Goal: Information Seeking & Learning: Learn about a topic

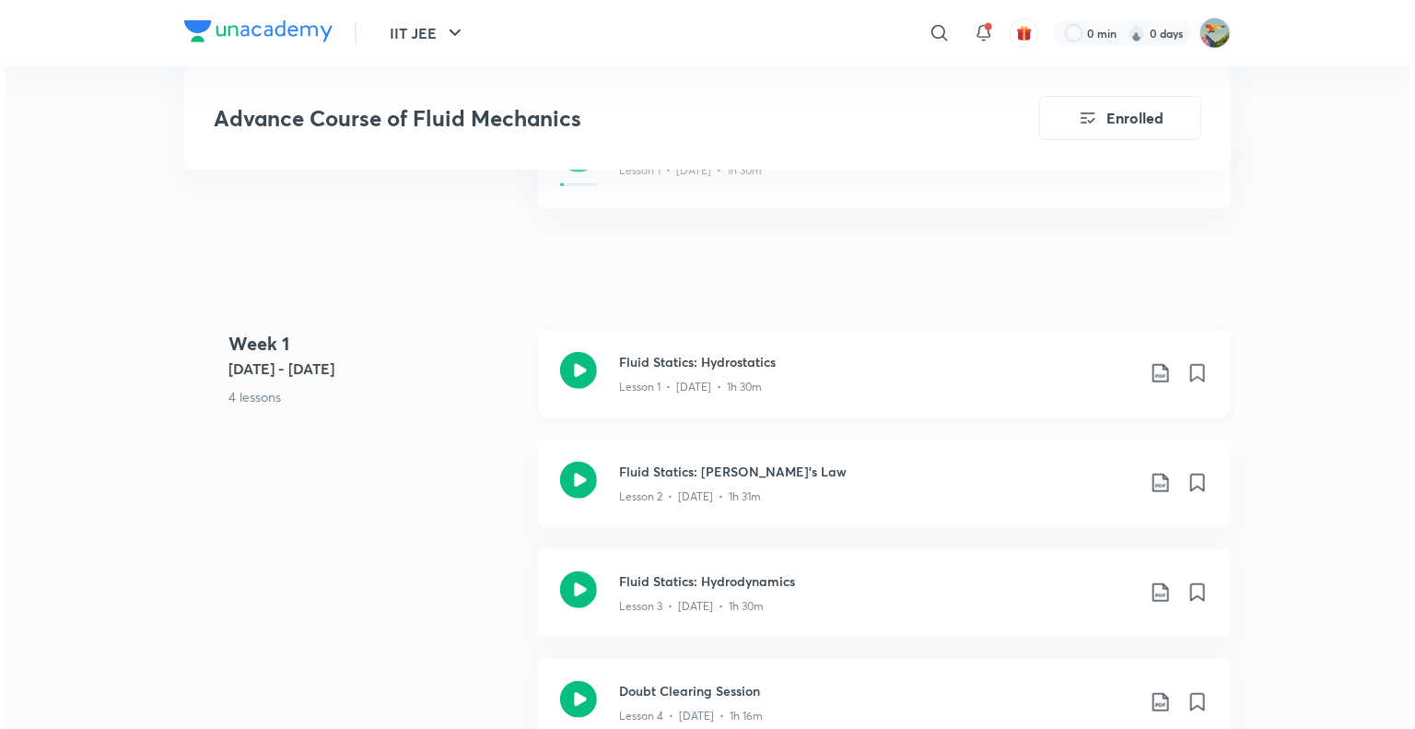
scroll to position [645, 0]
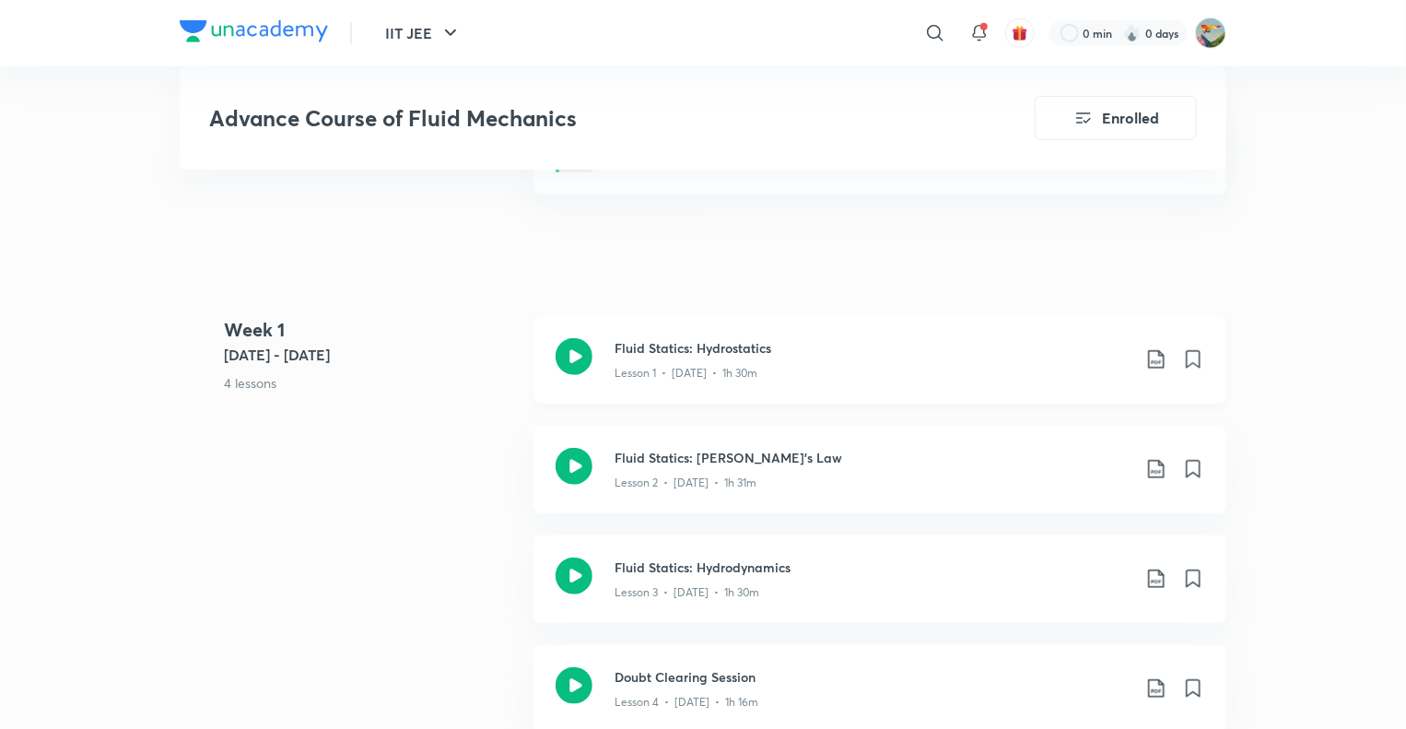
click at [1153, 348] on icon at bounding box center [1156, 359] width 22 height 22
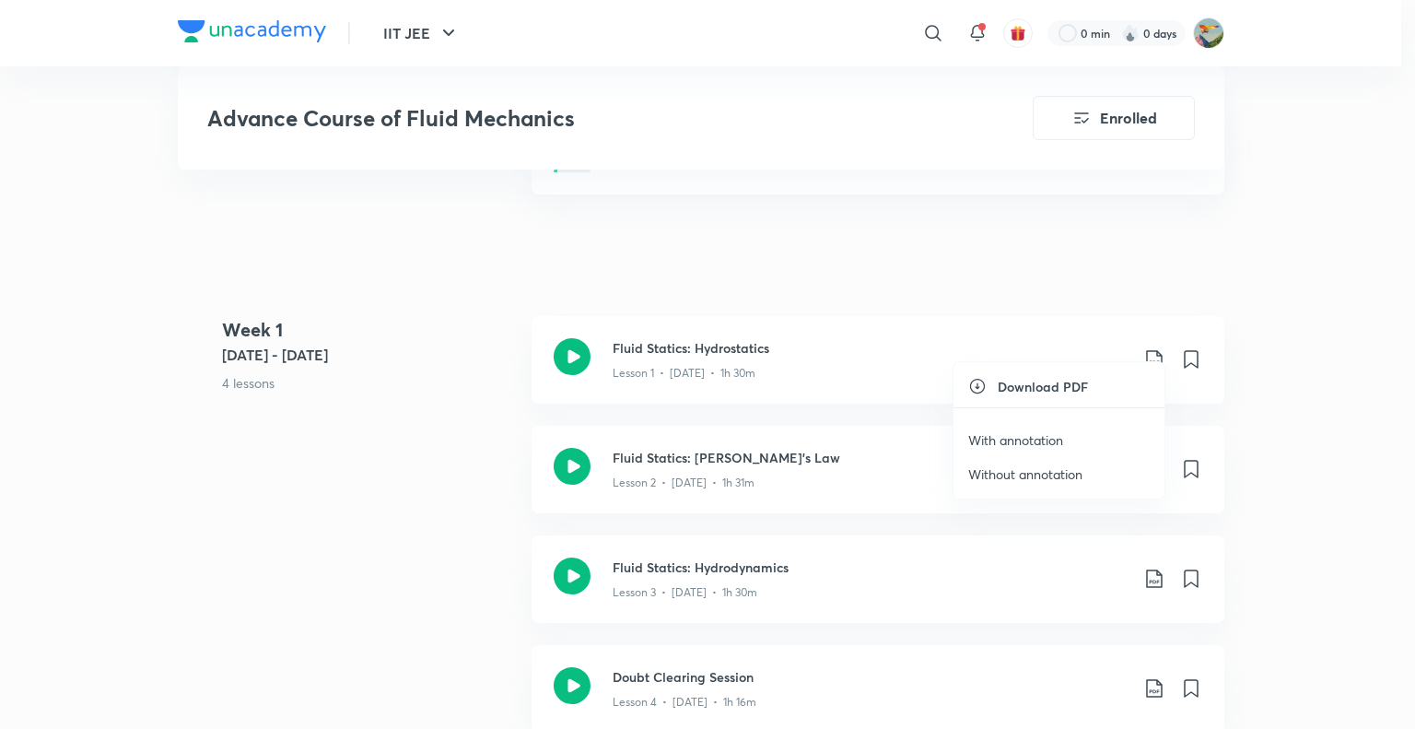
click at [1067, 438] on li "With annotation" at bounding box center [1058, 440] width 211 height 34
click at [1290, 278] on div at bounding box center [707, 364] width 1415 height 729
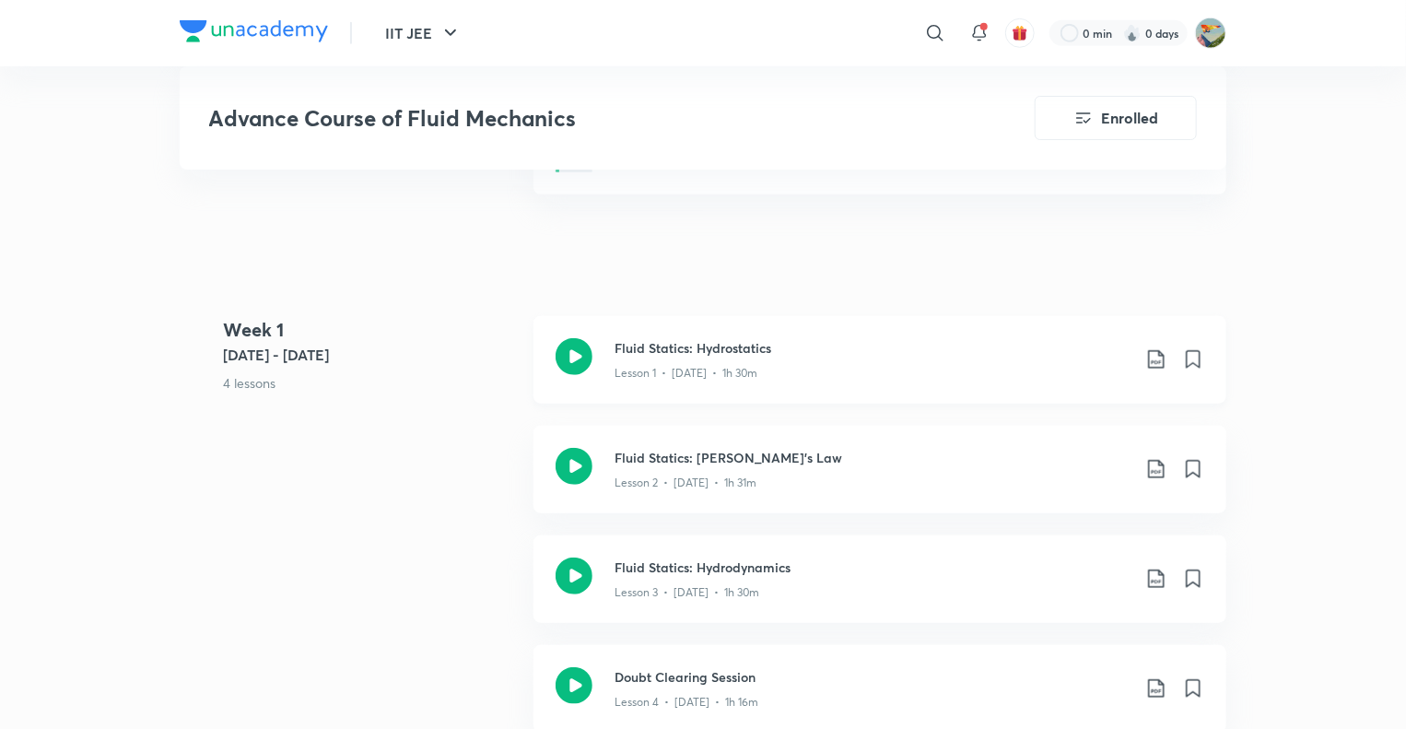
click at [1150, 348] on icon at bounding box center [1156, 359] width 22 height 22
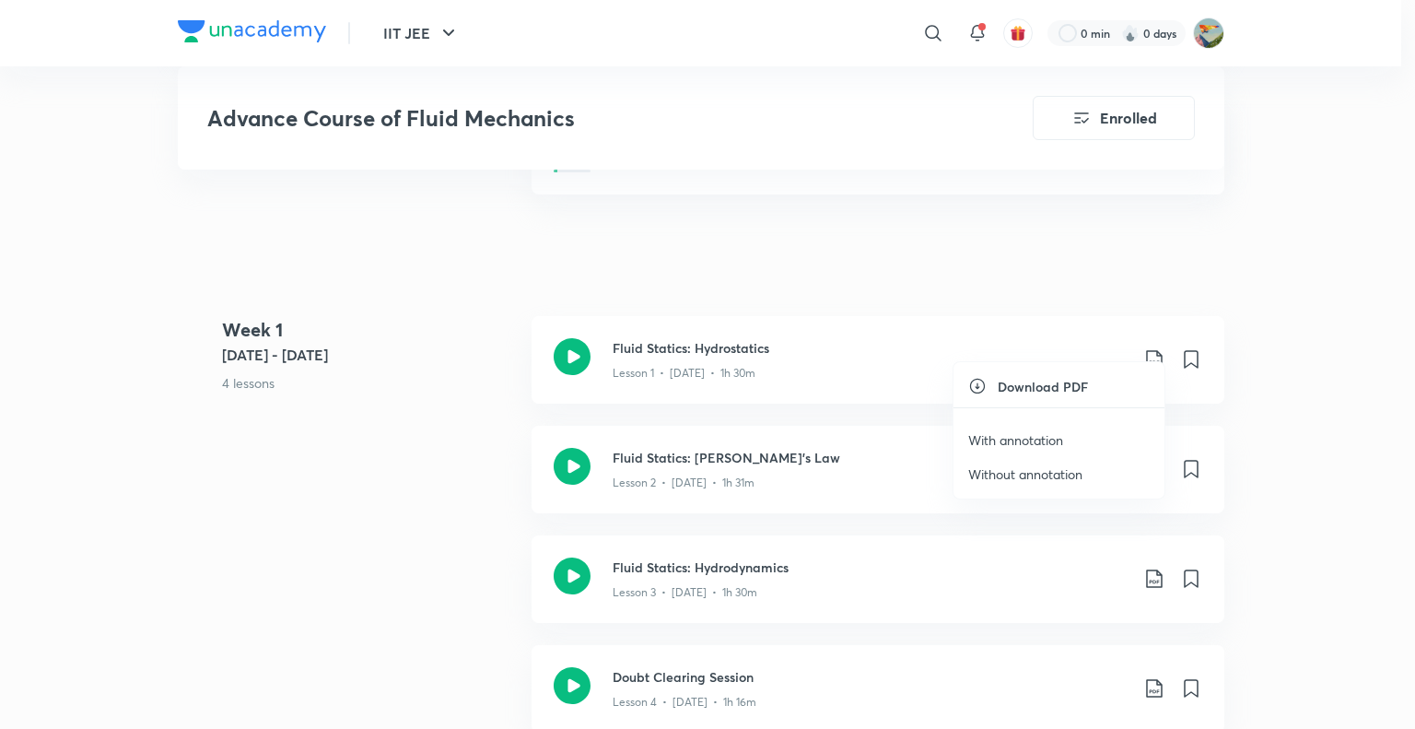
click at [1027, 438] on p "With annotation" at bounding box center [1015, 439] width 95 height 19
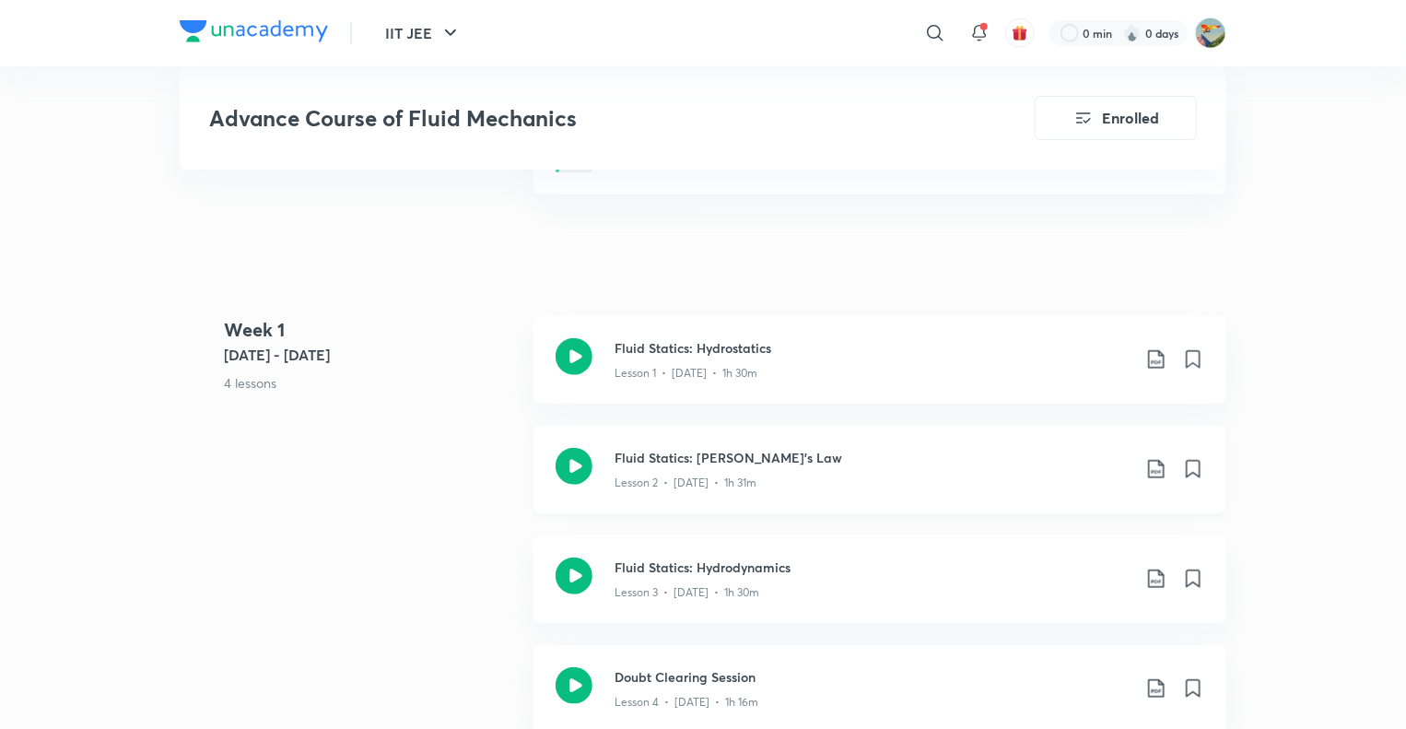
click at [1152, 458] on icon at bounding box center [1156, 469] width 22 height 22
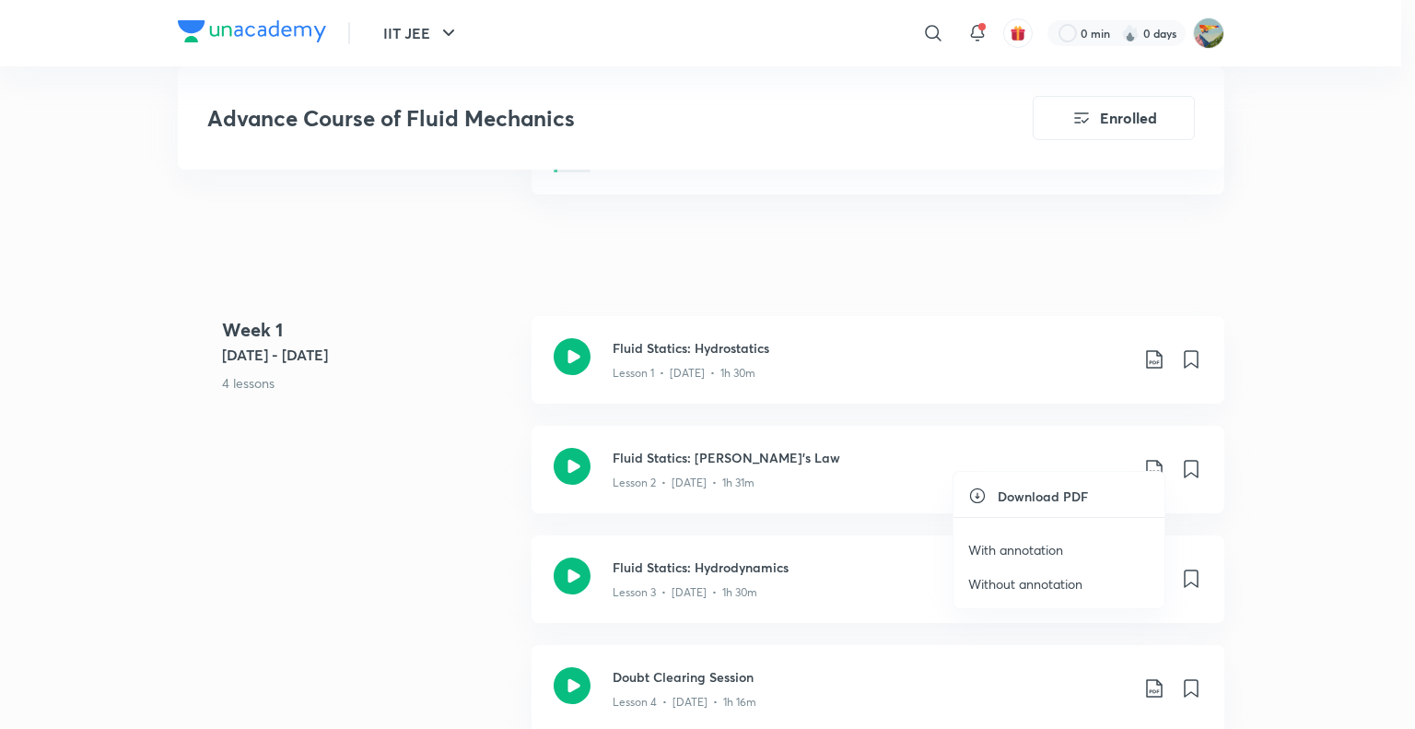
click at [1040, 551] on p "With annotation" at bounding box center [1015, 549] width 95 height 19
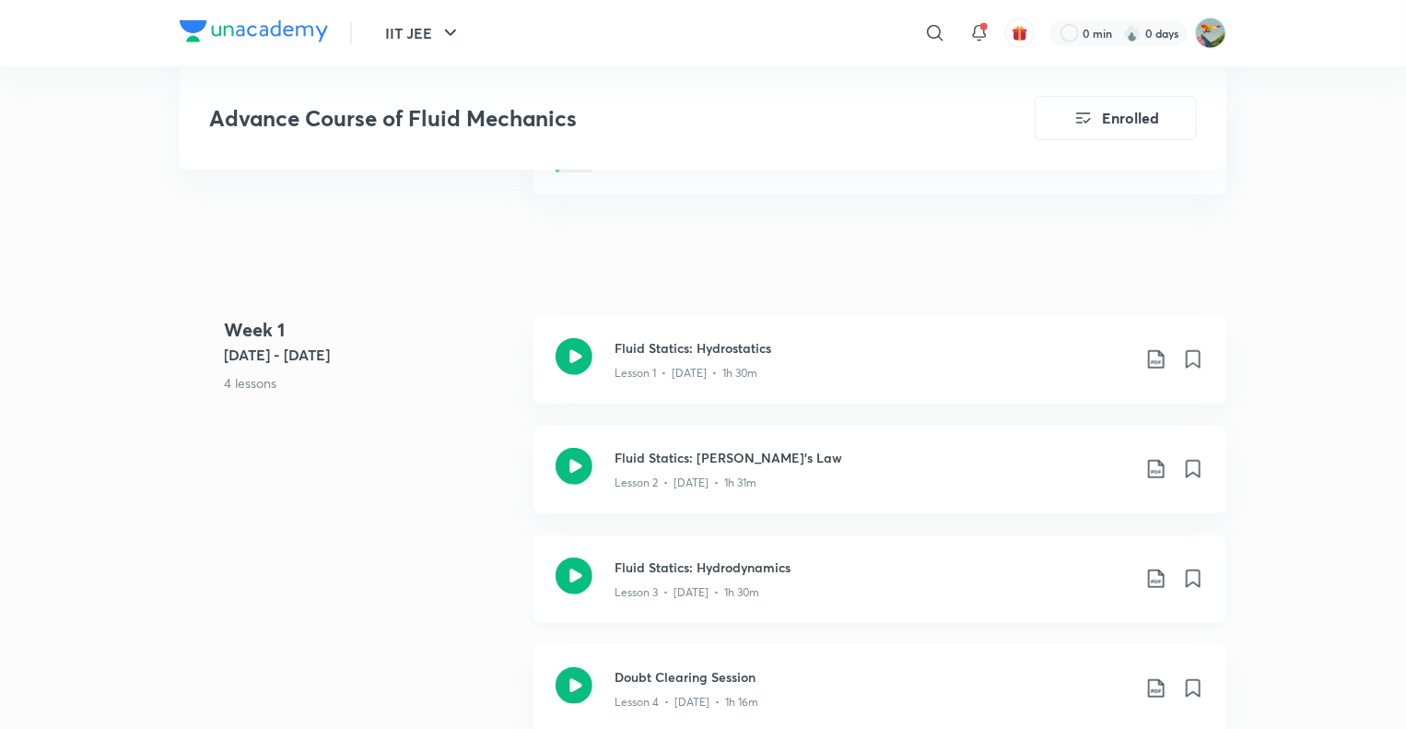
click at [1161, 567] on icon at bounding box center [1156, 578] width 22 height 22
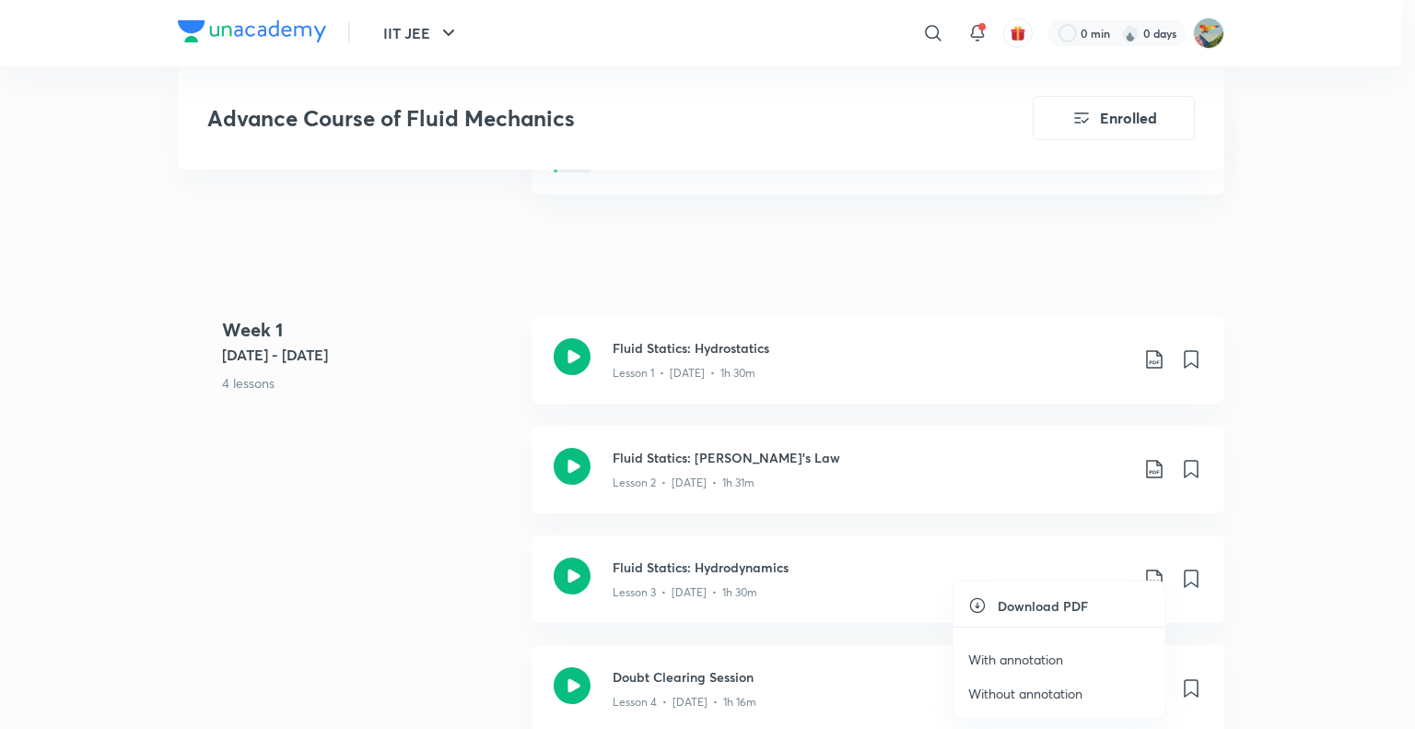
click at [1017, 658] on p "With annotation" at bounding box center [1015, 658] width 95 height 19
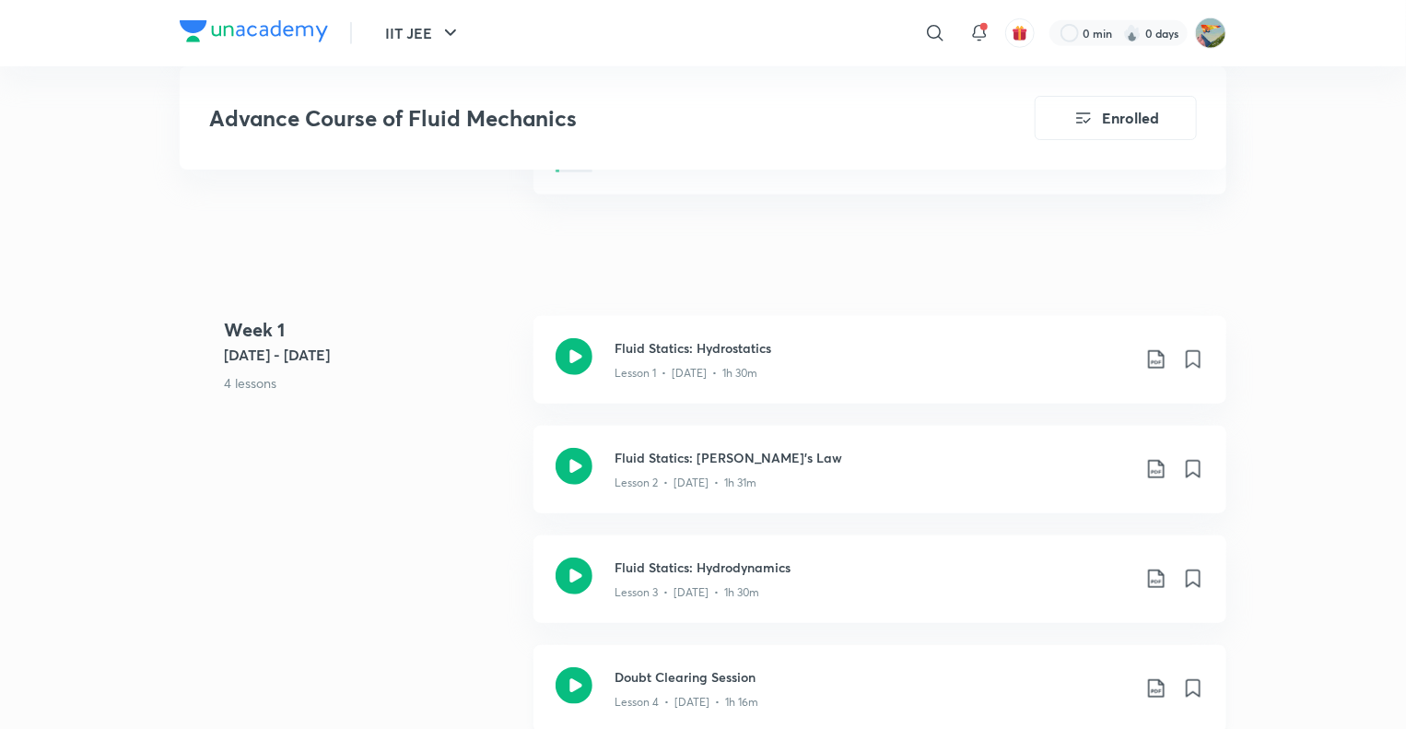
click at [1157, 677] on icon at bounding box center [1156, 688] width 22 height 22
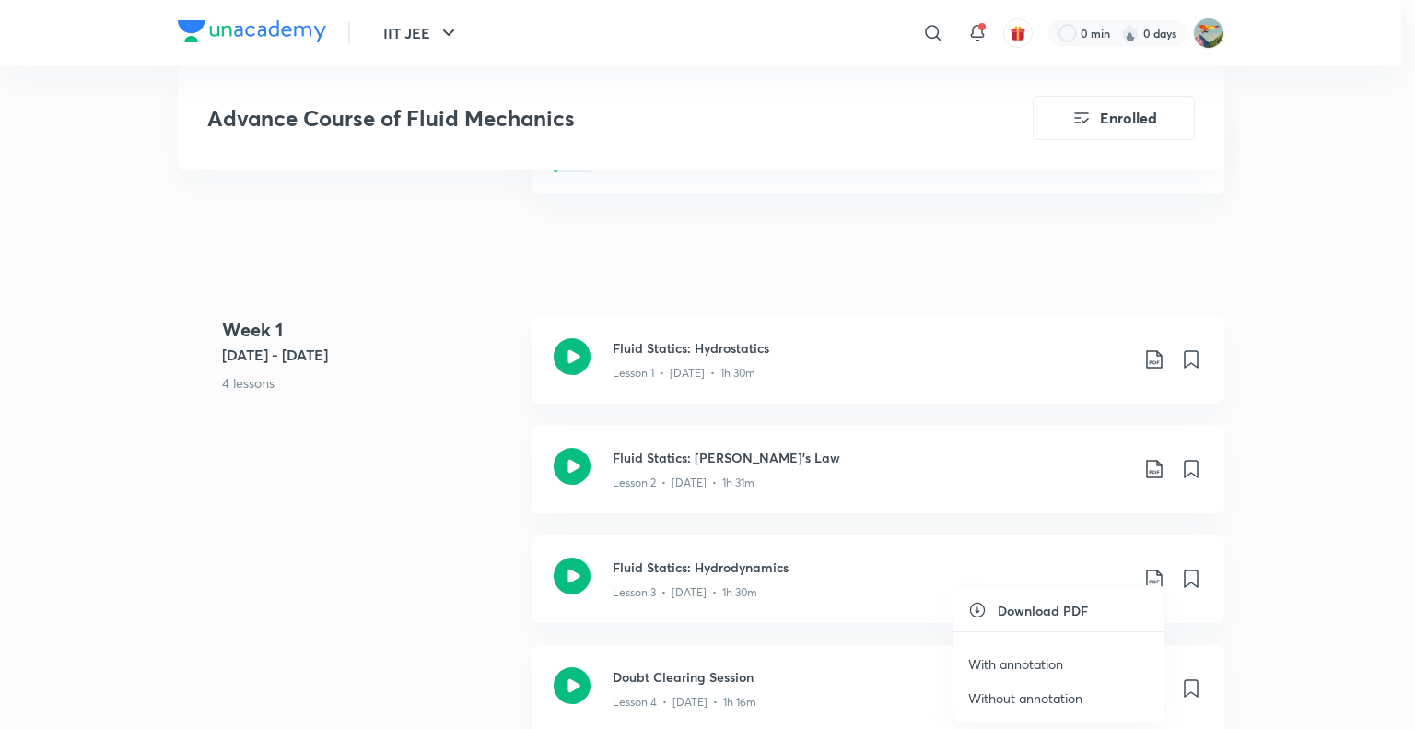
click at [1028, 666] on p "With annotation" at bounding box center [1015, 663] width 95 height 19
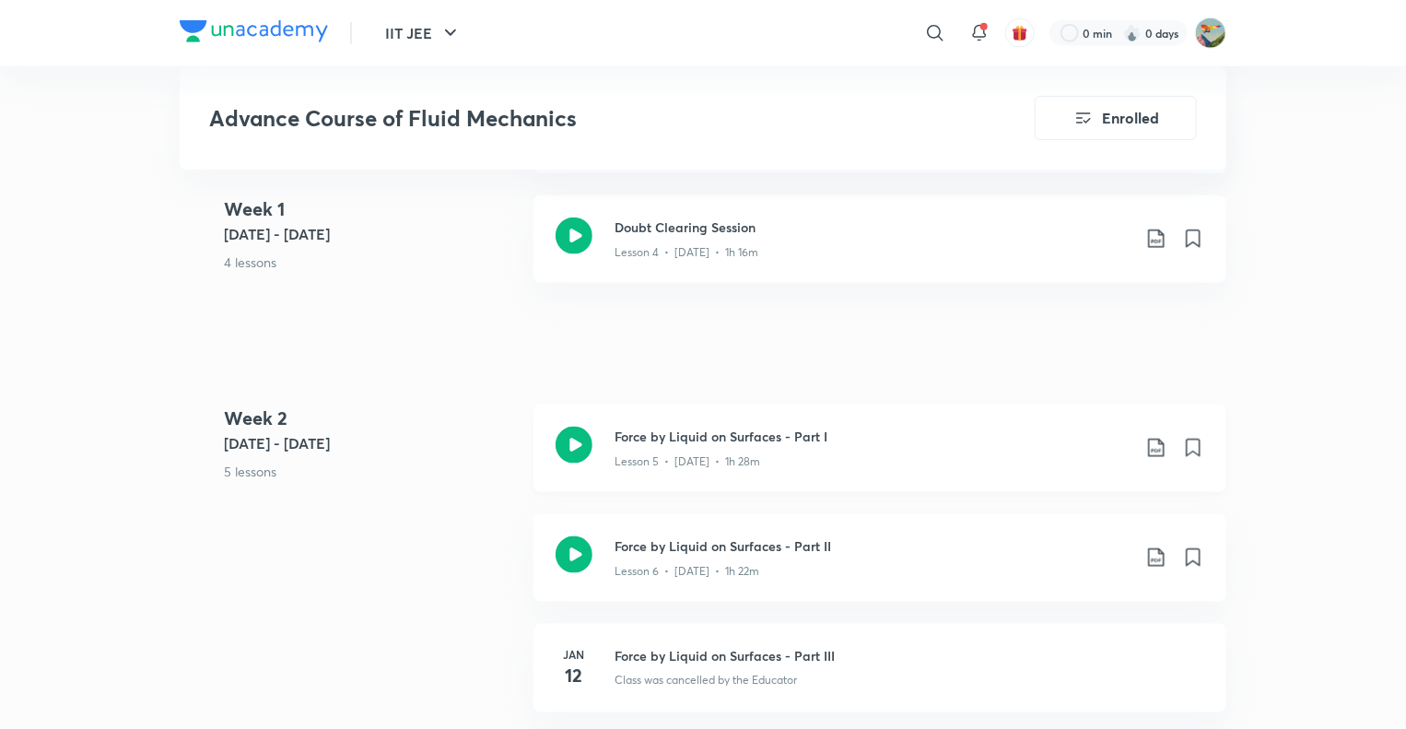
scroll to position [1113, 0]
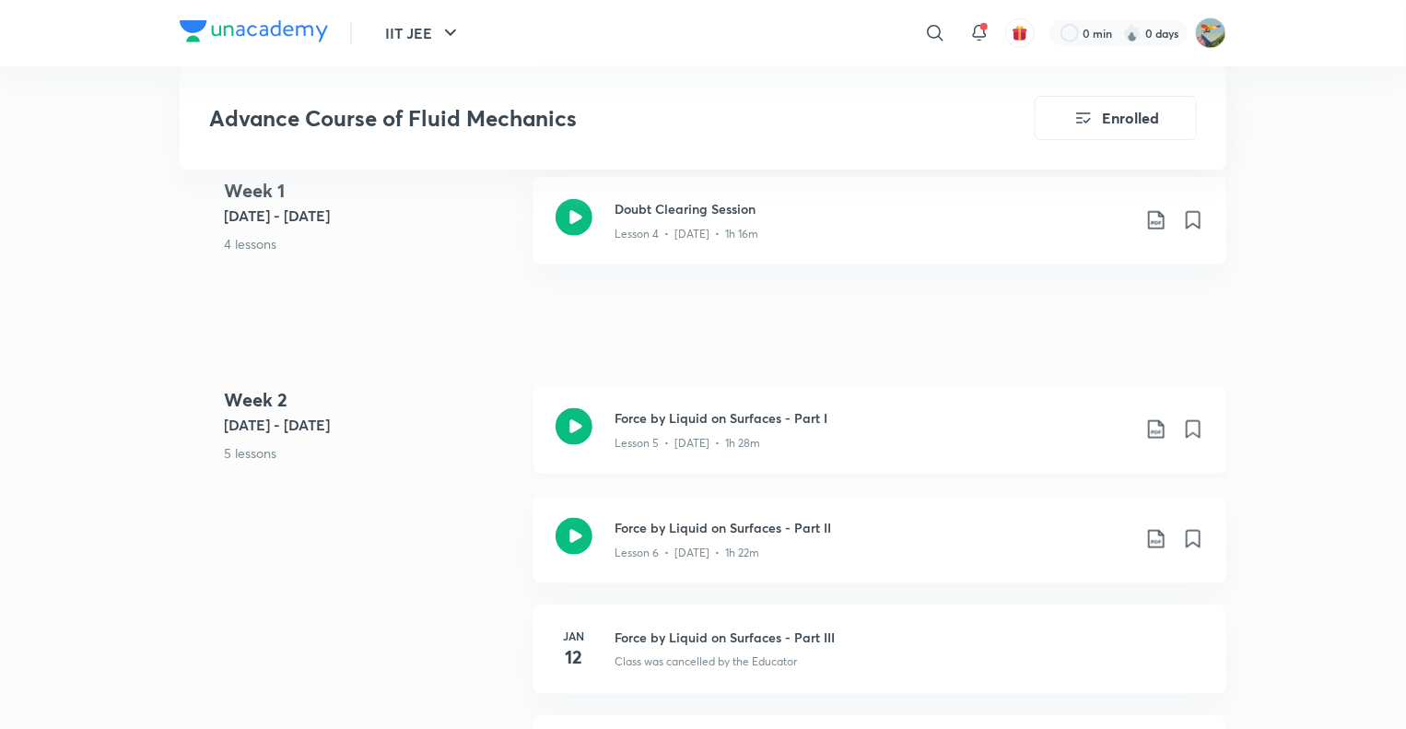
click at [1156, 418] on icon at bounding box center [1156, 429] width 22 height 22
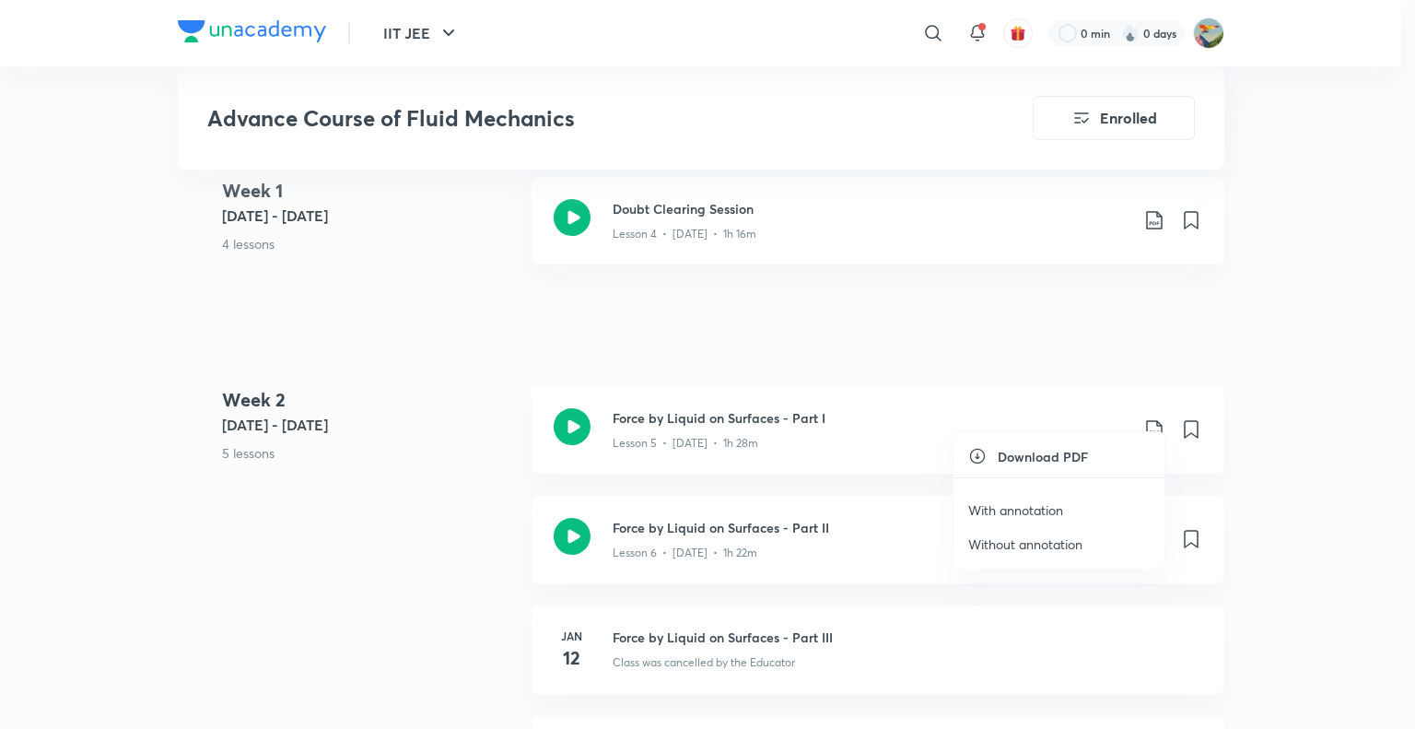
click at [1008, 510] on p "With annotation" at bounding box center [1015, 509] width 95 height 19
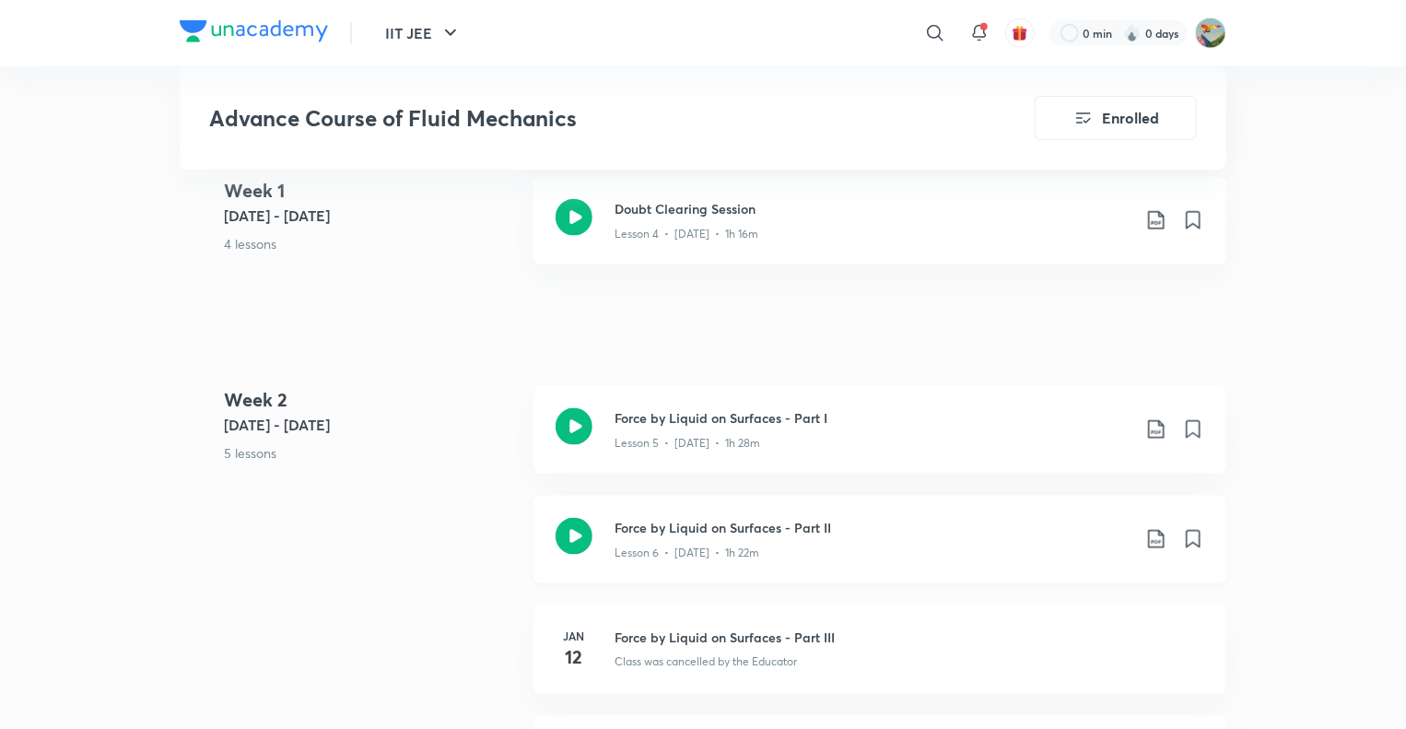
click at [1154, 530] on icon at bounding box center [1156, 539] width 16 height 18
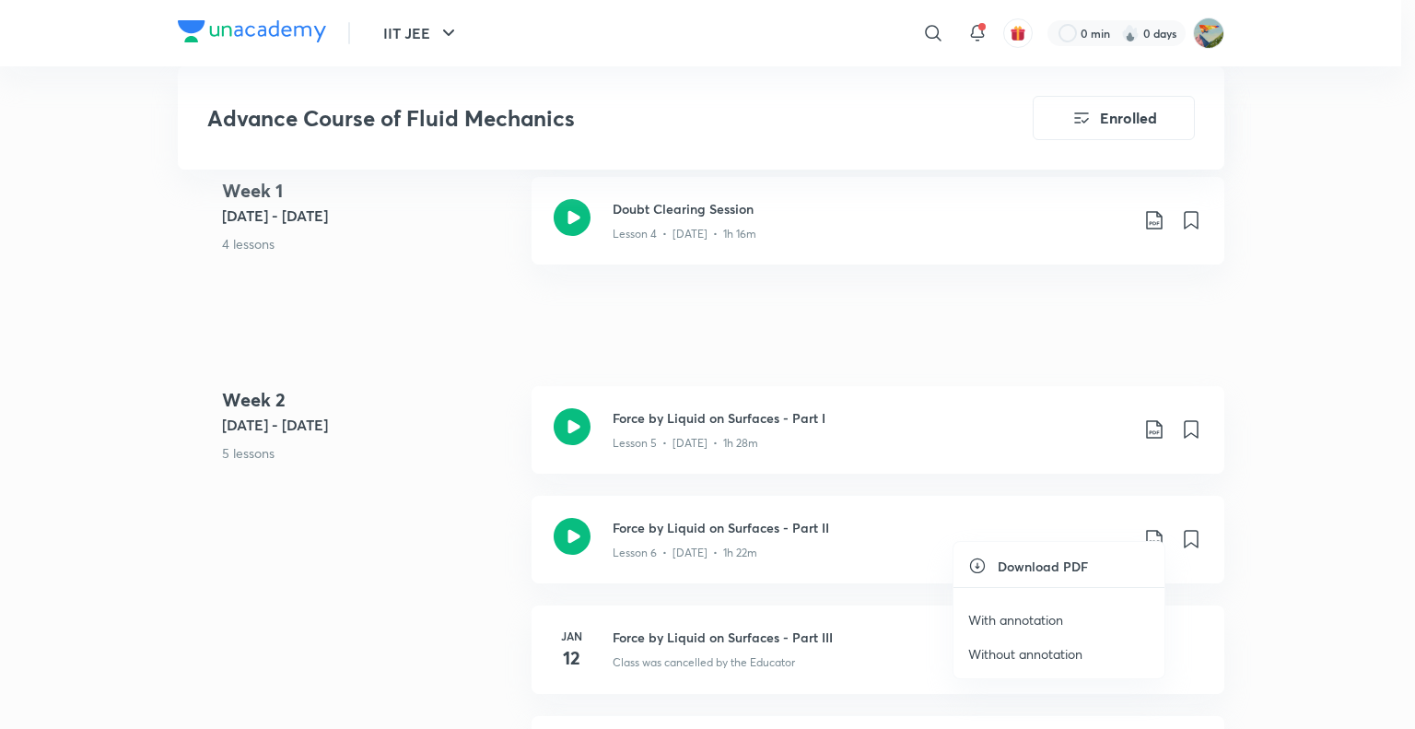
click at [1031, 619] on p "With annotation" at bounding box center [1015, 619] width 95 height 19
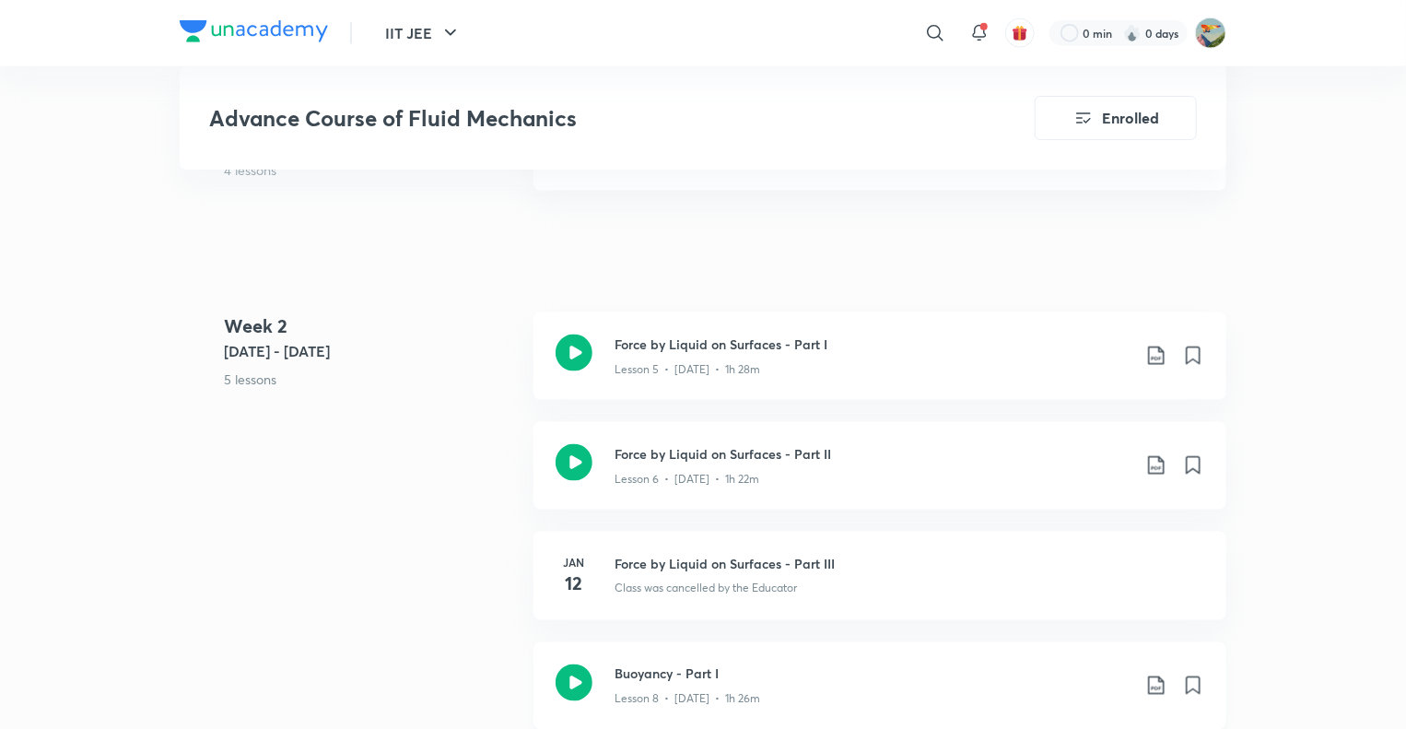
scroll to position [1481, 0]
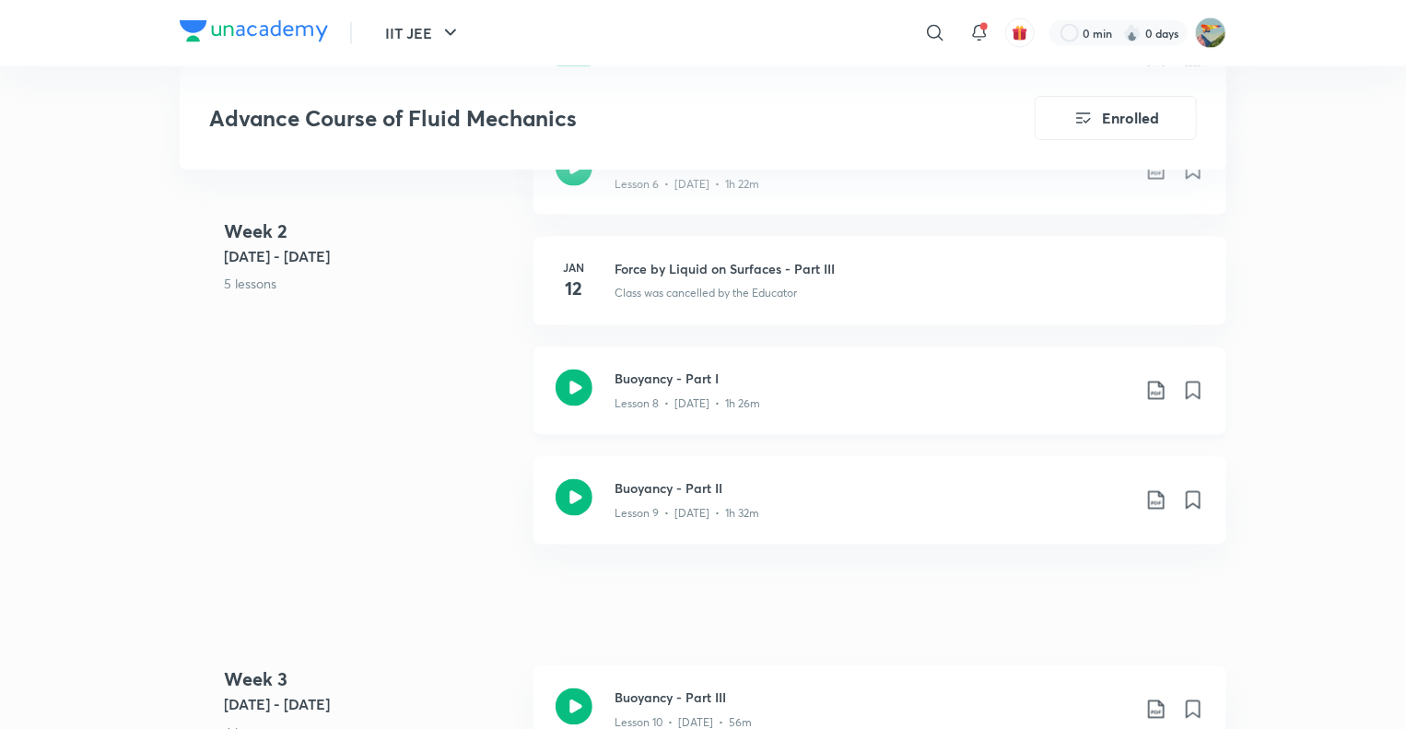
click at [1155, 379] on icon at bounding box center [1156, 390] width 22 height 22
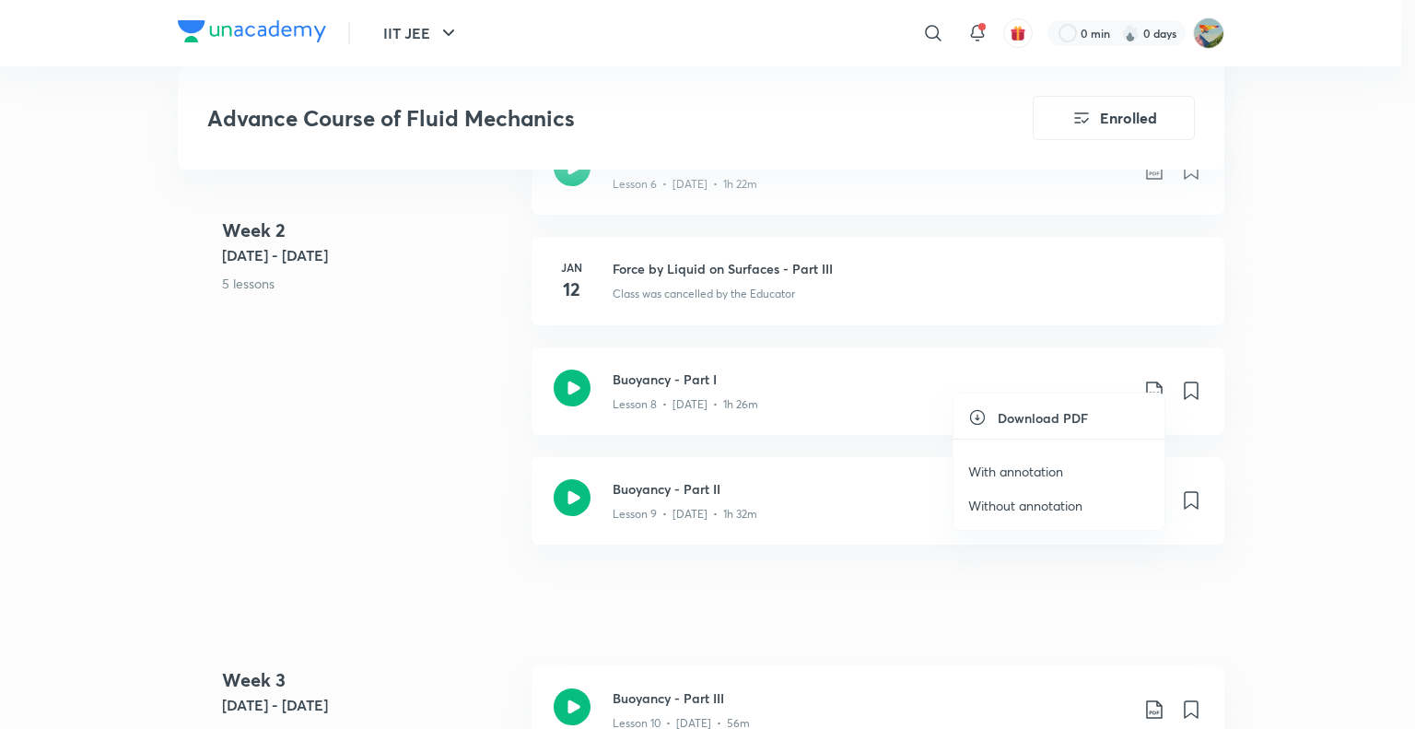
click at [1034, 471] on p "With annotation" at bounding box center [1015, 470] width 95 height 19
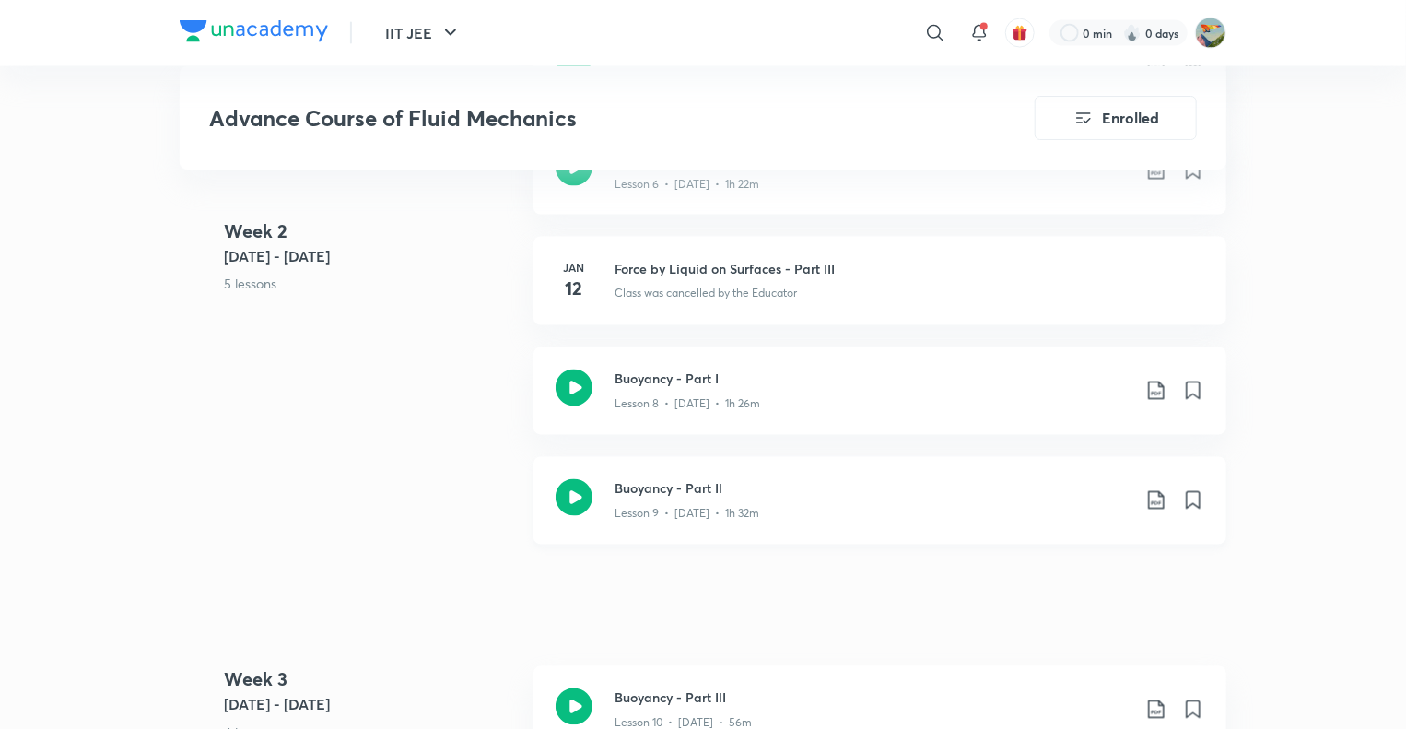
click at [1149, 491] on icon at bounding box center [1156, 500] width 16 height 18
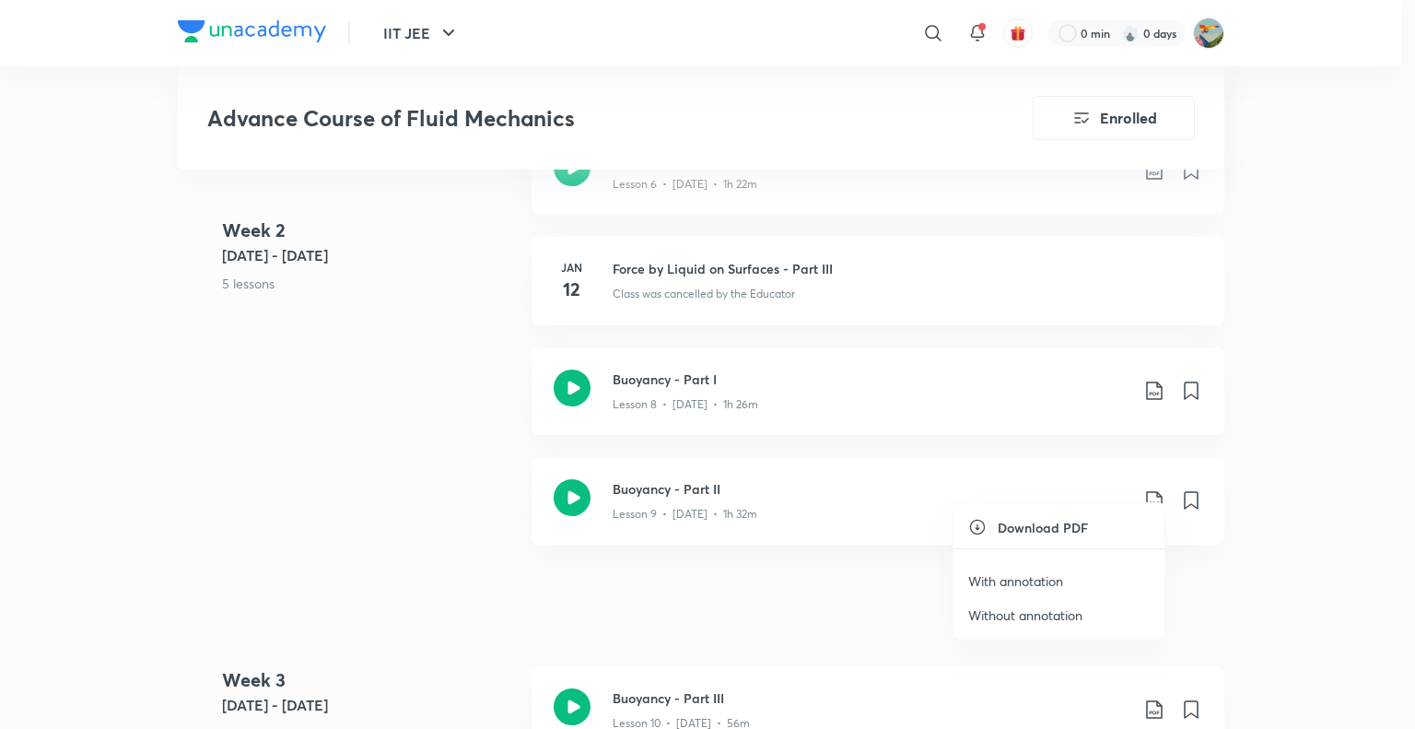
click at [1030, 578] on p "With annotation" at bounding box center [1015, 580] width 95 height 19
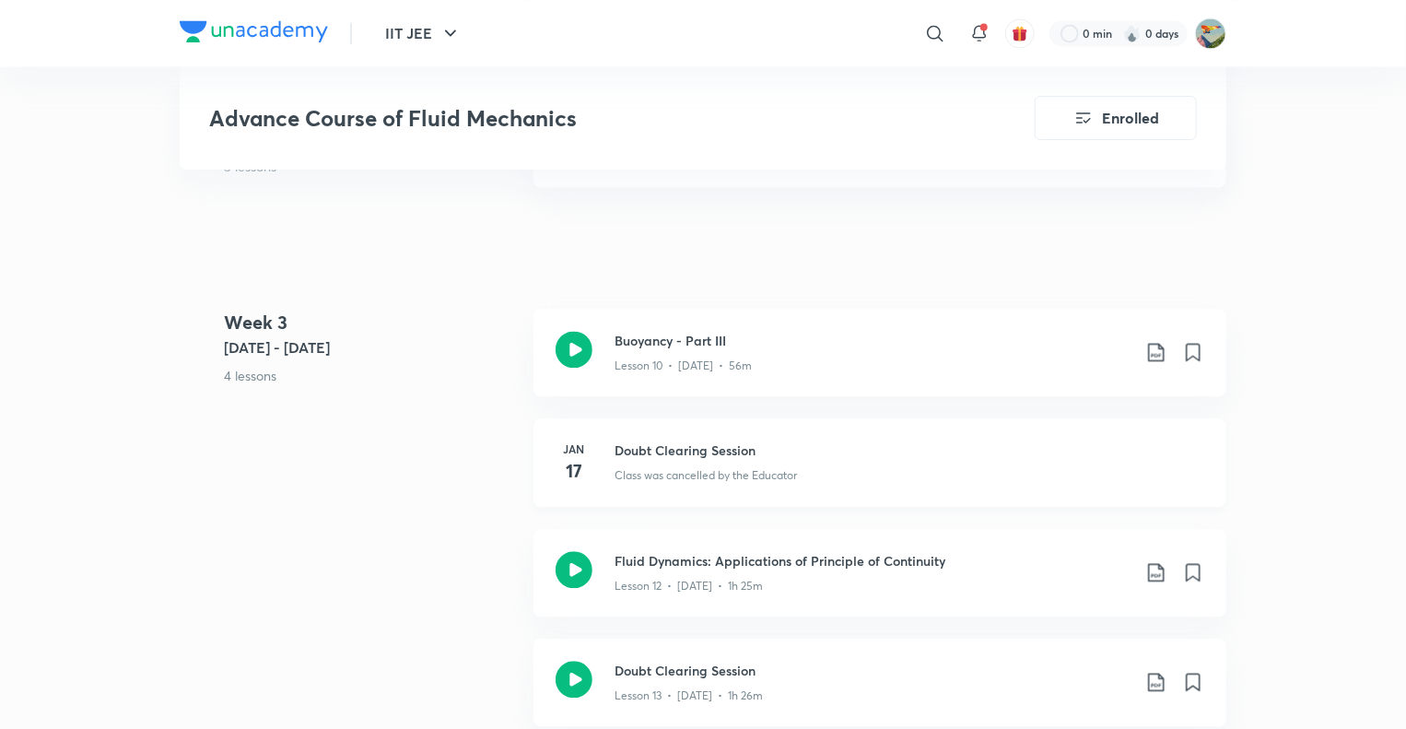
scroll to position [1850, 0]
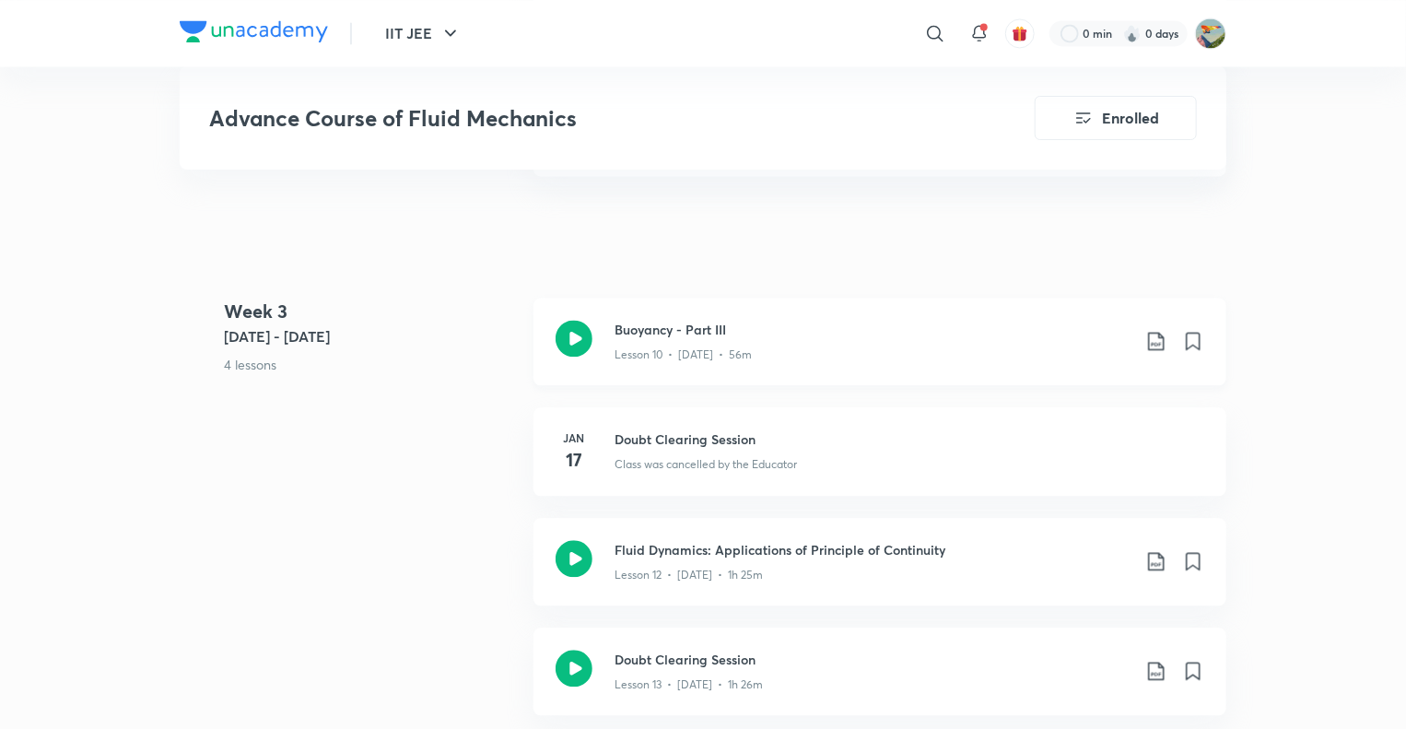
click at [1157, 330] on icon at bounding box center [1156, 341] width 22 height 22
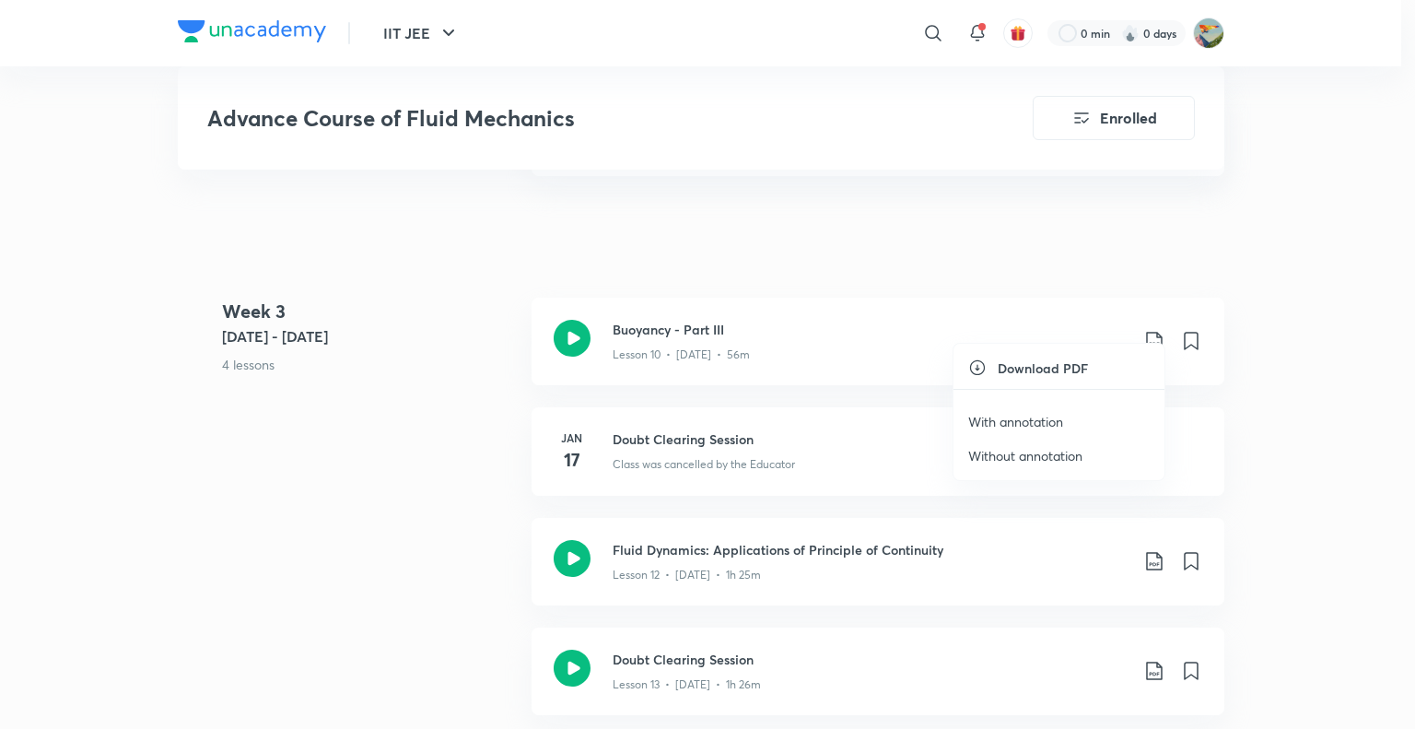
click at [1022, 423] on p "With annotation" at bounding box center [1015, 421] width 95 height 19
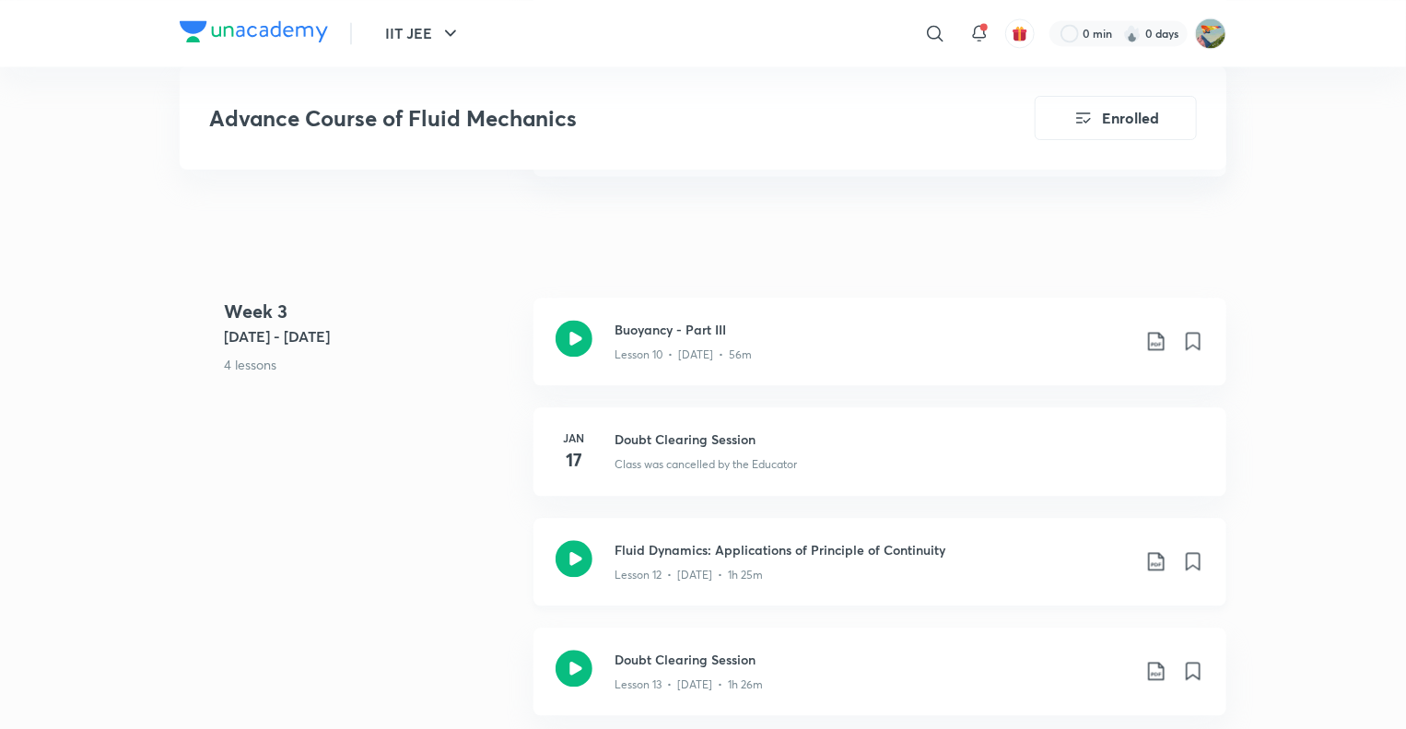
click at [1150, 550] on icon at bounding box center [1156, 561] width 22 height 22
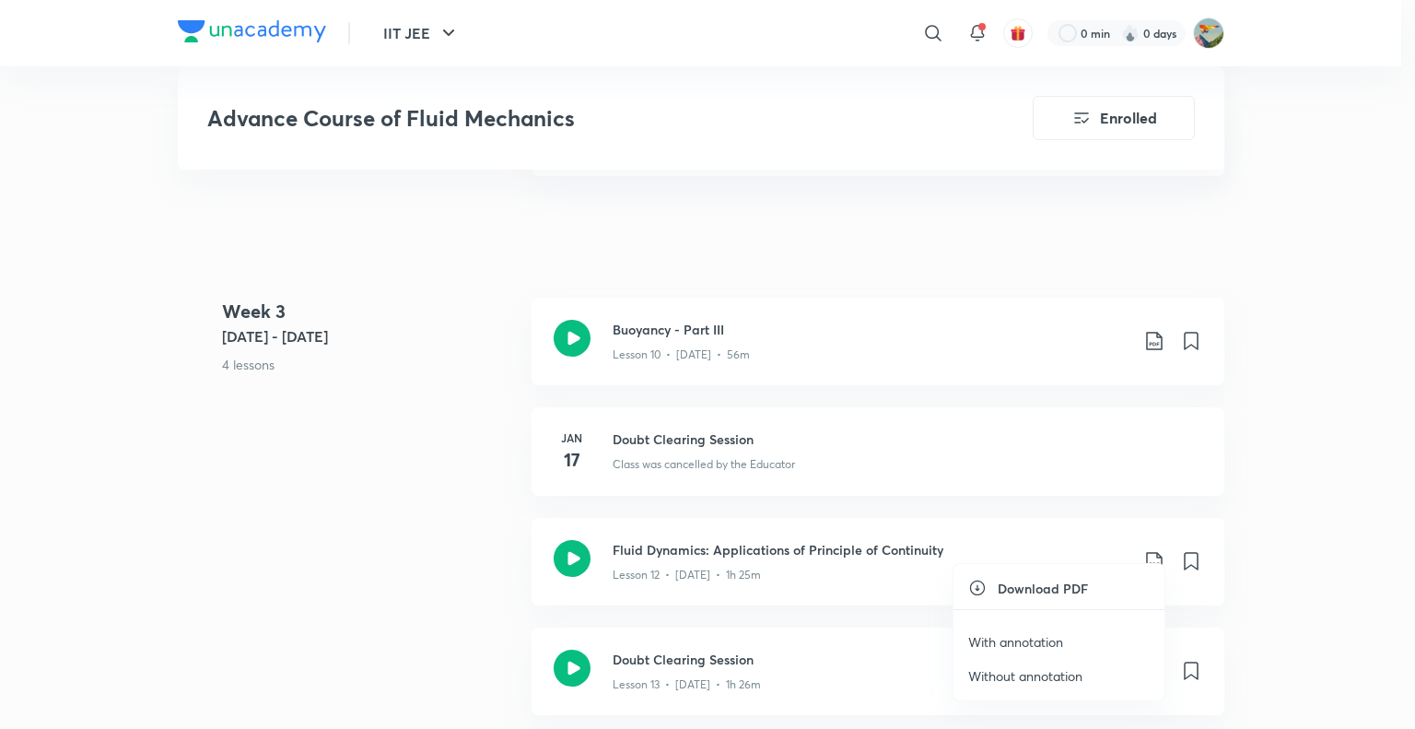
click at [1024, 641] on p "With annotation" at bounding box center [1015, 641] width 95 height 19
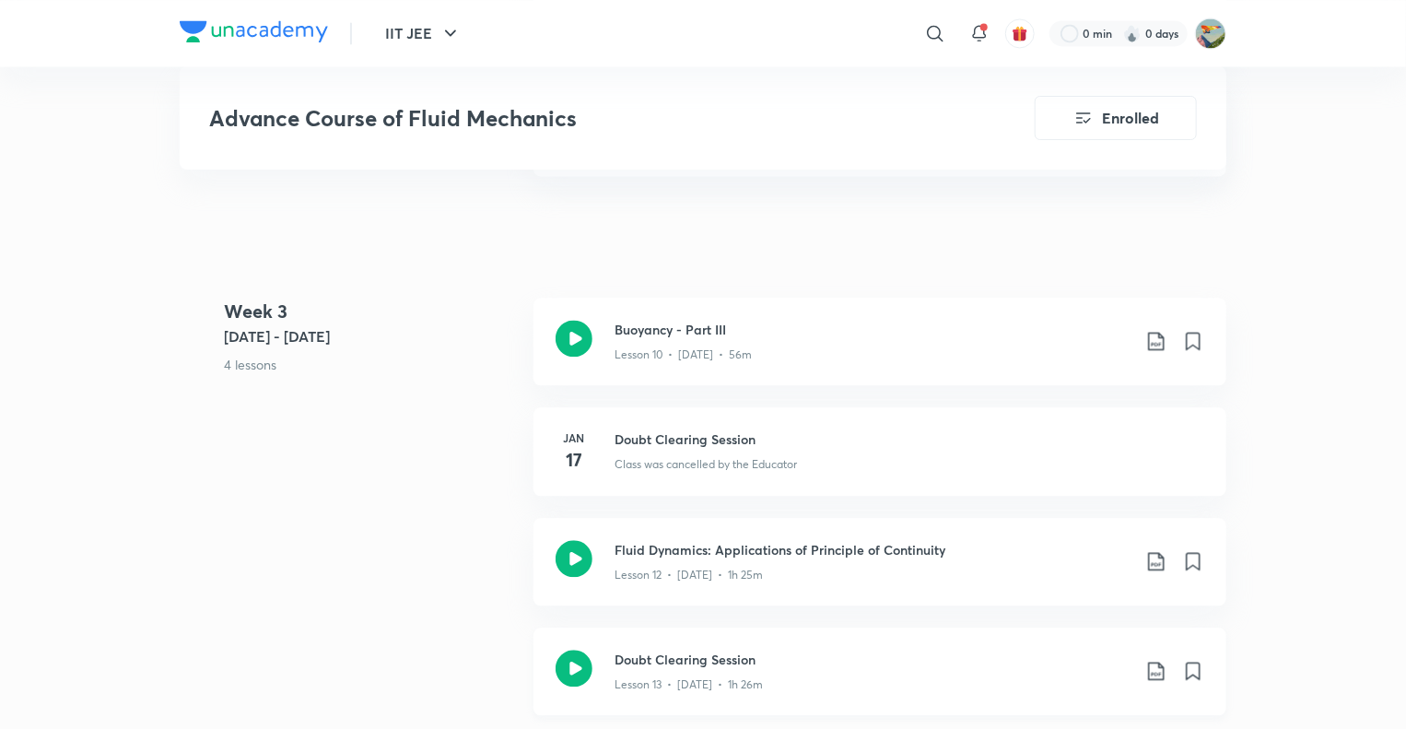
click at [1157, 659] on icon at bounding box center [1156, 670] width 22 height 22
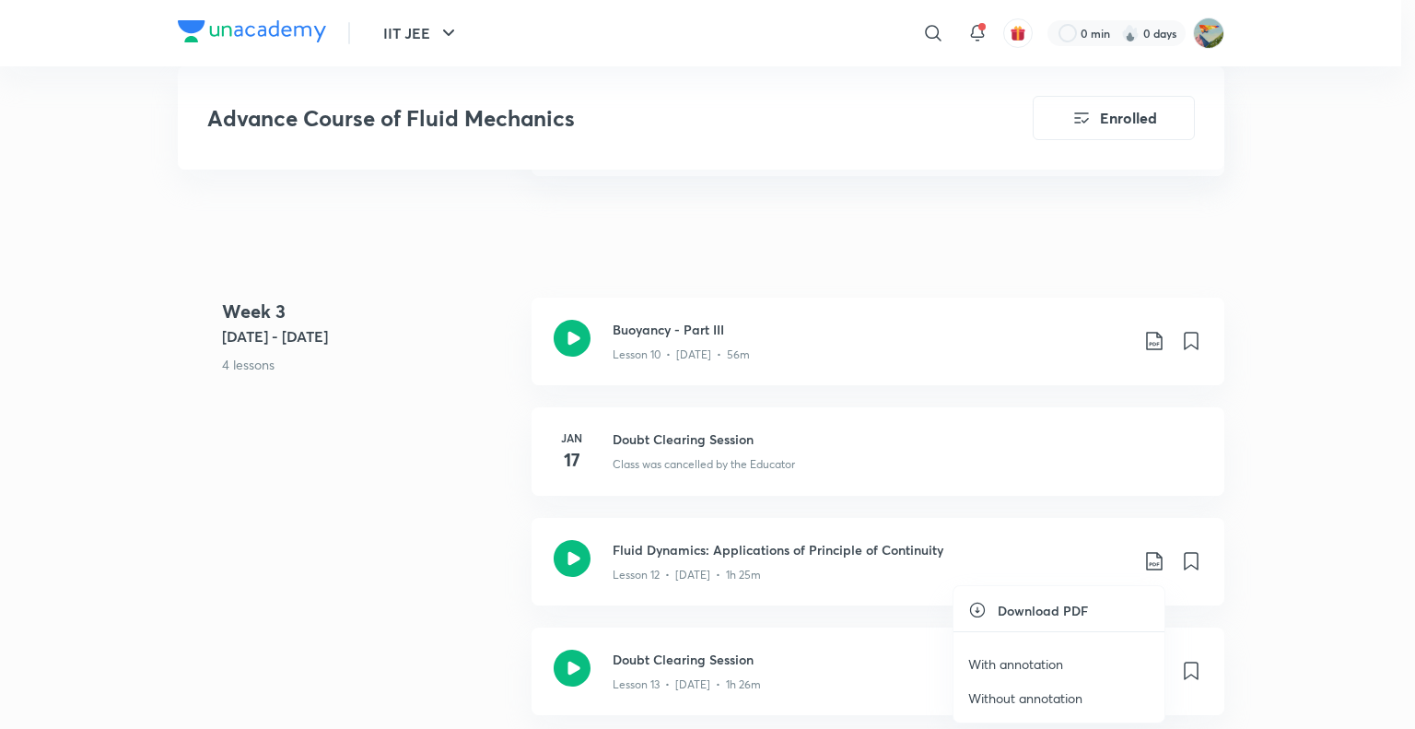
click at [1009, 659] on p "With annotation" at bounding box center [1015, 663] width 95 height 19
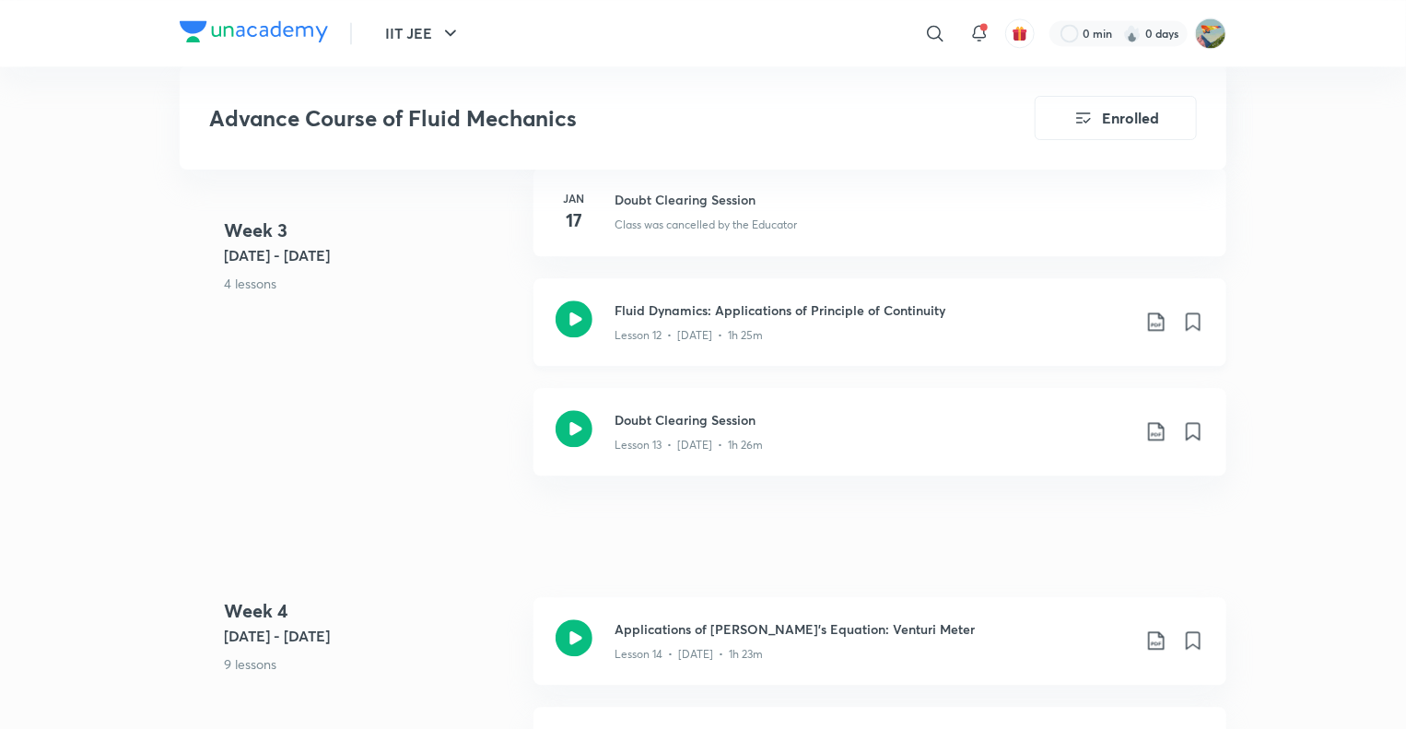
scroll to position [2310, 0]
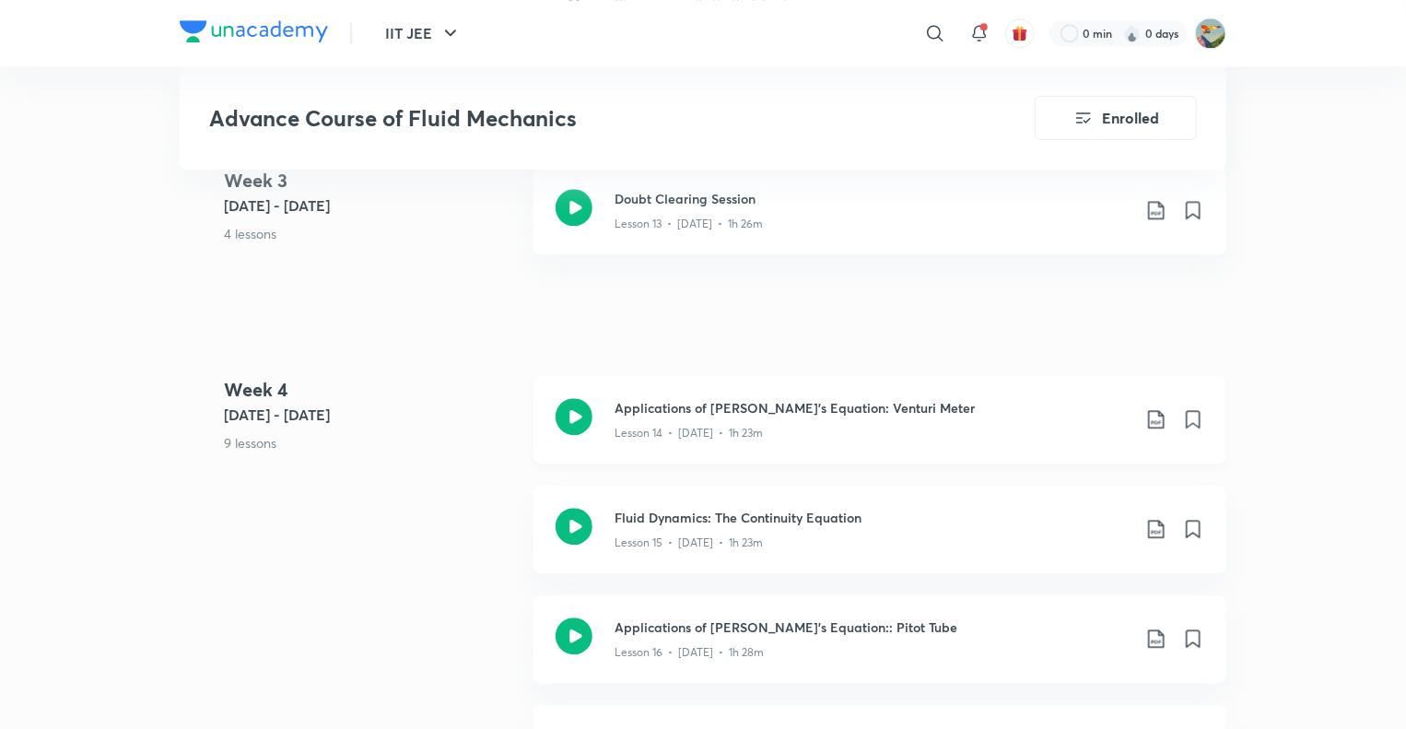
click at [1156, 408] on icon at bounding box center [1156, 419] width 22 height 22
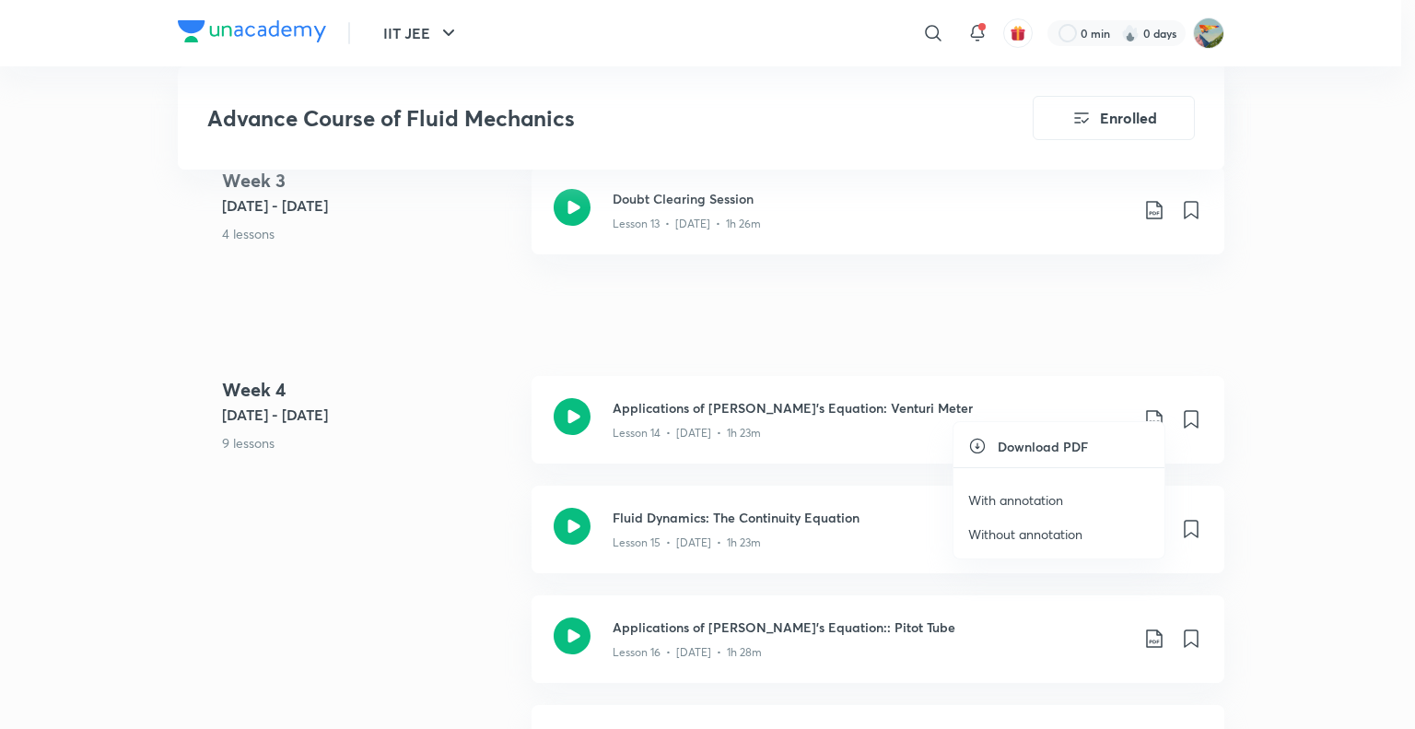
click at [1062, 499] on p "With annotation" at bounding box center [1015, 499] width 95 height 19
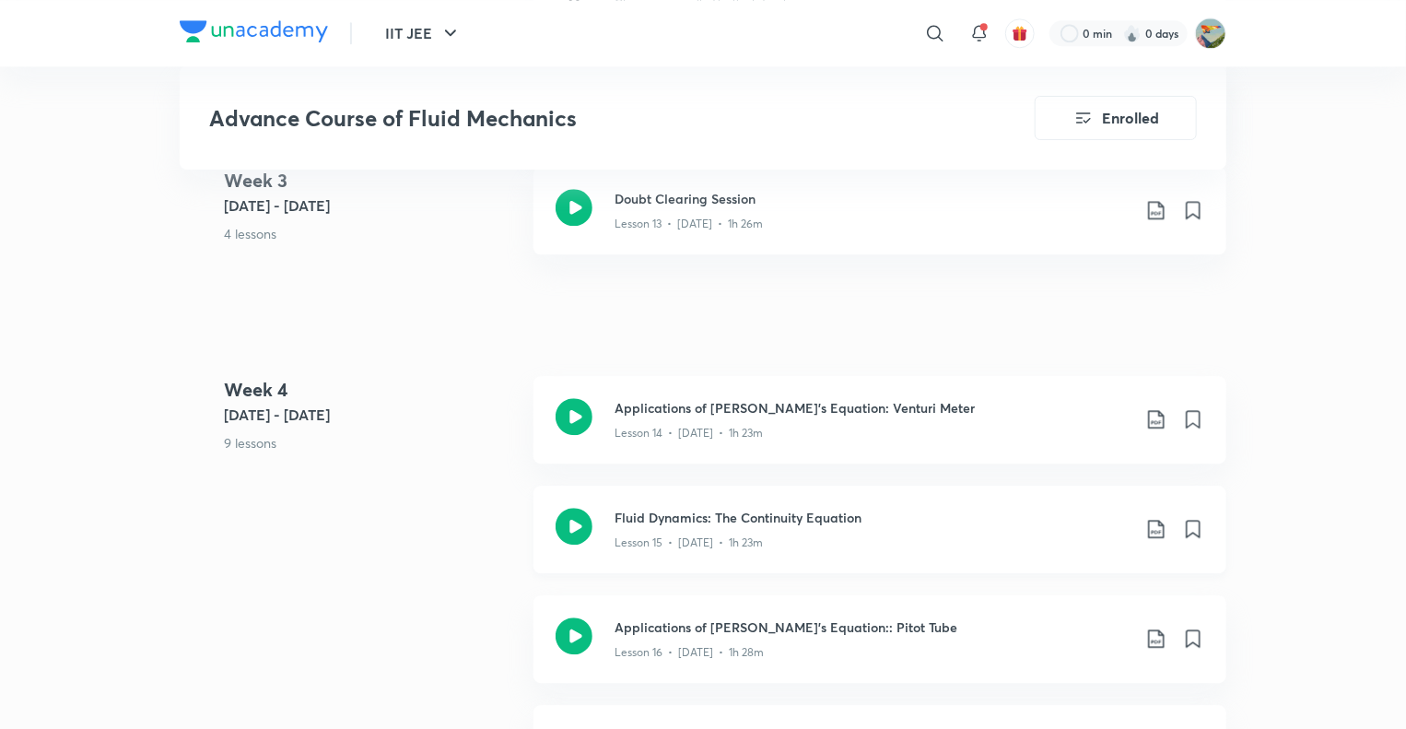
click at [1158, 518] on icon at bounding box center [1156, 529] width 22 height 22
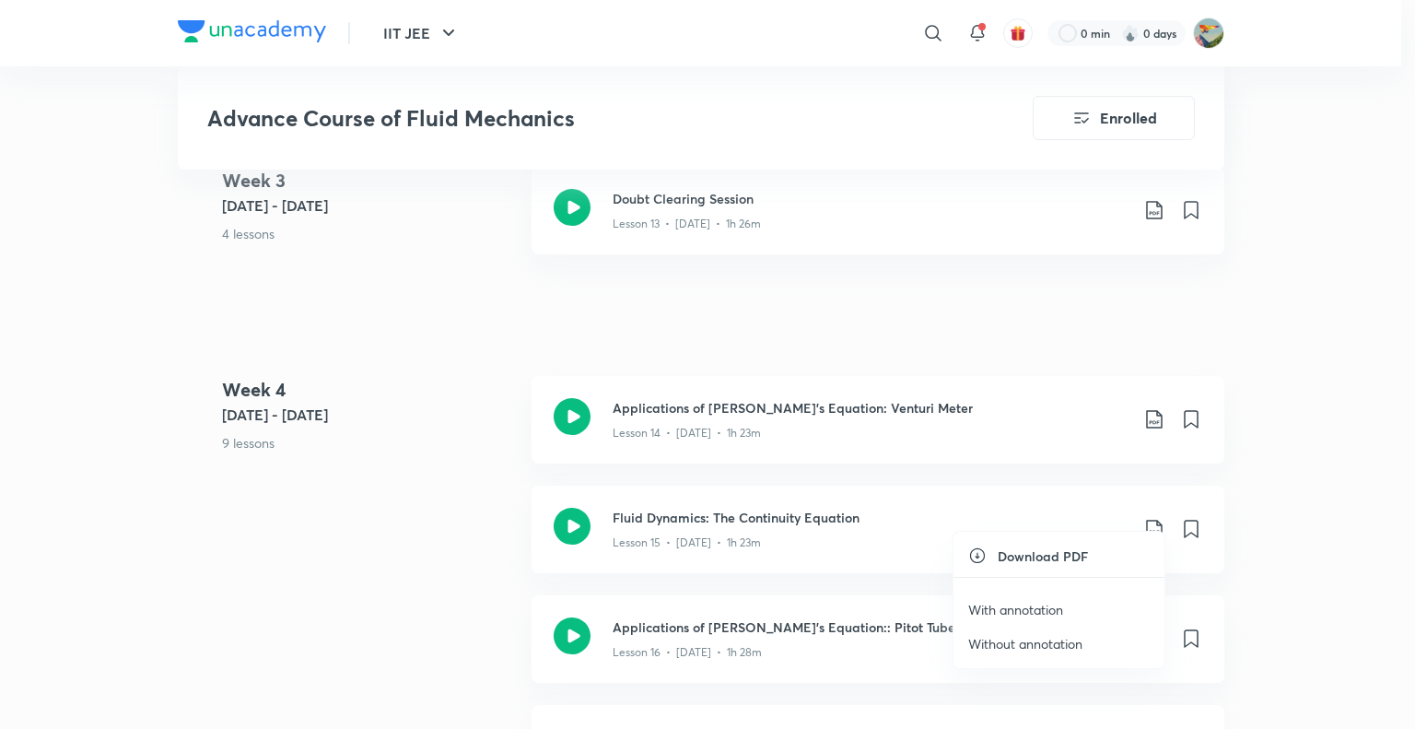
click at [1026, 607] on p "With annotation" at bounding box center [1015, 609] width 95 height 19
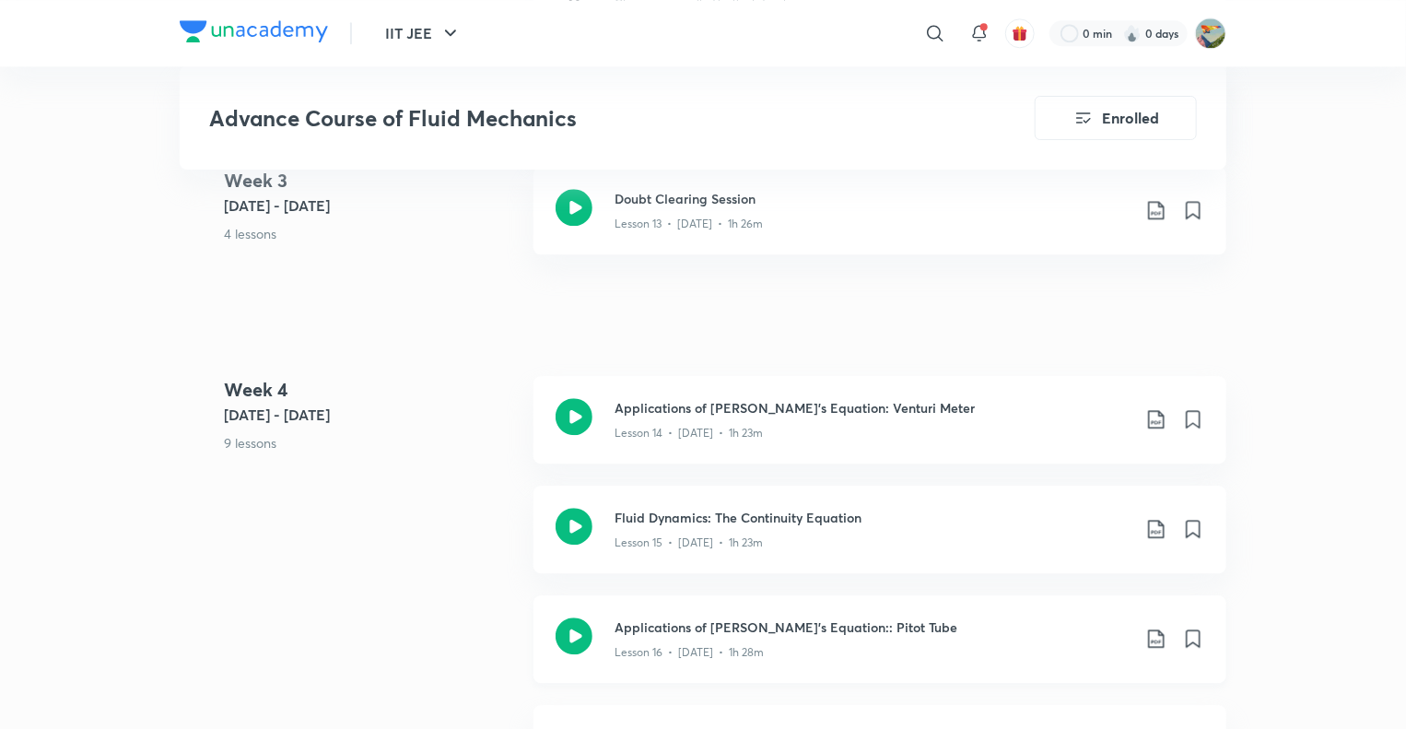
click at [1153, 627] on icon at bounding box center [1156, 638] width 22 height 22
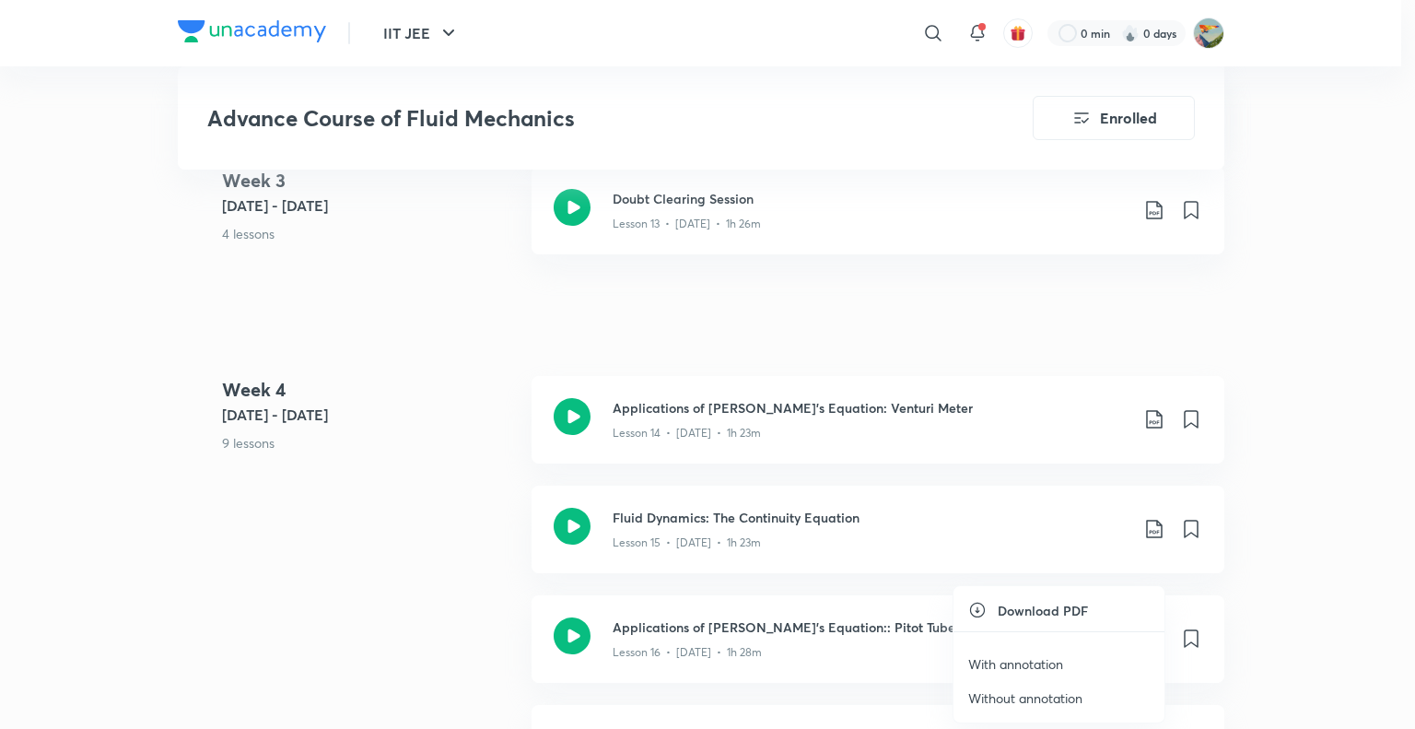
click at [1026, 666] on p "With annotation" at bounding box center [1015, 663] width 95 height 19
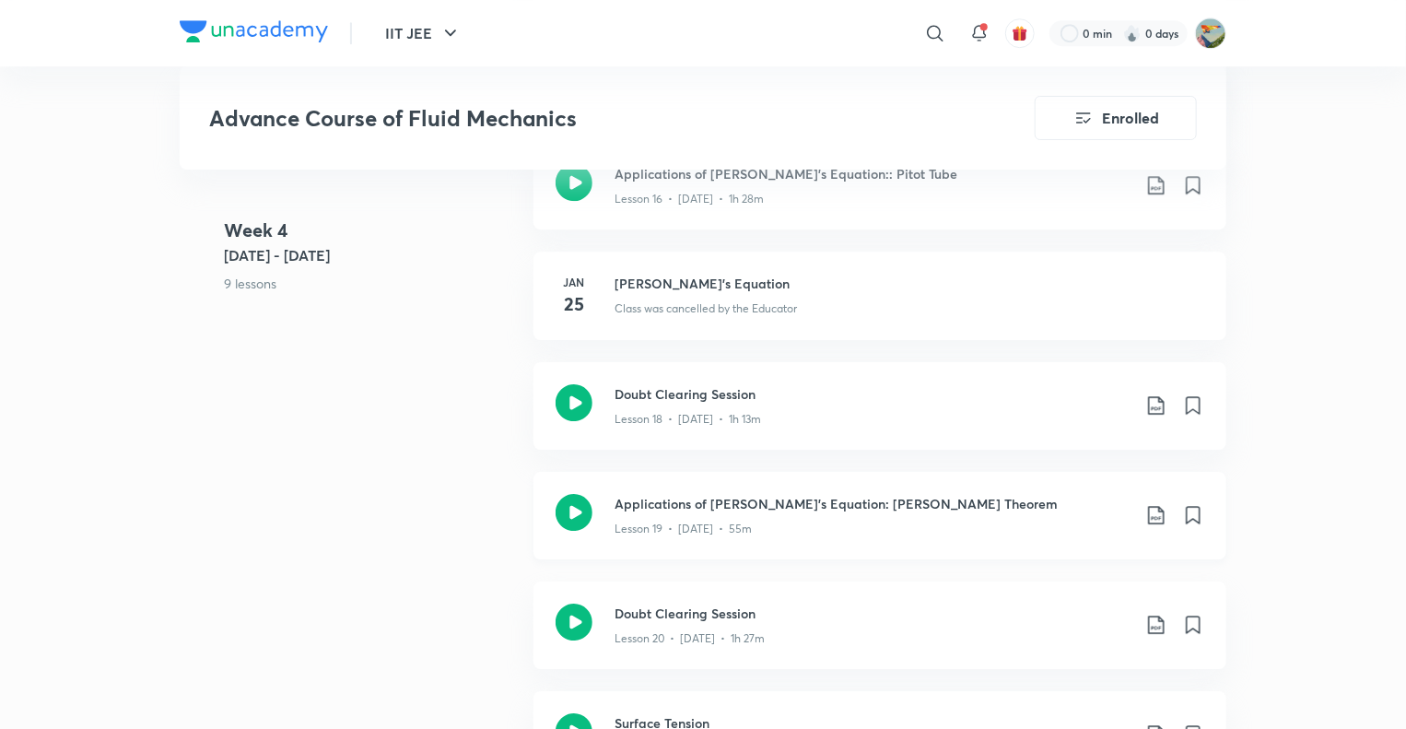
scroll to position [2771, 0]
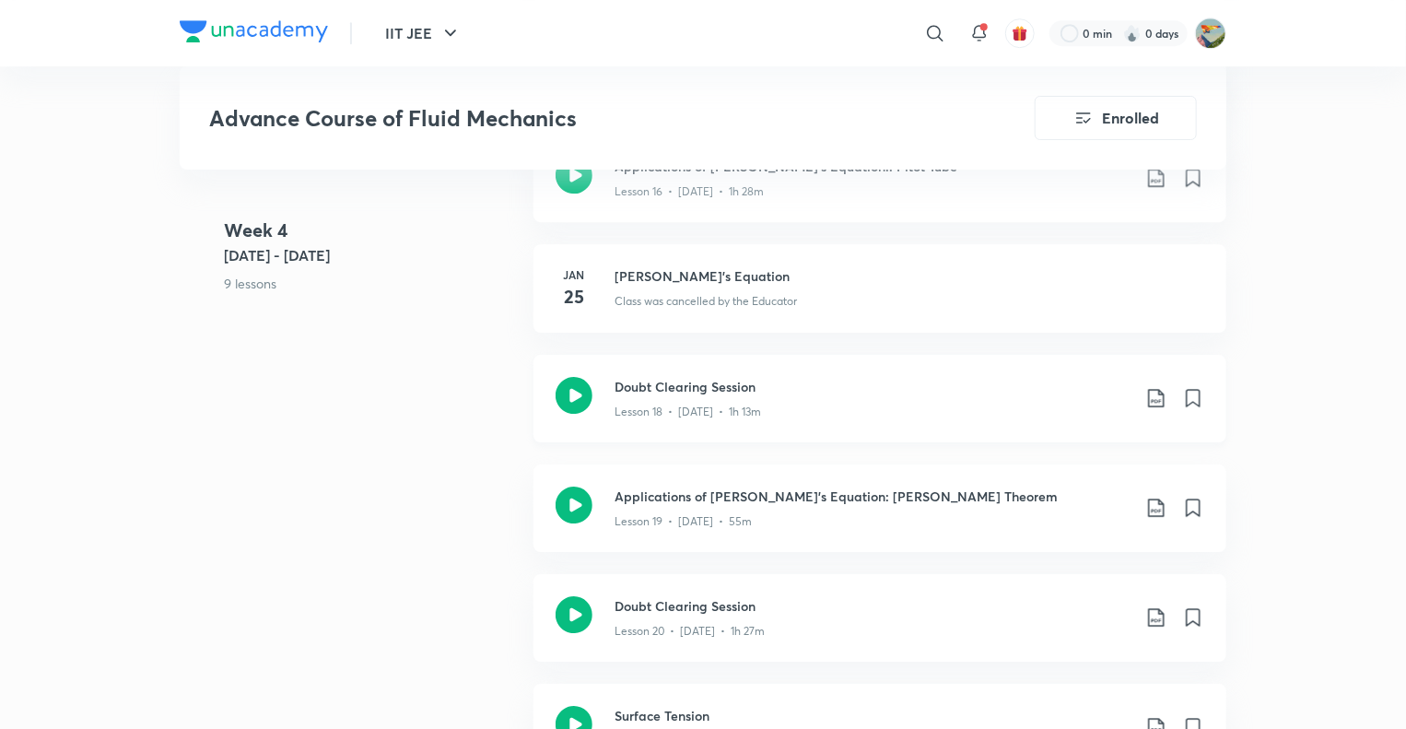
click at [1152, 387] on icon at bounding box center [1156, 398] width 22 height 22
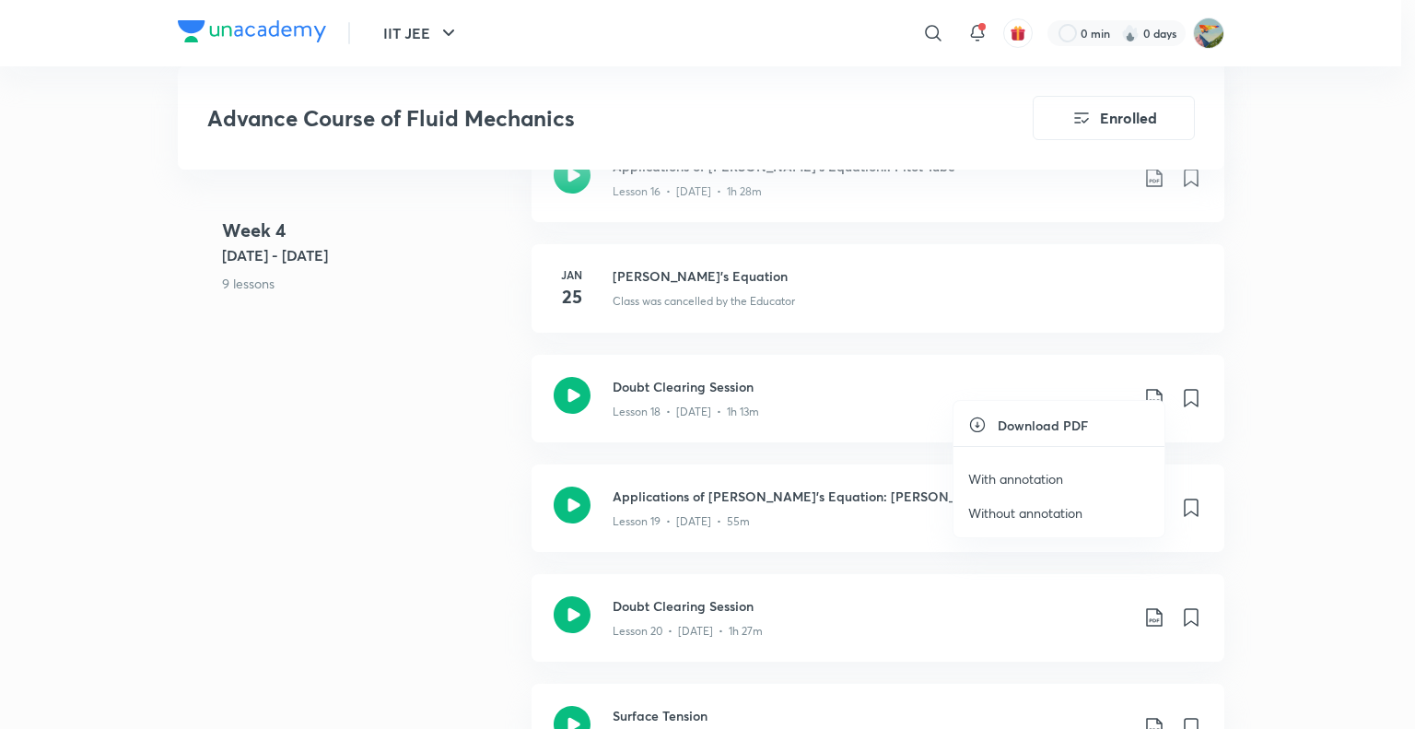
click at [1027, 479] on p "With annotation" at bounding box center [1015, 478] width 95 height 19
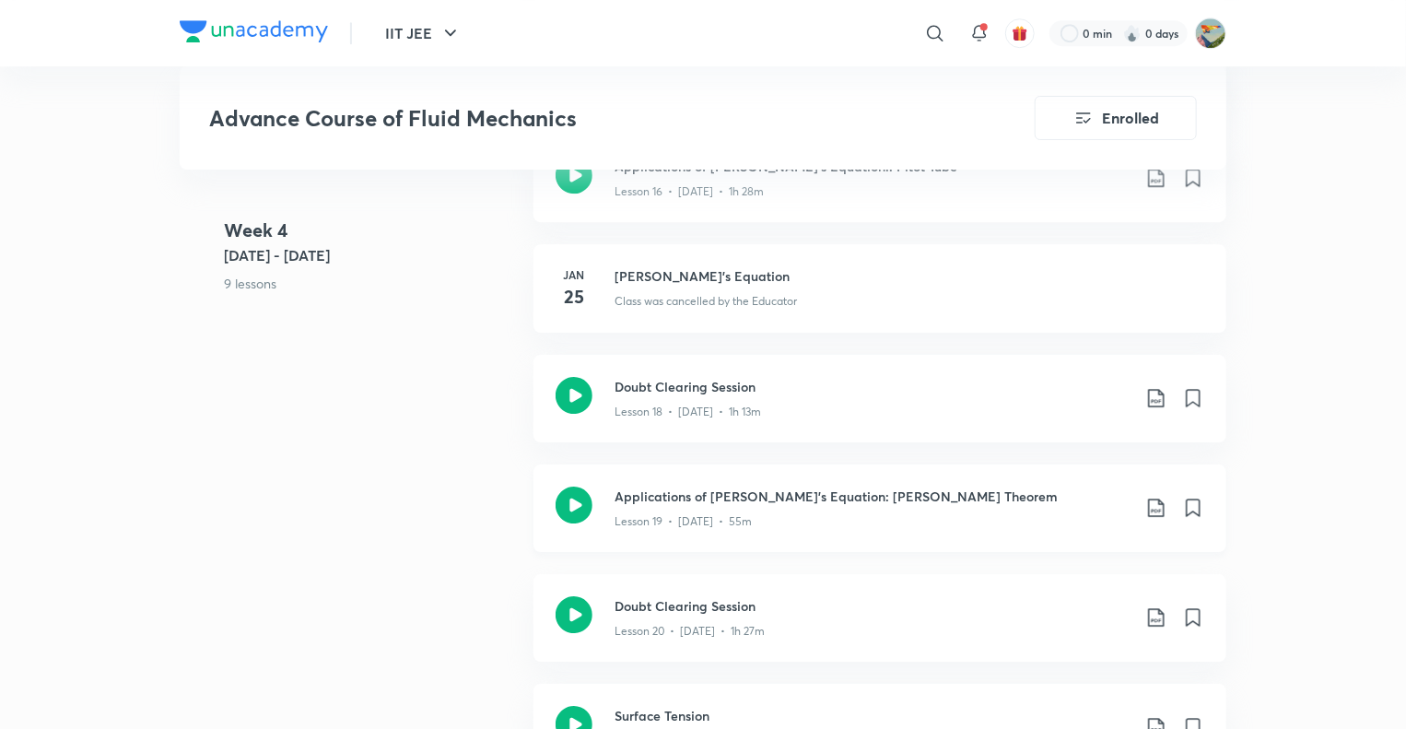
click at [1155, 496] on icon at bounding box center [1156, 507] width 22 height 22
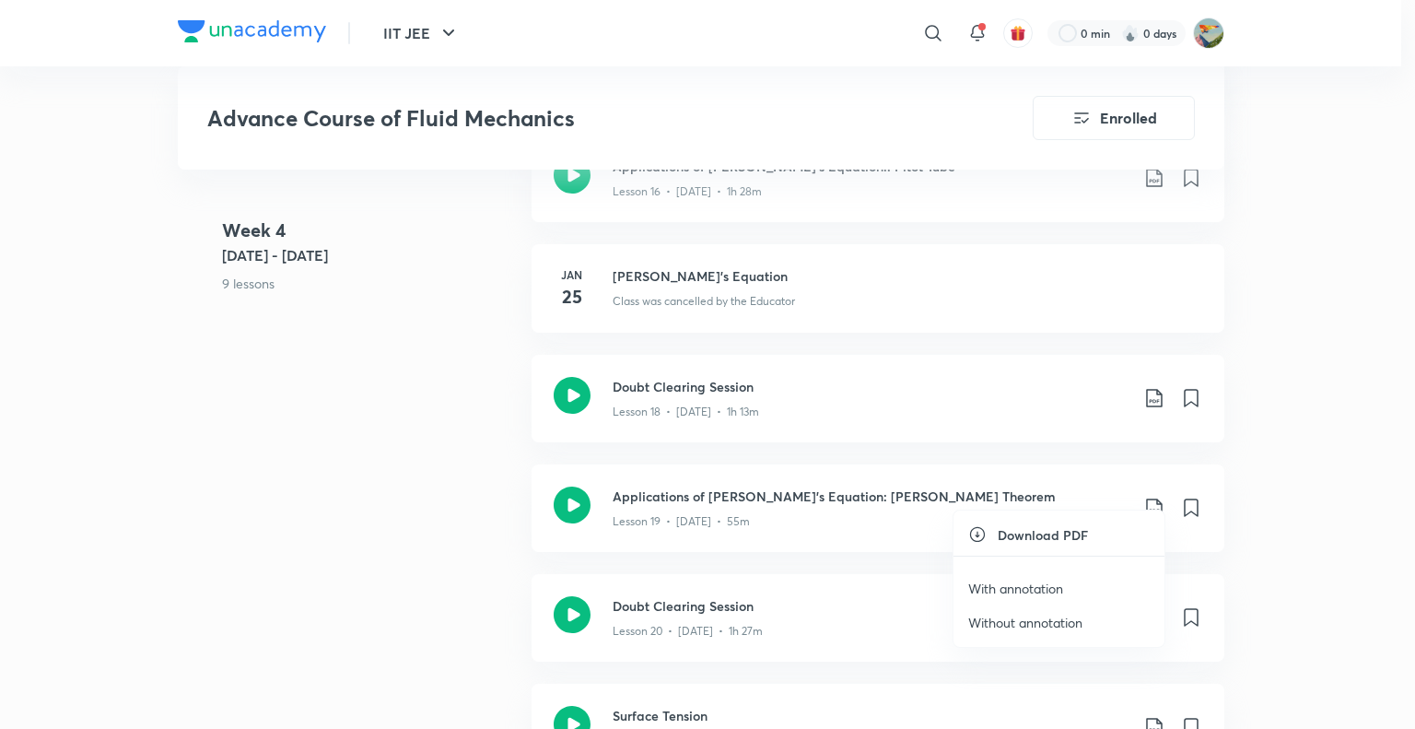
click at [1036, 588] on p "With annotation" at bounding box center [1015, 587] width 95 height 19
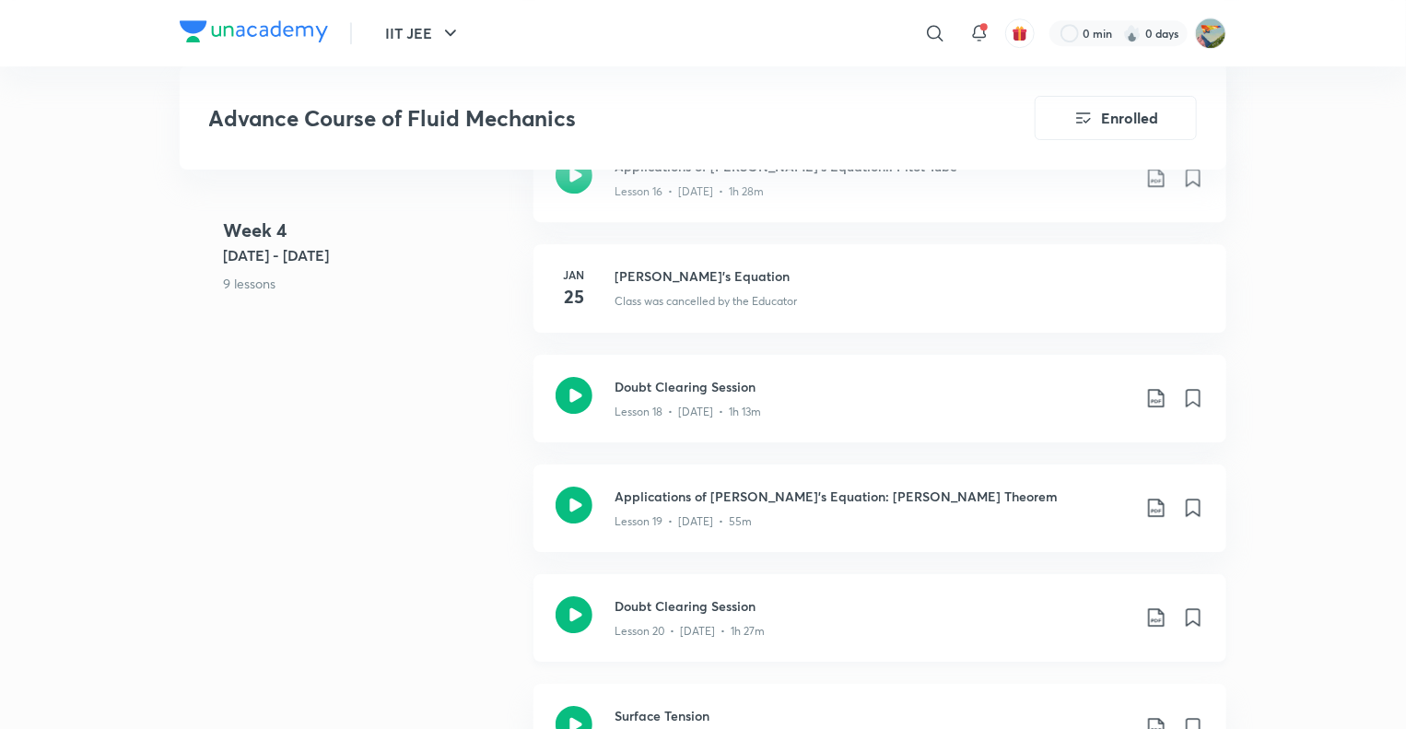
click at [1161, 606] on icon at bounding box center [1156, 617] width 22 height 22
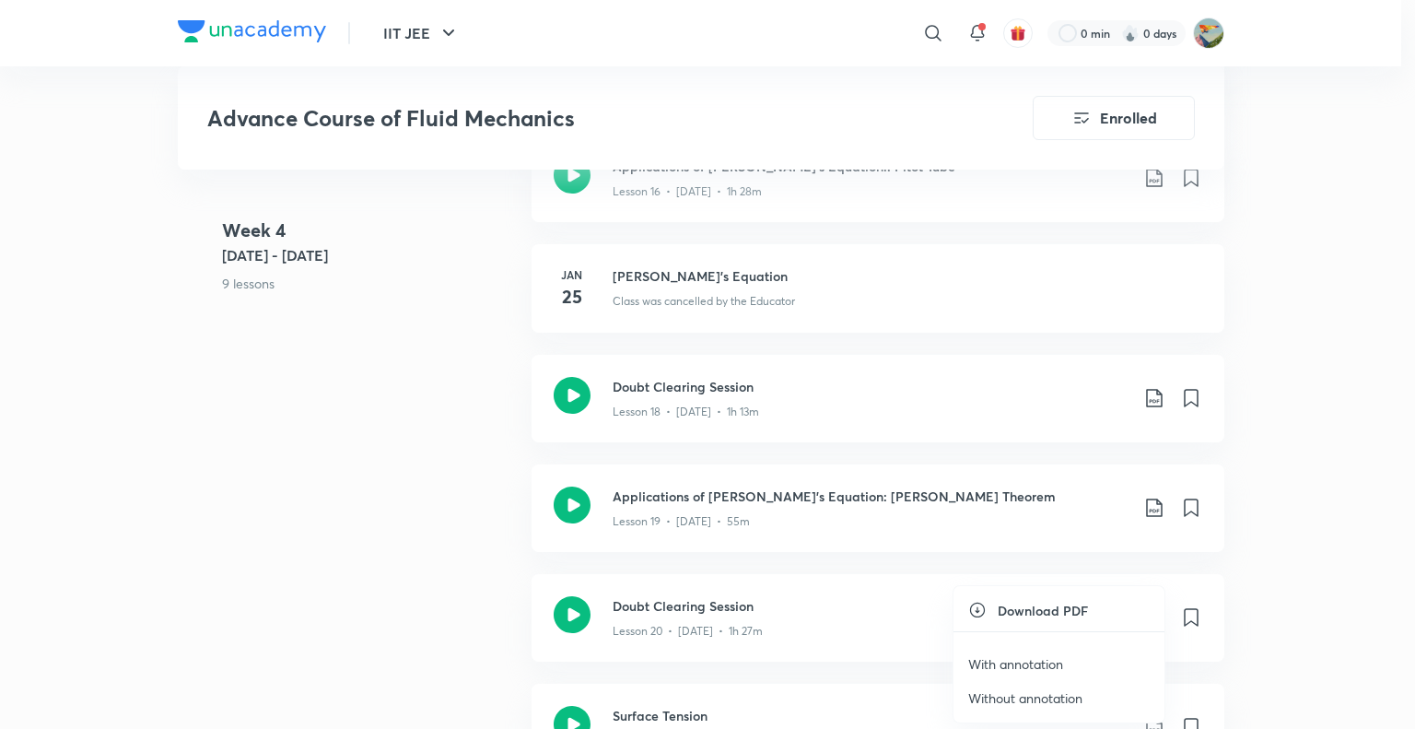
click at [1026, 660] on p "With annotation" at bounding box center [1015, 663] width 95 height 19
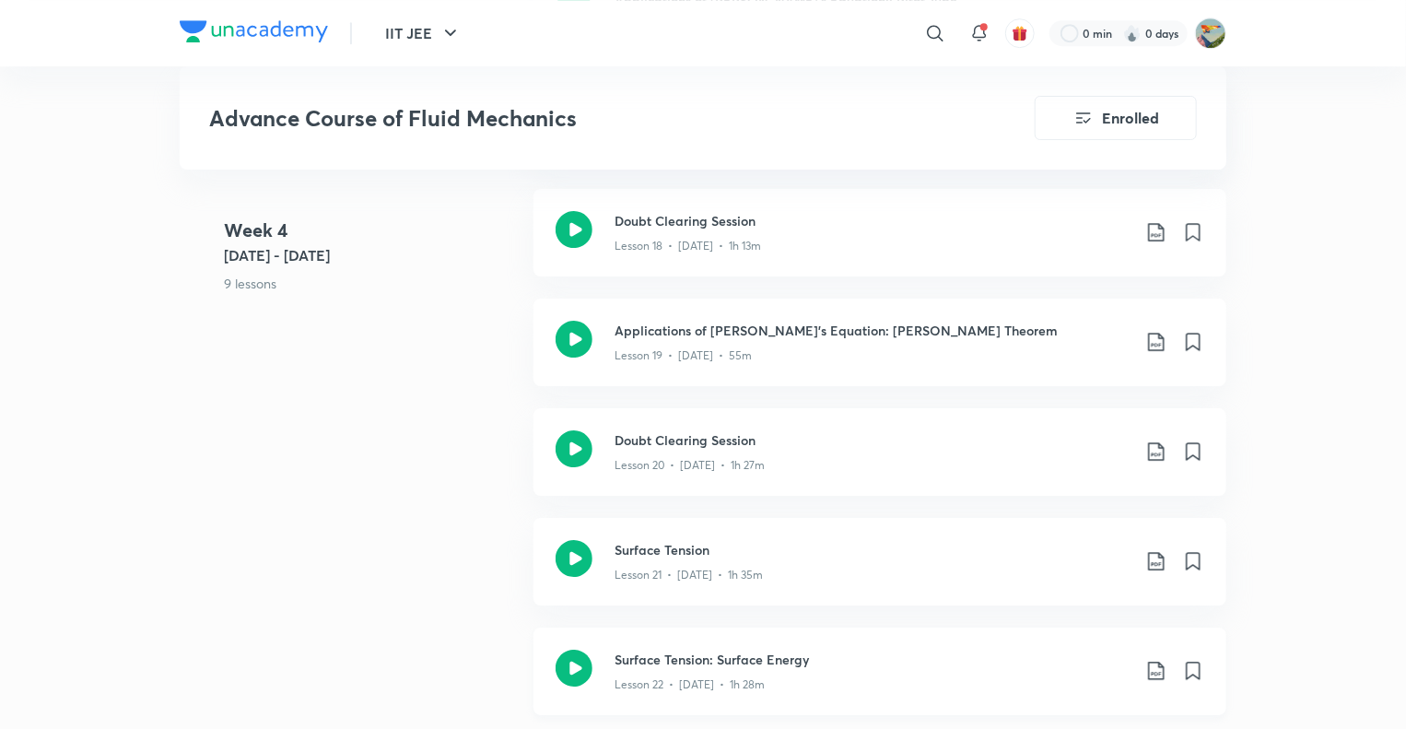
scroll to position [2955, 0]
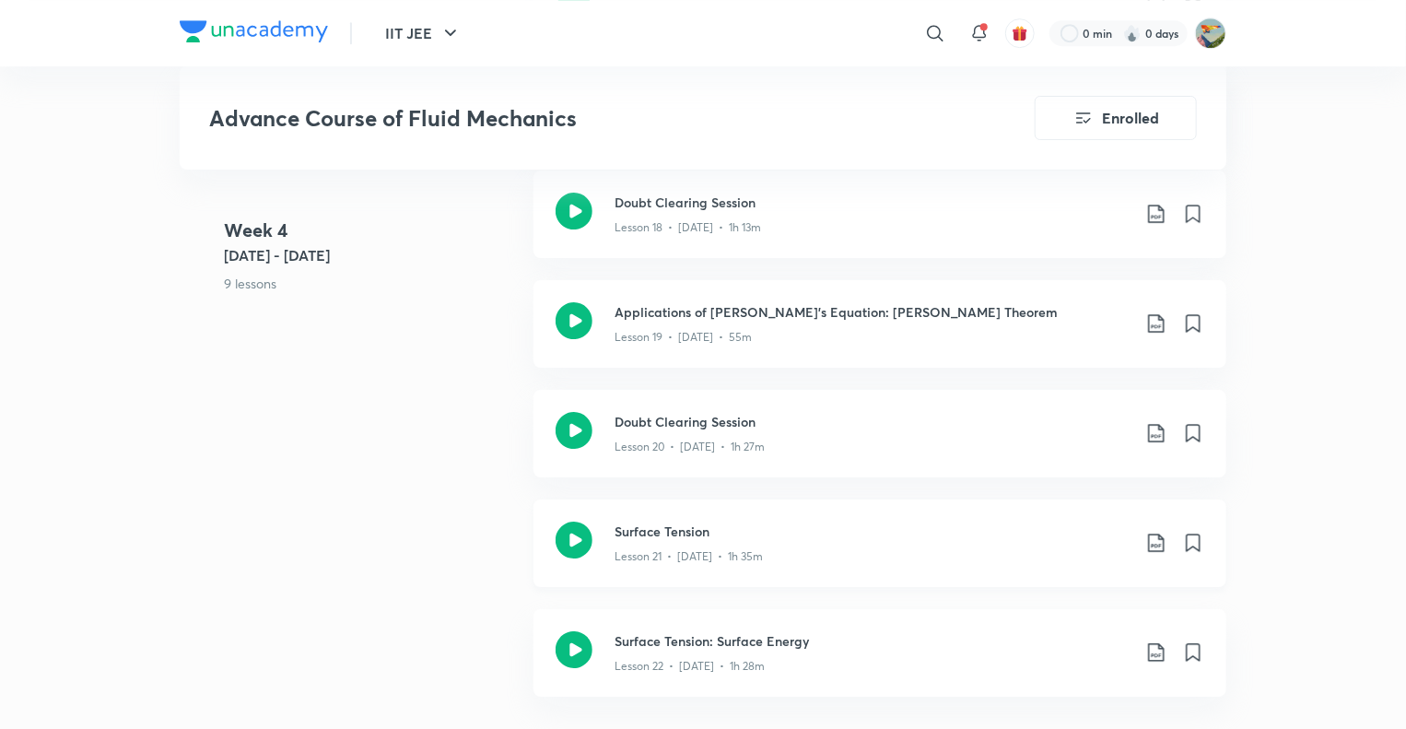
click at [1152, 533] on icon at bounding box center [1156, 542] width 16 height 18
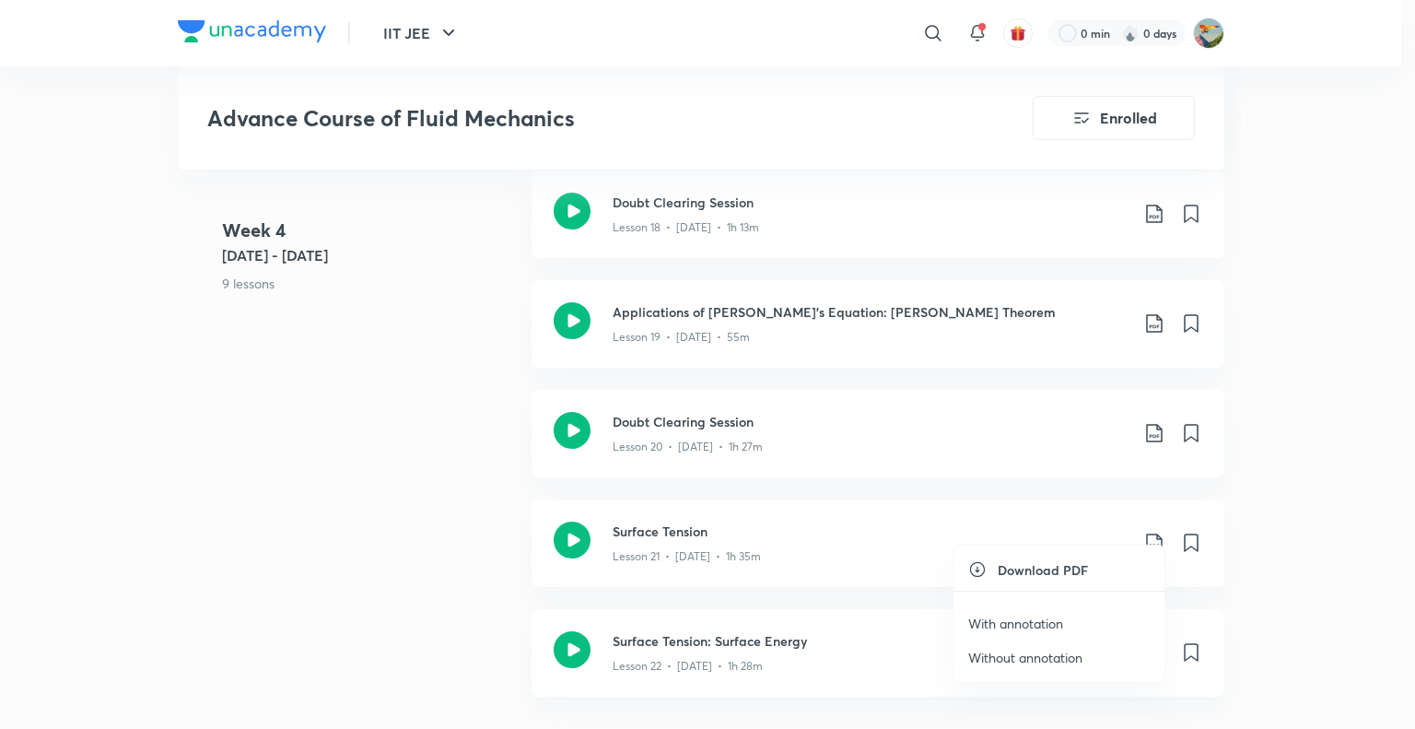
click at [1054, 620] on p "With annotation" at bounding box center [1015, 622] width 95 height 19
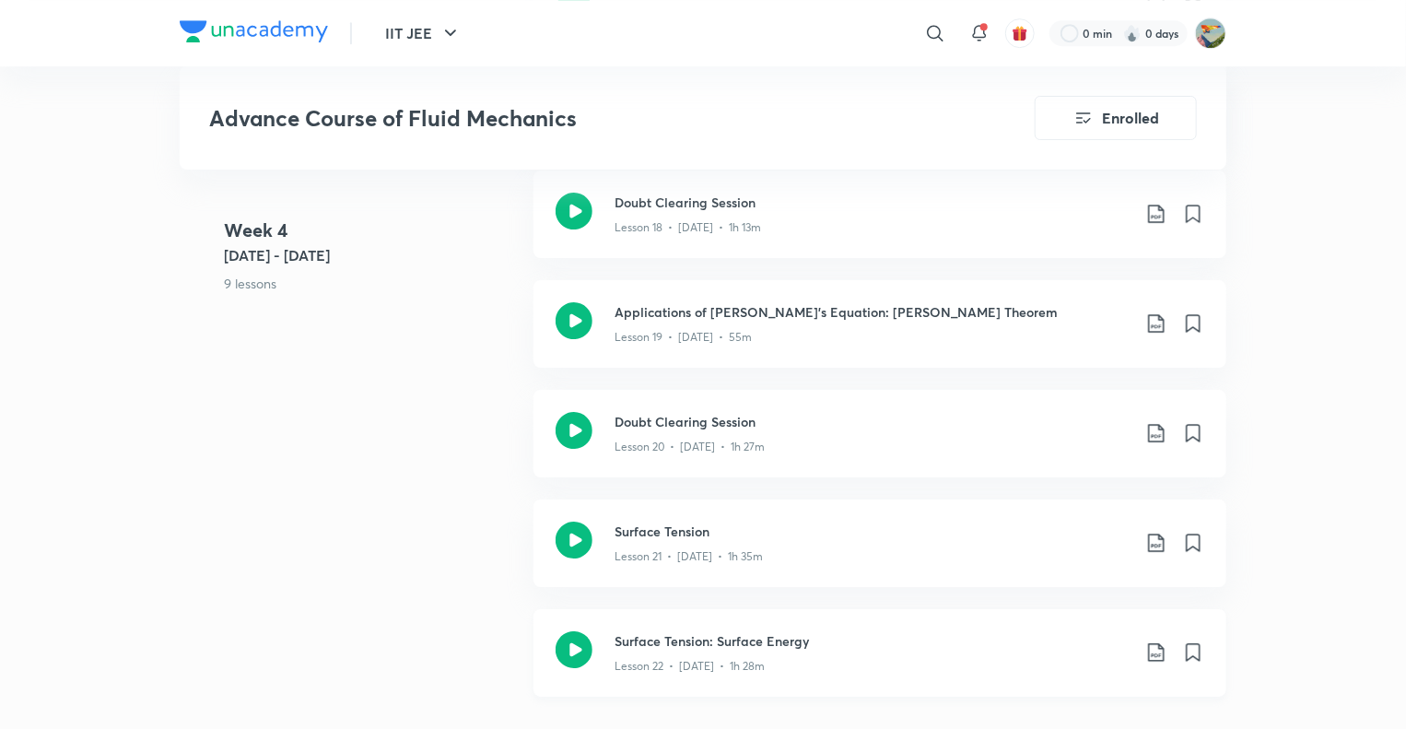
click at [1156, 641] on icon at bounding box center [1156, 652] width 22 height 22
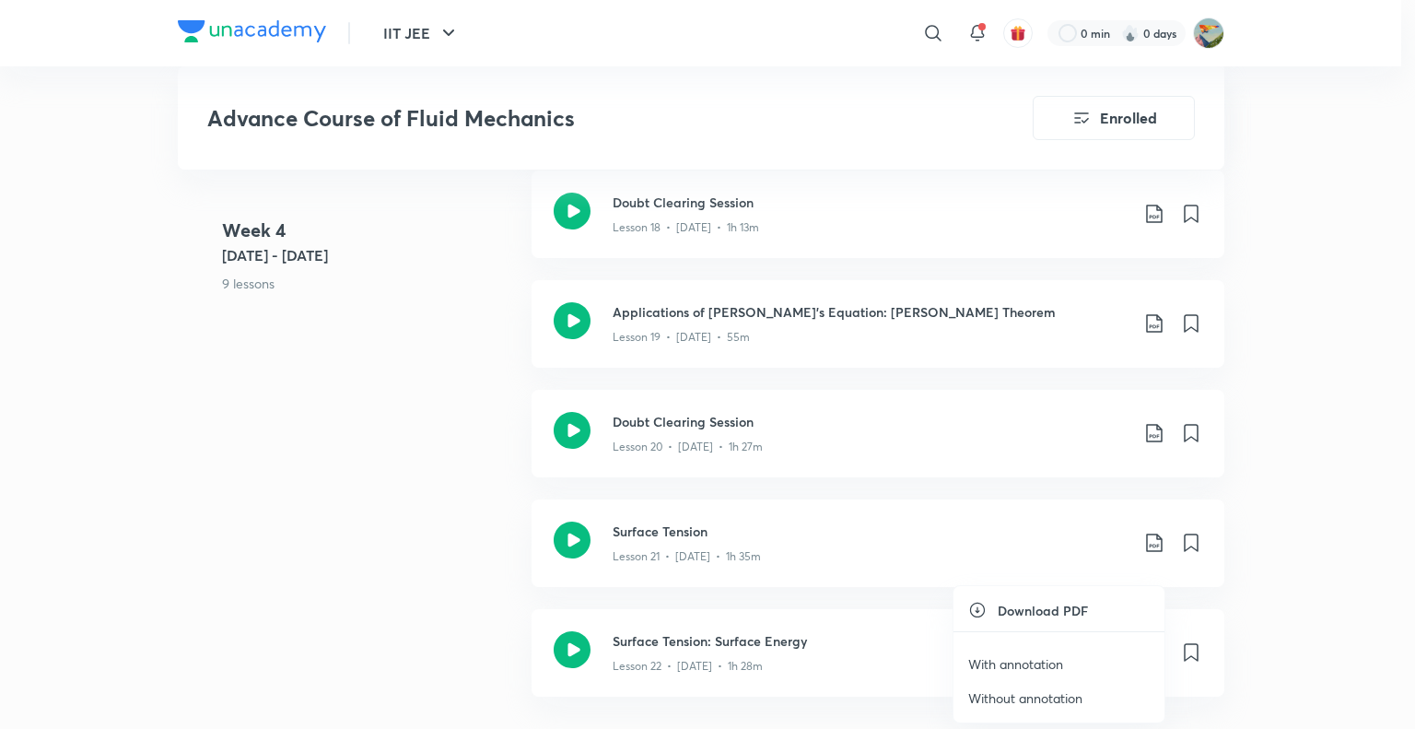
click at [1021, 665] on p "With annotation" at bounding box center [1015, 663] width 95 height 19
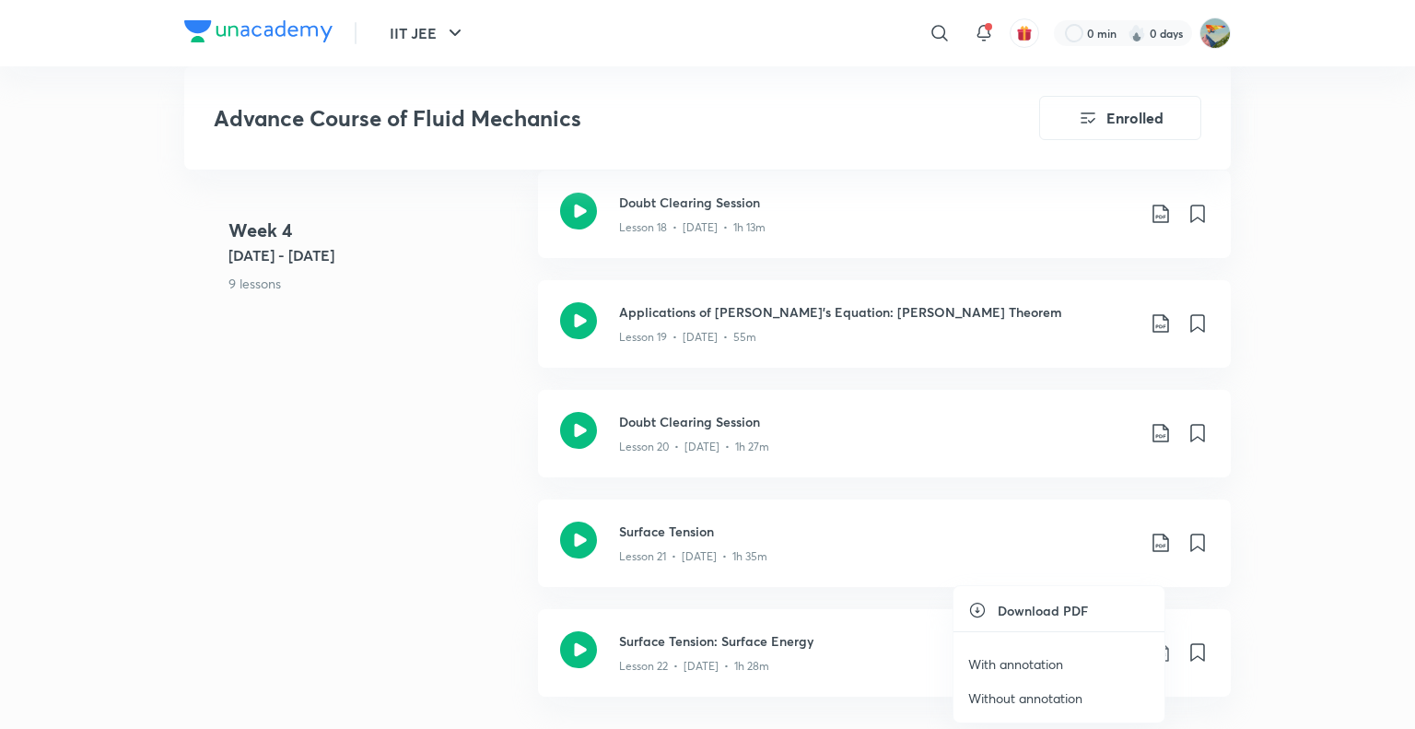
click at [1021, 665] on p "With annotation" at bounding box center [1015, 663] width 95 height 19
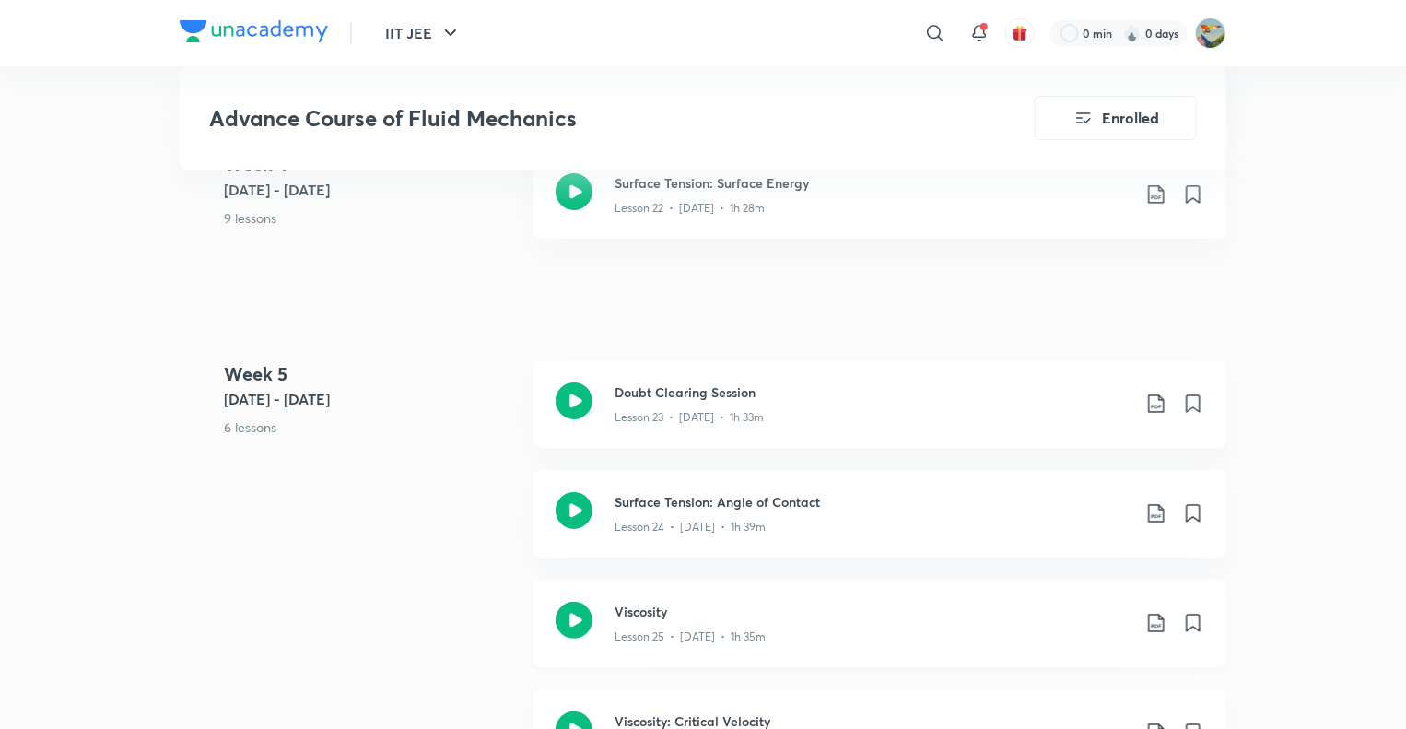
scroll to position [3415, 0]
click at [1155, 391] on icon at bounding box center [1156, 400] width 16 height 18
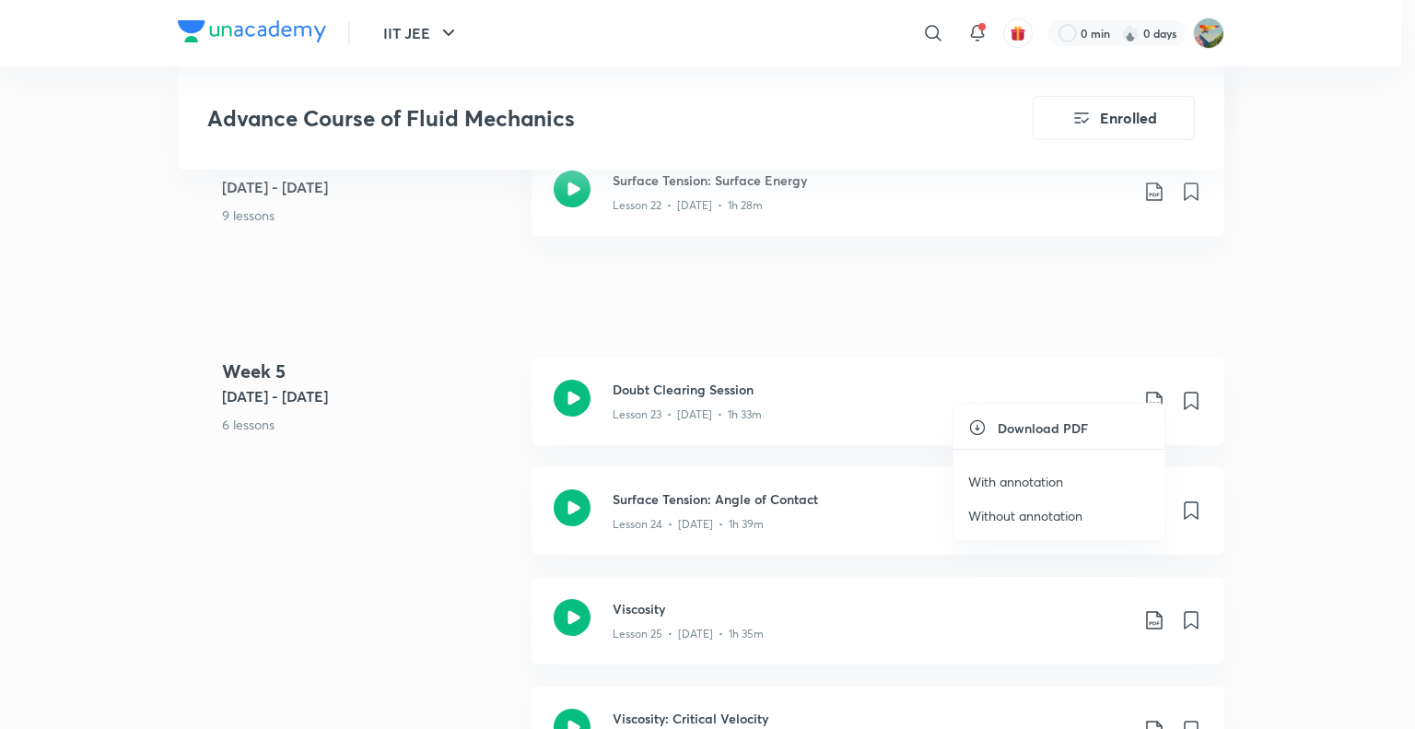
click at [1039, 483] on p "With annotation" at bounding box center [1015, 481] width 95 height 19
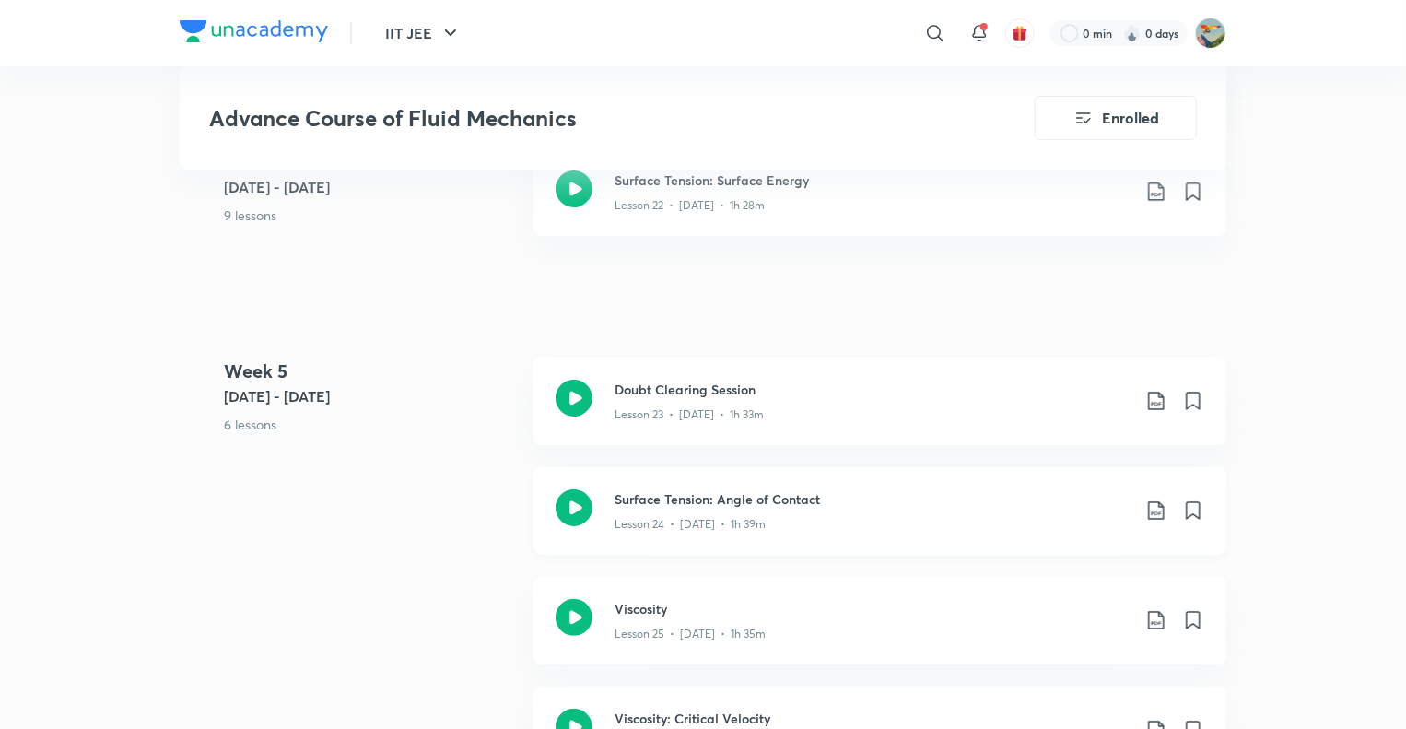
click at [1152, 499] on icon at bounding box center [1156, 510] width 22 height 22
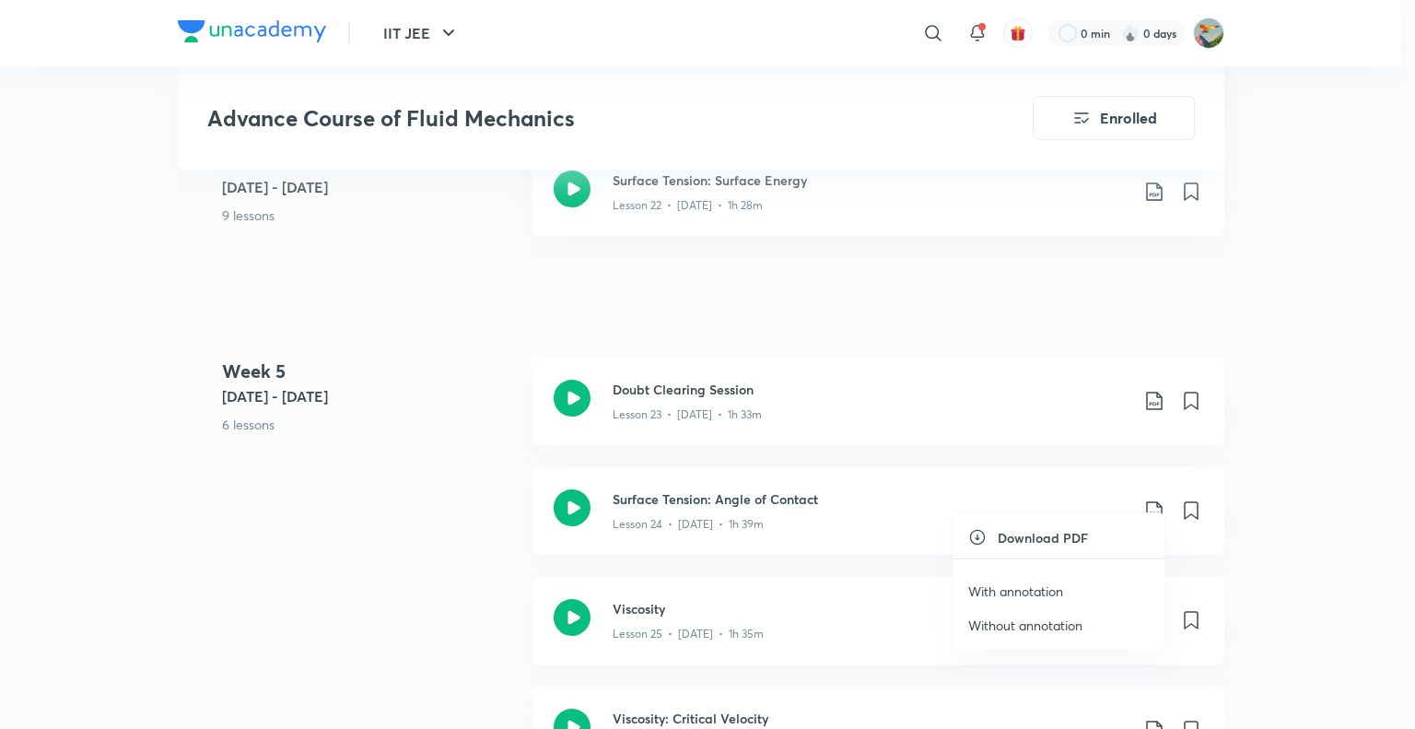
click at [1043, 593] on p "With annotation" at bounding box center [1015, 590] width 95 height 19
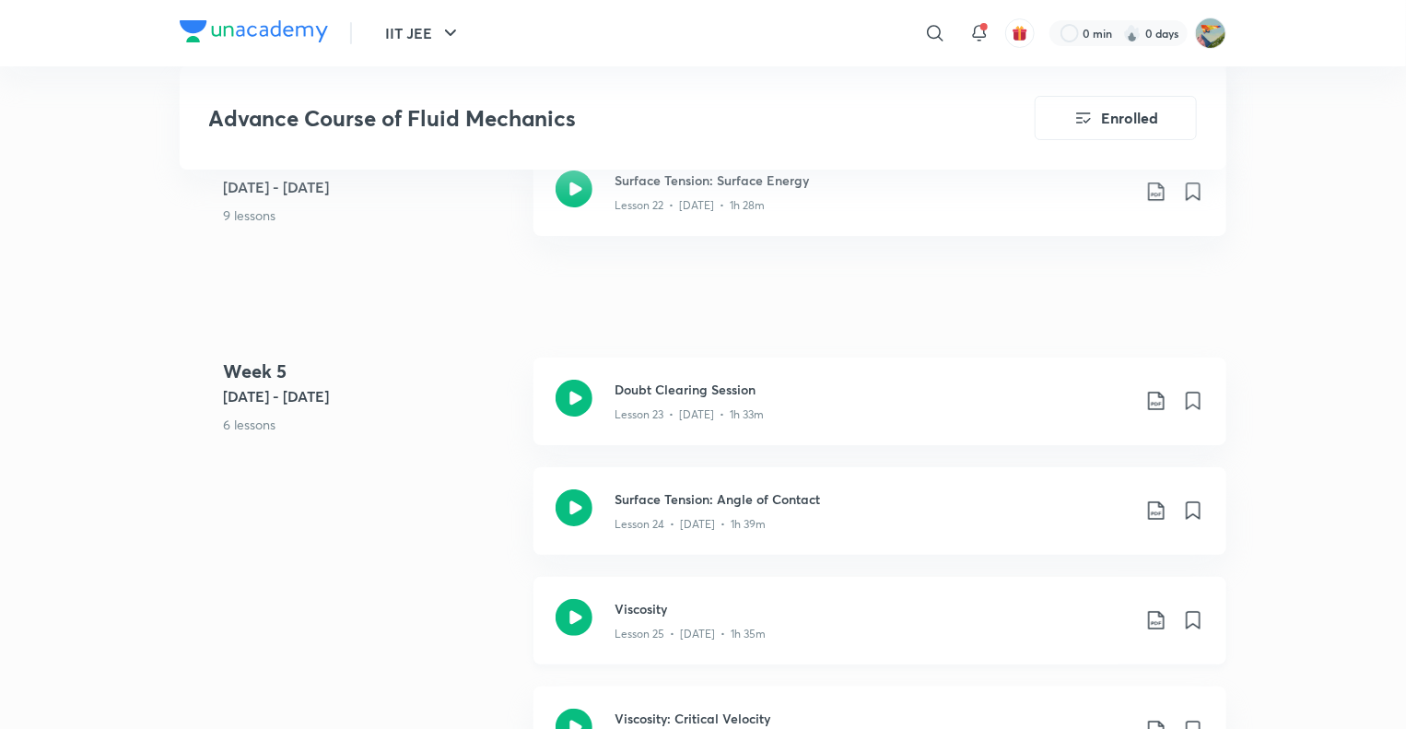
click at [1155, 609] on icon at bounding box center [1156, 620] width 22 height 22
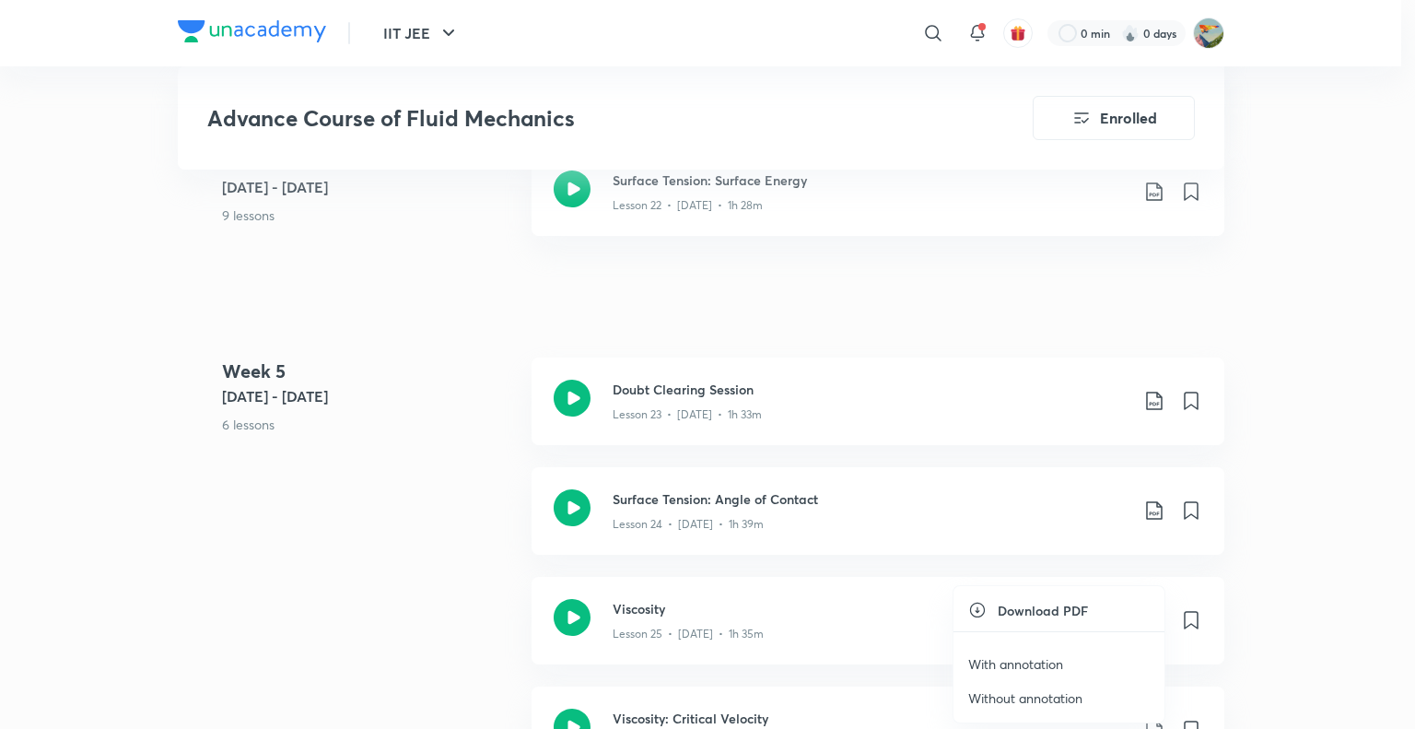
click at [1019, 659] on p "With annotation" at bounding box center [1015, 663] width 95 height 19
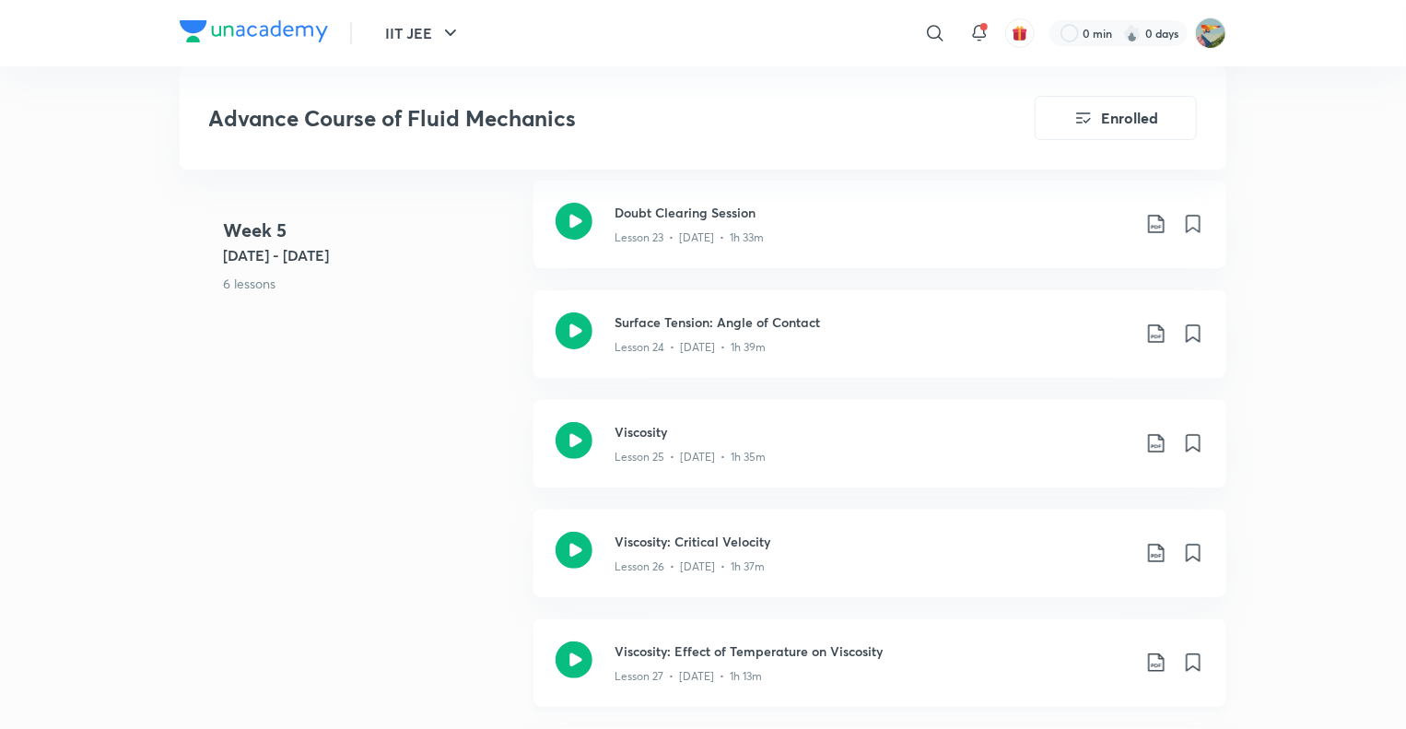
scroll to position [3692, 0]
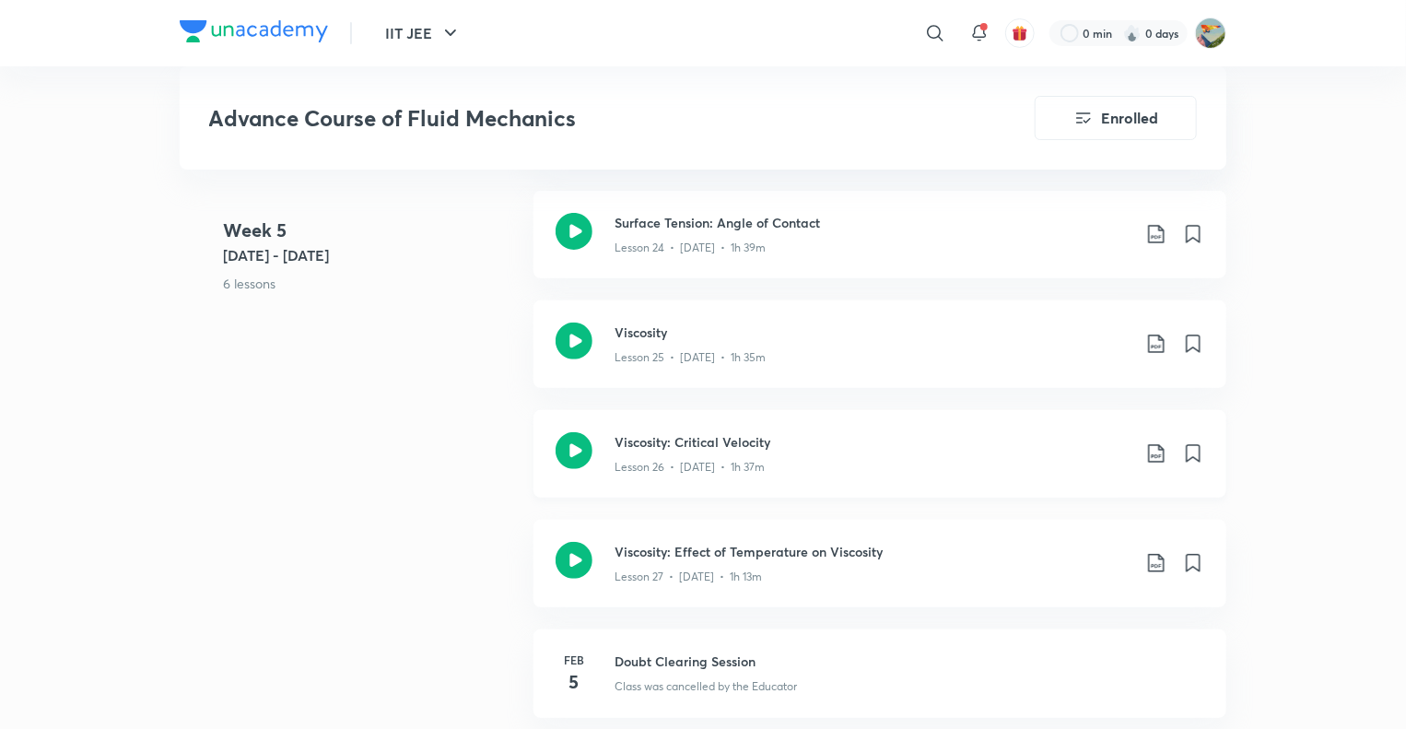
click at [1159, 442] on icon at bounding box center [1156, 453] width 22 height 22
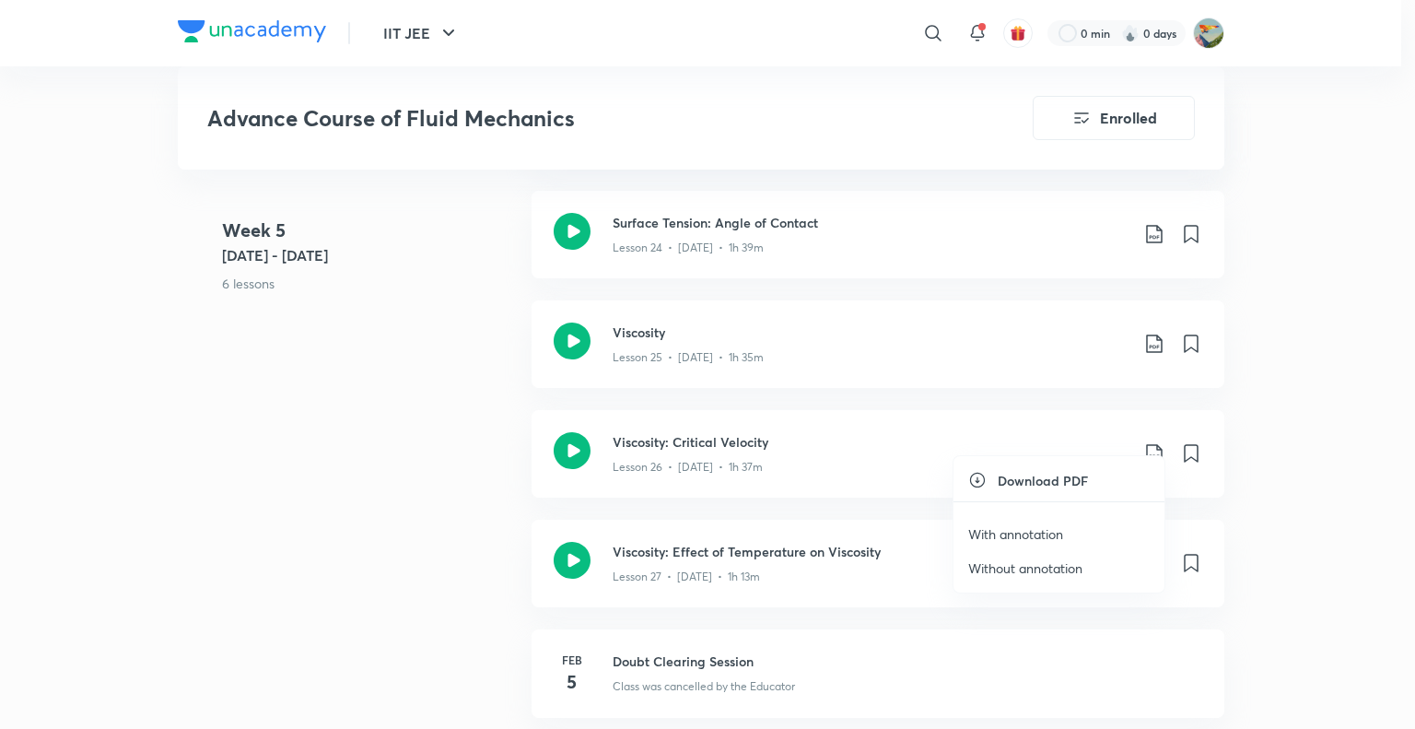
click at [1040, 537] on p "With annotation" at bounding box center [1015, 533] width 95 height 19
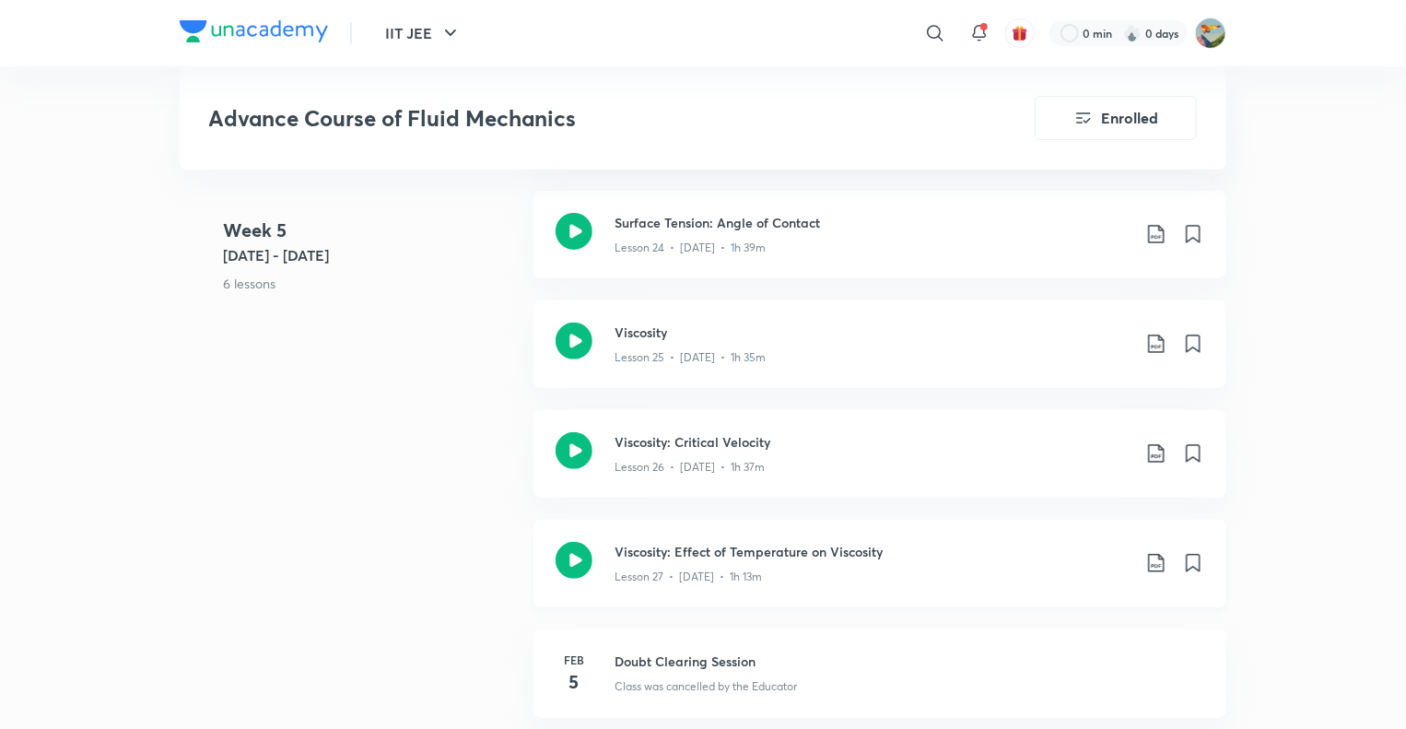
click at [1166, 552] on icon at bounding box center [1156, 563] width 22 height 22
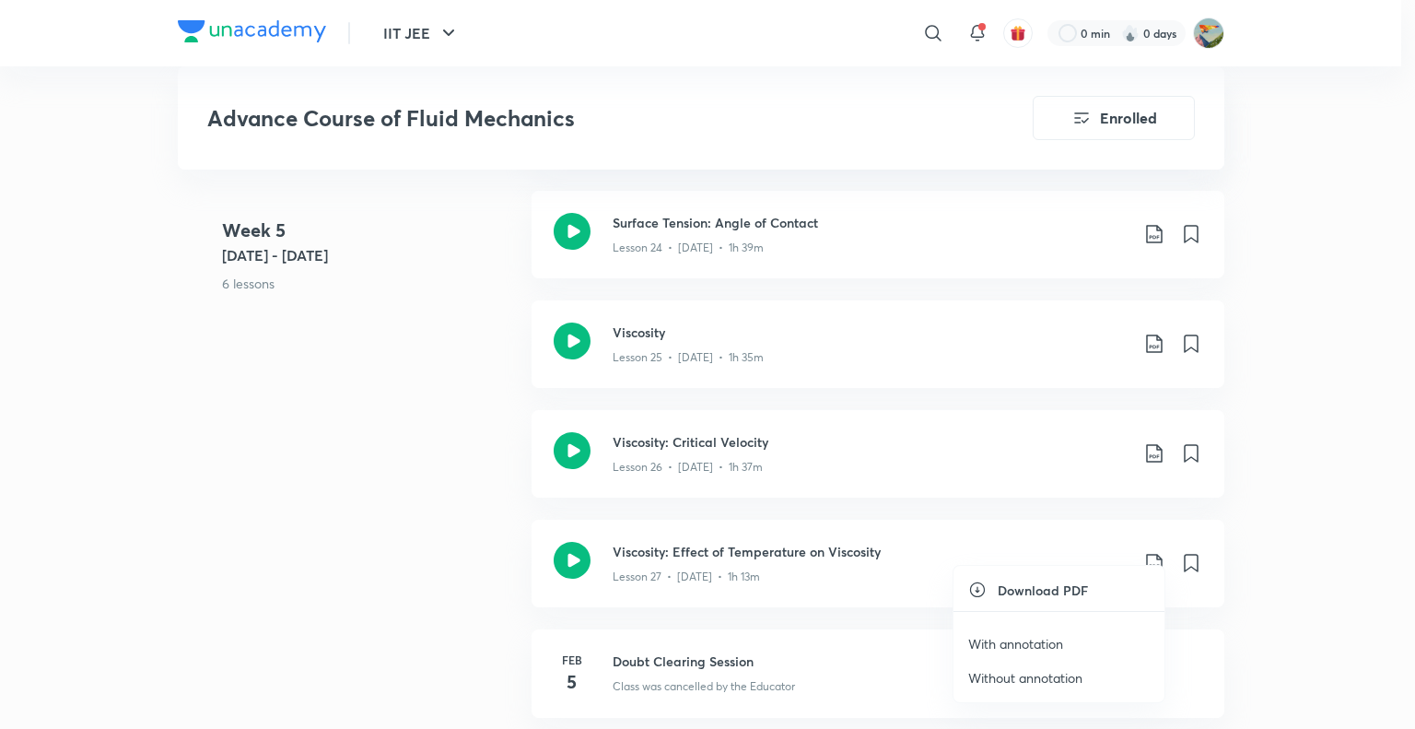
click at [1022, 644] on p "With annotation" at bounding box center [1015, 643] width 95 height 19
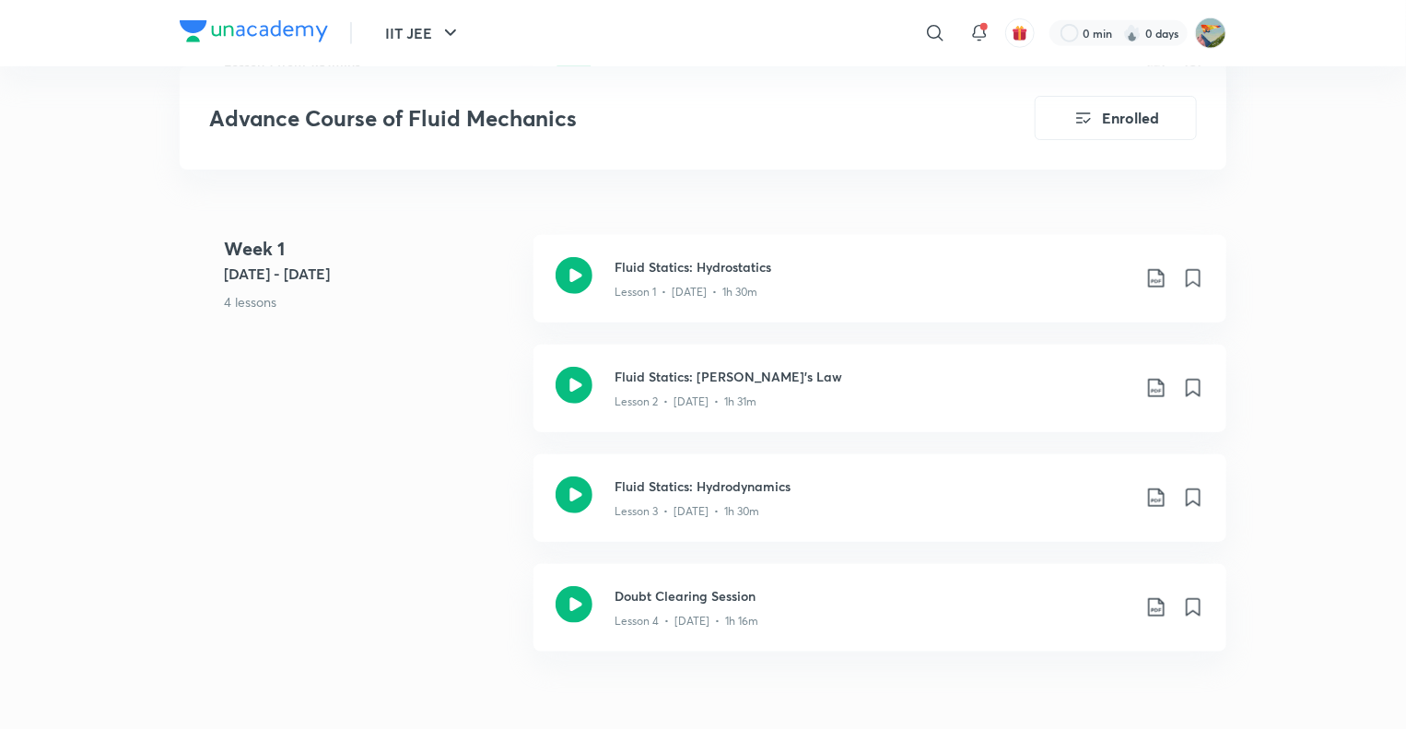
scroll to position [744, 0]
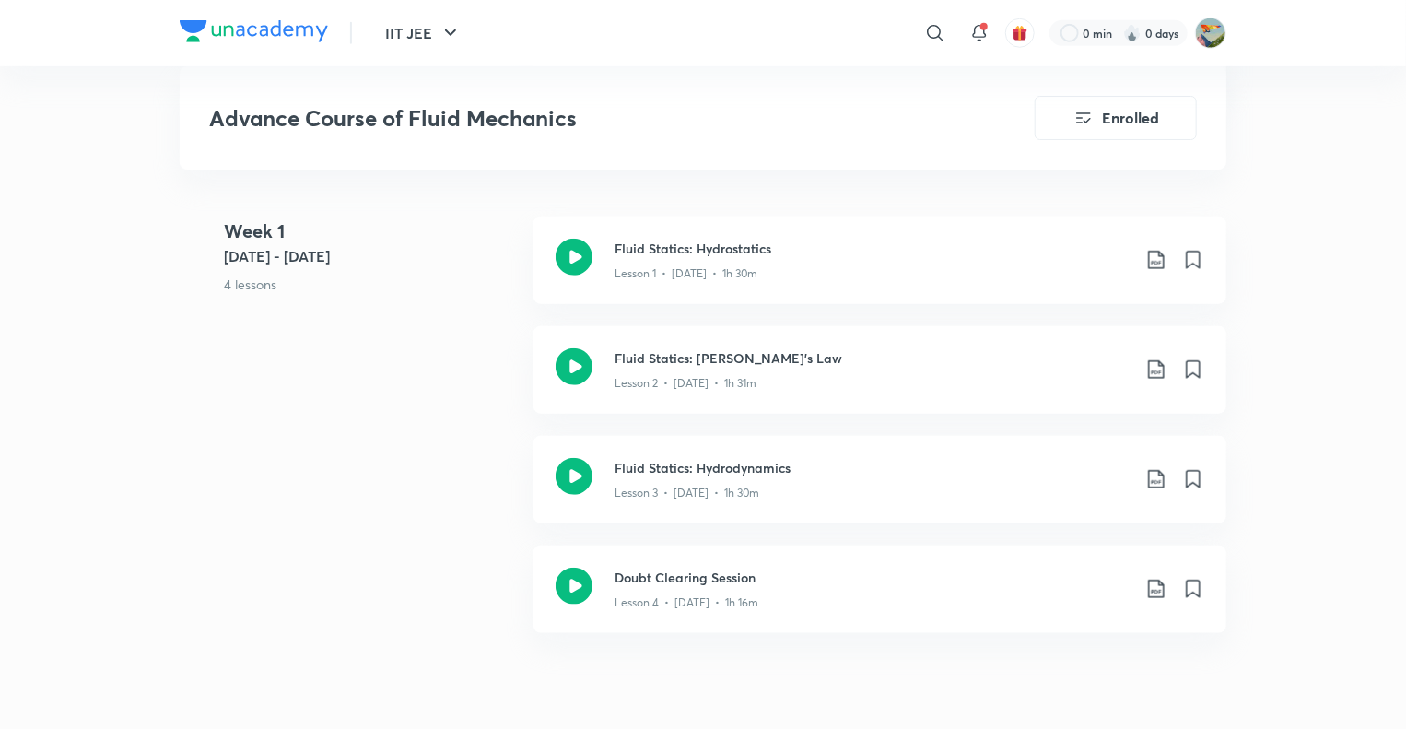
click at [1151, 578] on icon at bounding box center [1156, 589] width 22 height 22
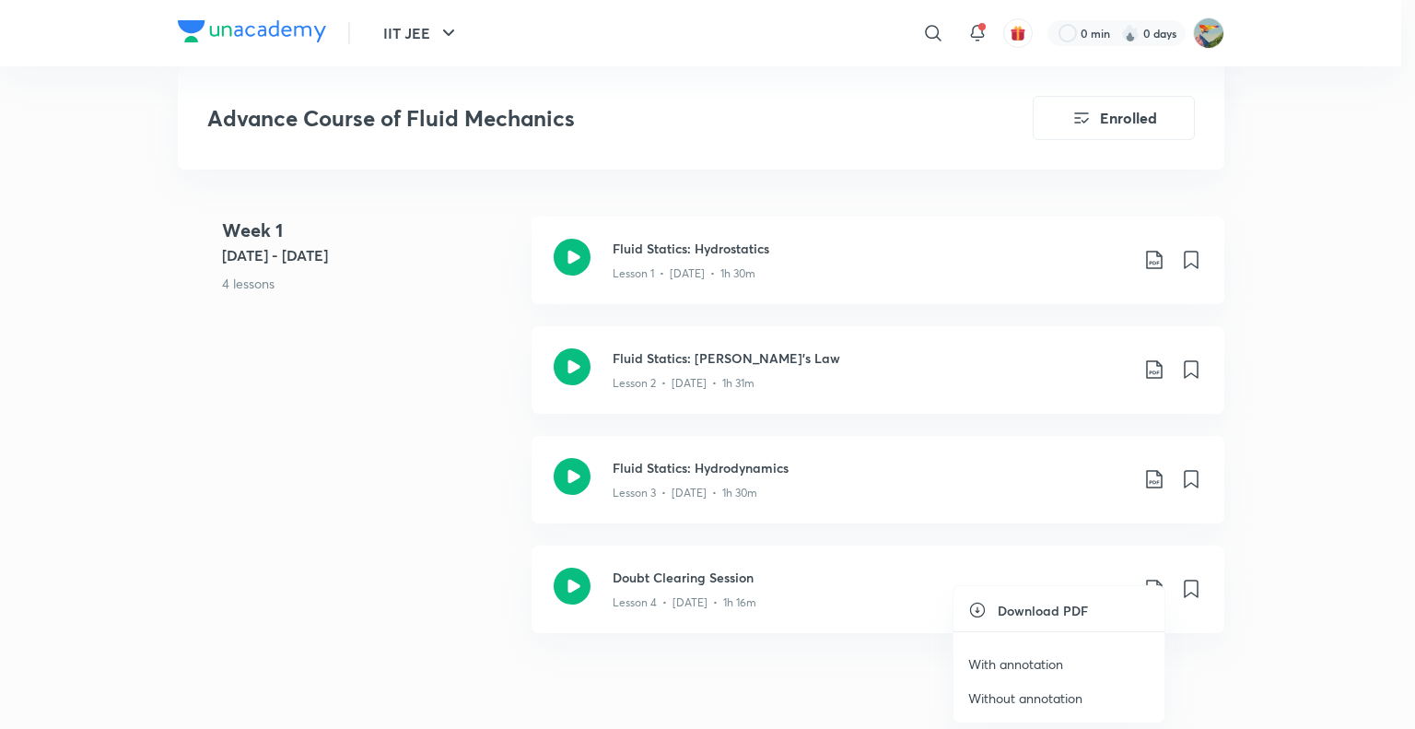
click at [335, 201] on div at bounding box center [707, 364] width 1415 height 729
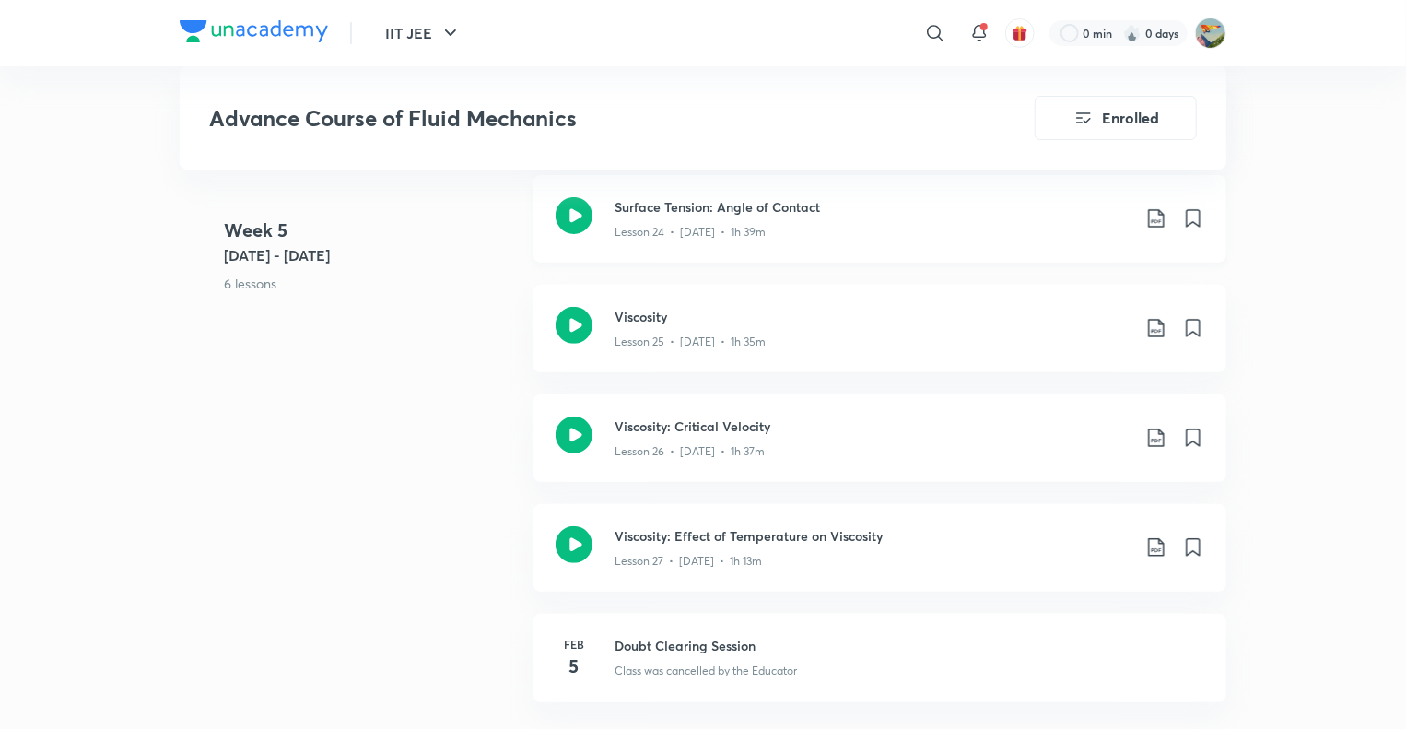
scroll to position [3740, 0]
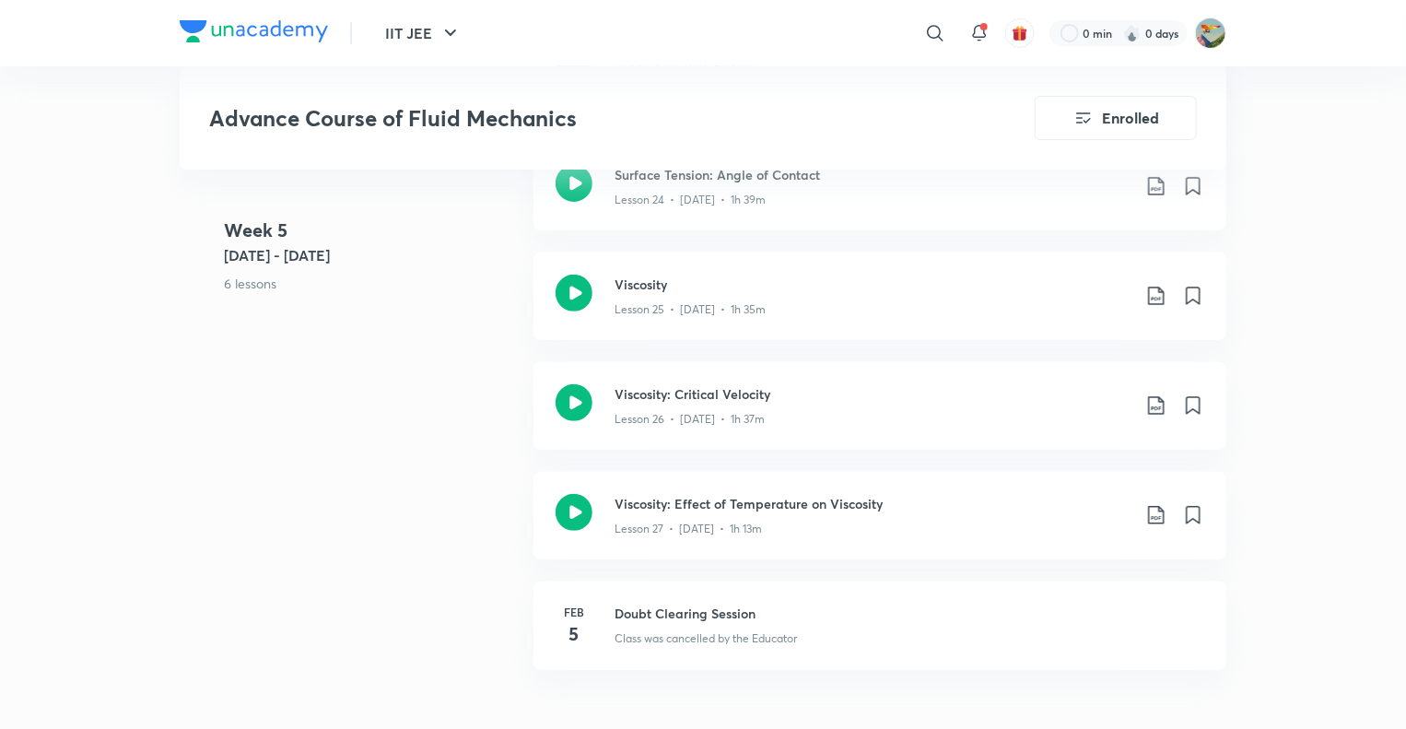
drag, startPoint x: 781, startPoint y: 483, endPoint x: 335, endPoint y: 482, distance: 445.8
click at [335, 482] on div "Week 5 Jan 30 - Feb 5 6 lessons Doubt Clearing Session Lesson 23 • Jan 31 • 1h …" at bounding box center [703, 362] width 1046 height 659
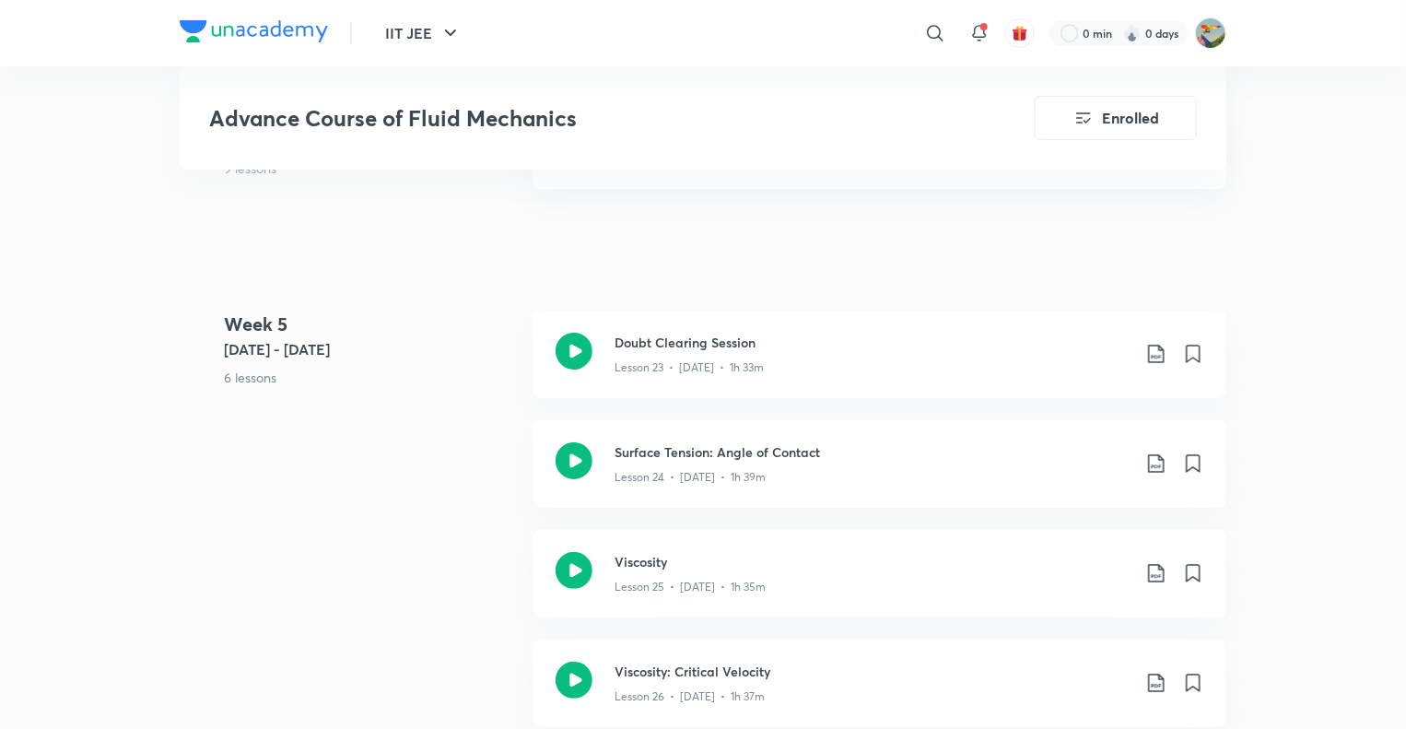
scroll to position [3463, 0]
click at [1155, 342] on icon at bounding box center [1156, 353] width 22 height 22
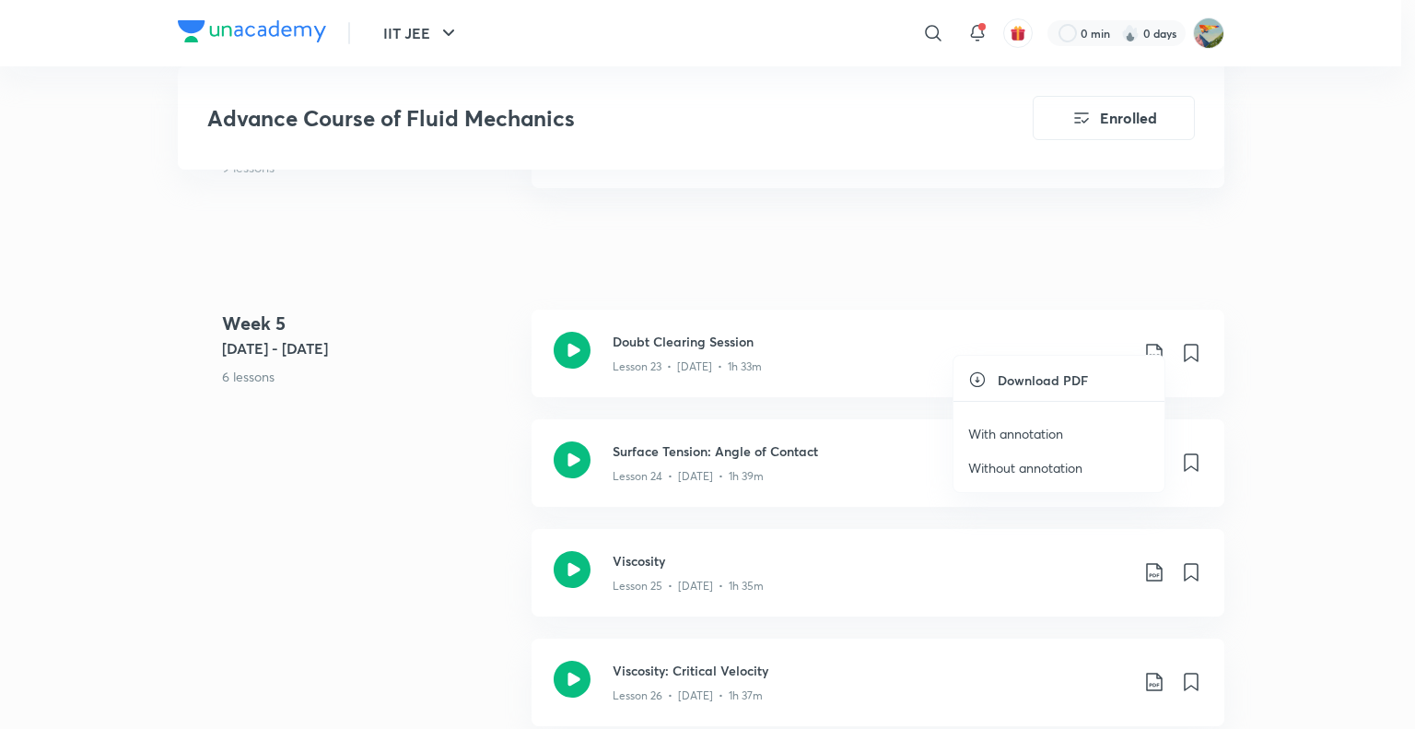
click at [1014, 434] on p "With annotation" at bounding box center [1015, 433] width 95 height 19
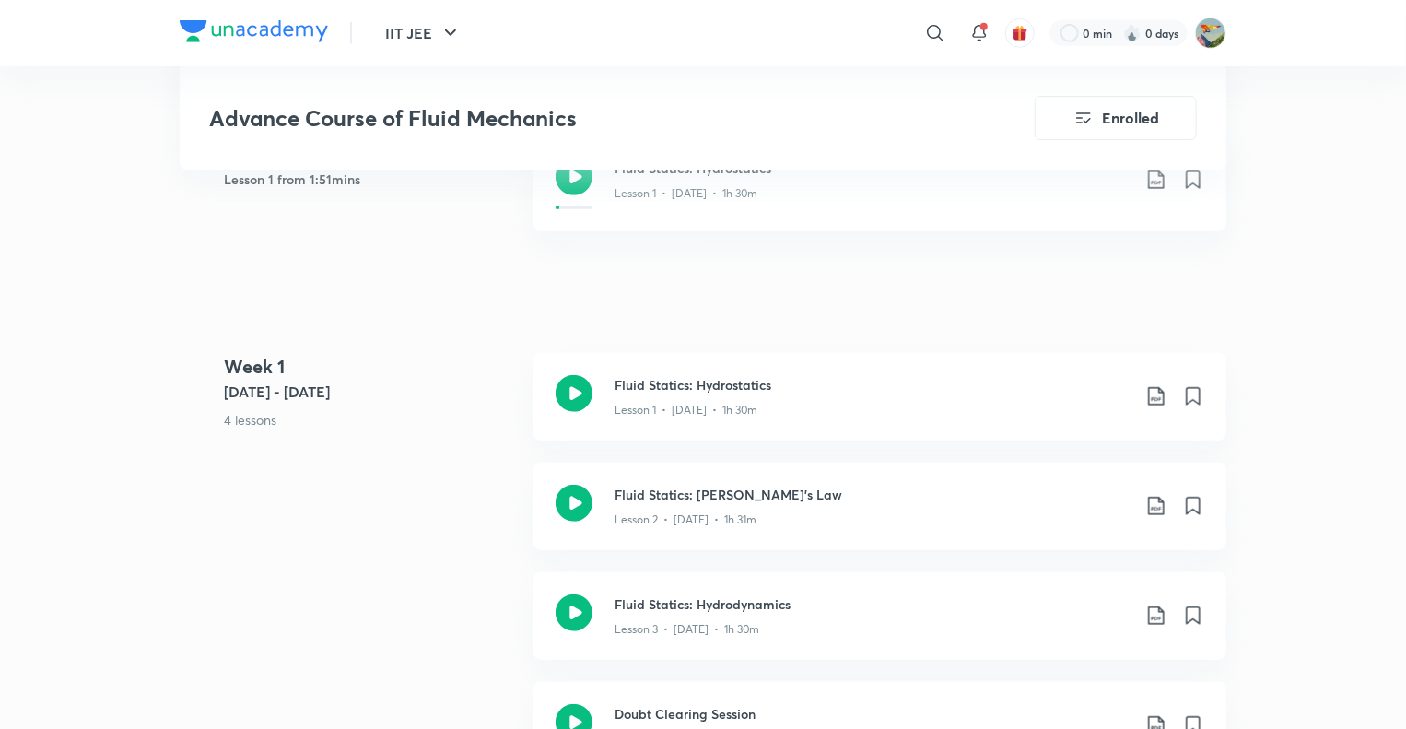
scroll to position [792, 0]
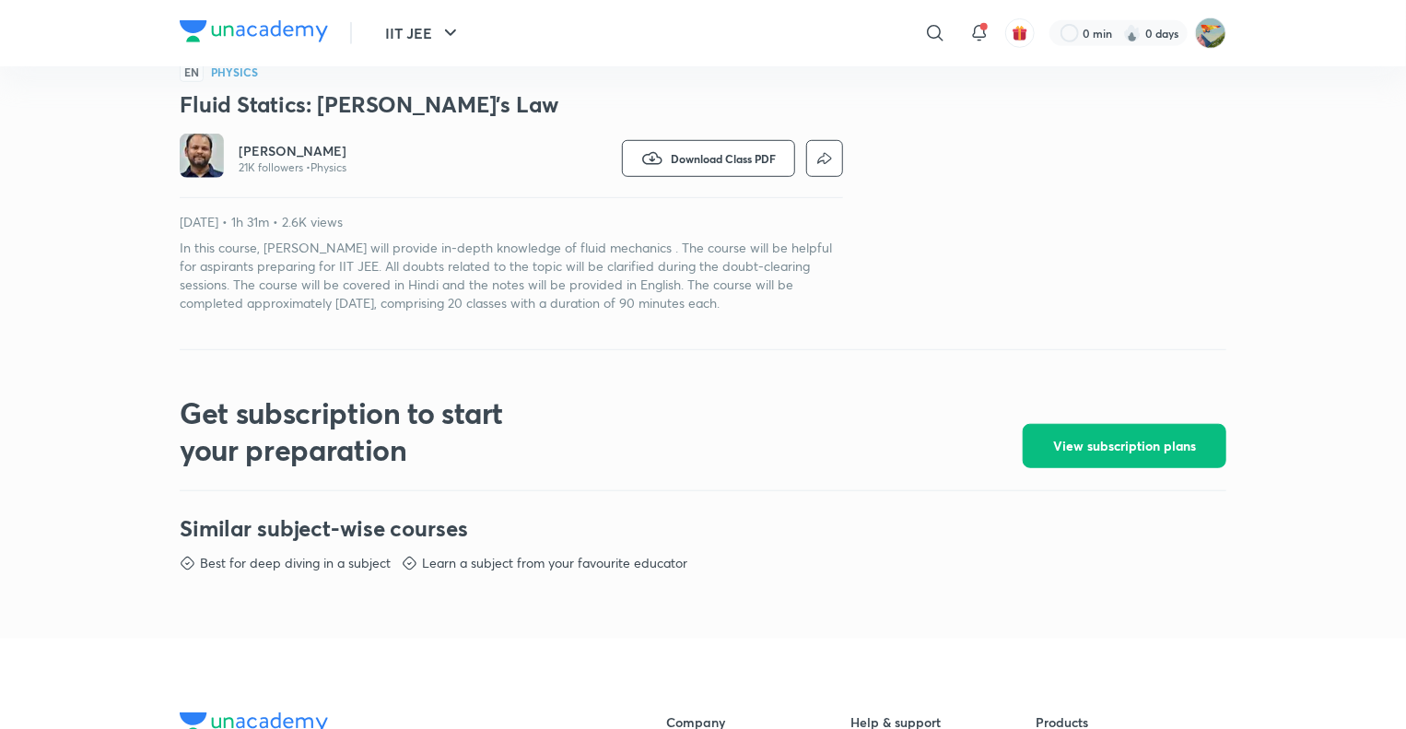
scroll to position [553, 0]
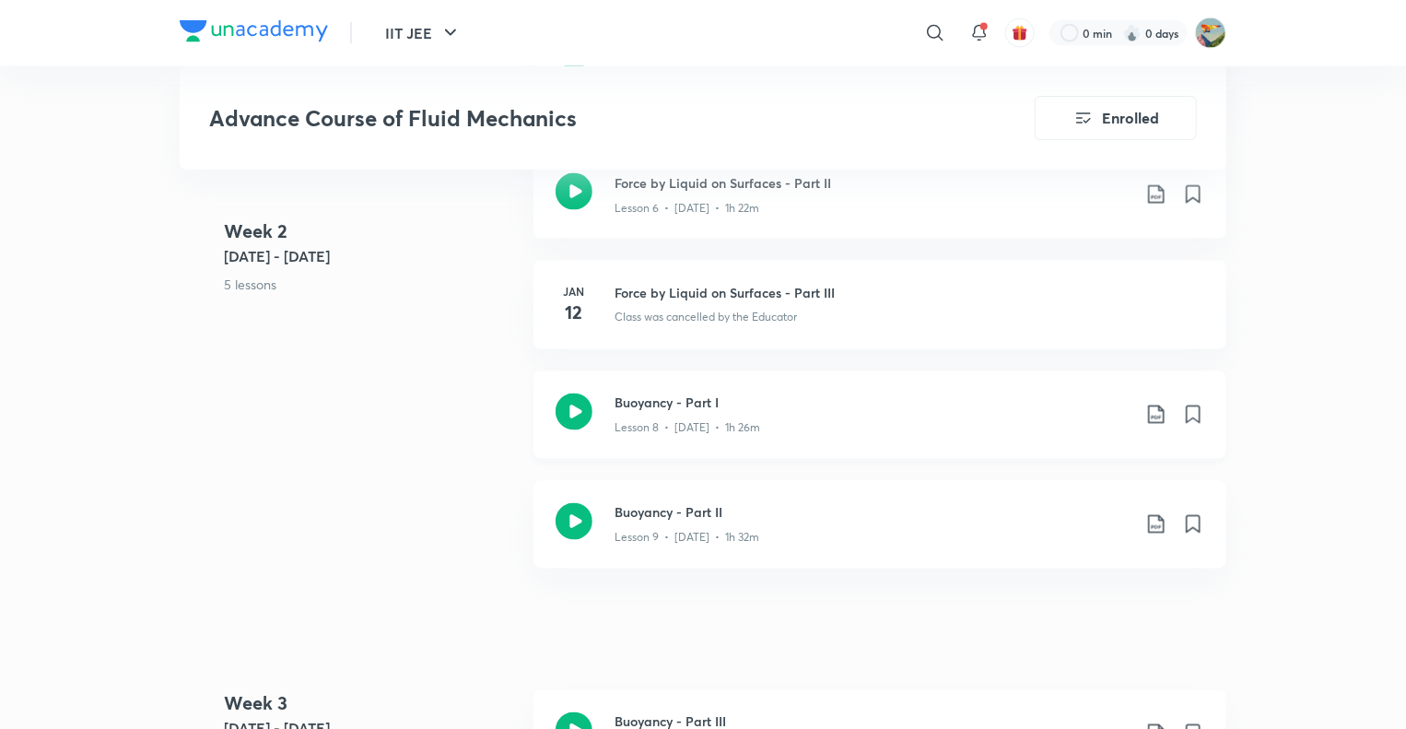
scroll to position [1437, 0]
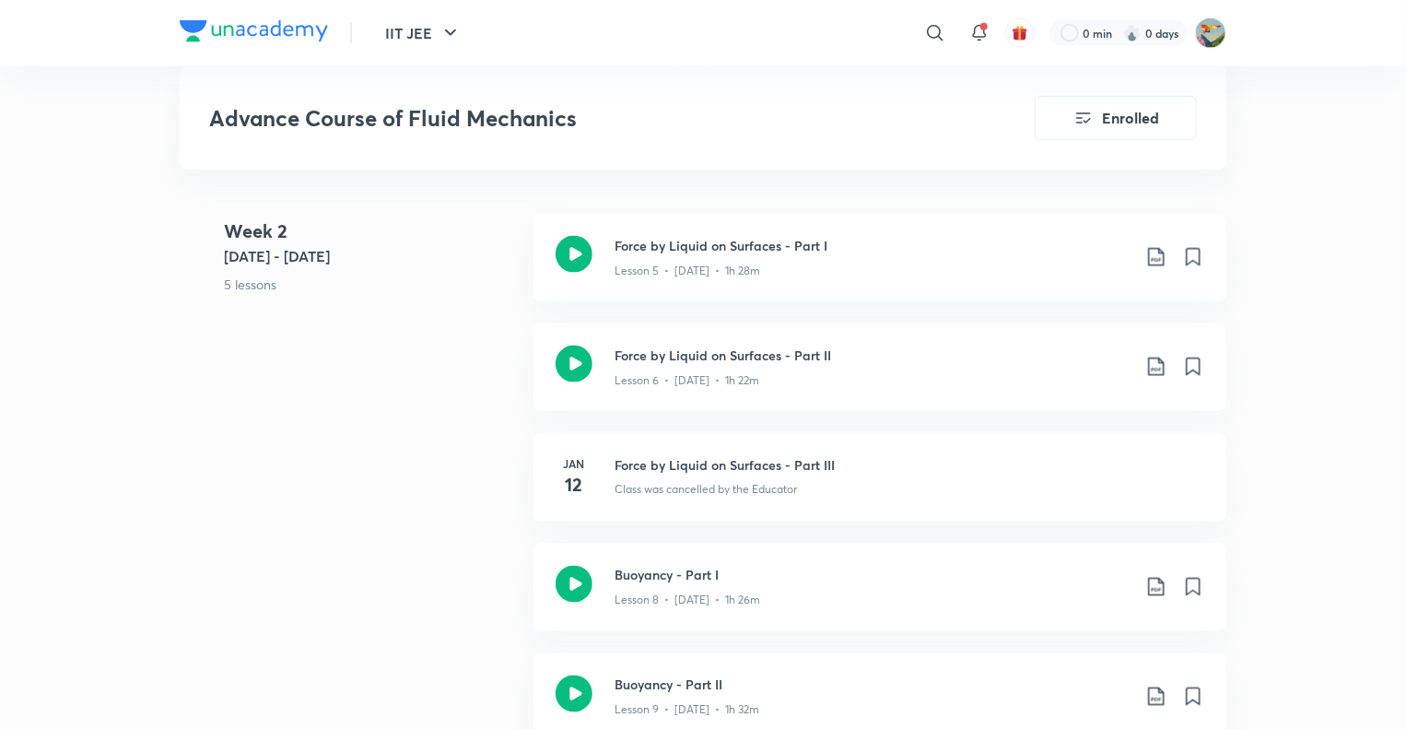
scroll to position [1284, 0]
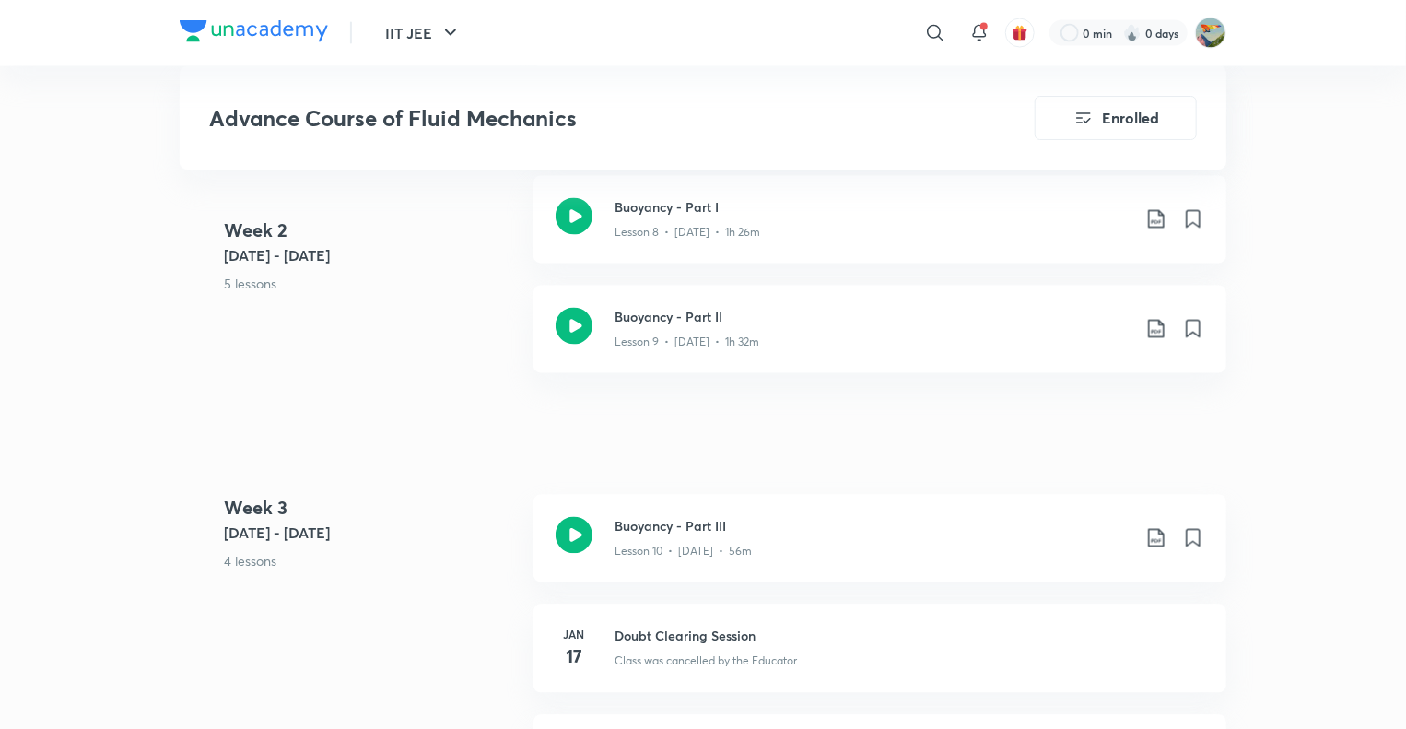
scroll to position [1658, 0]
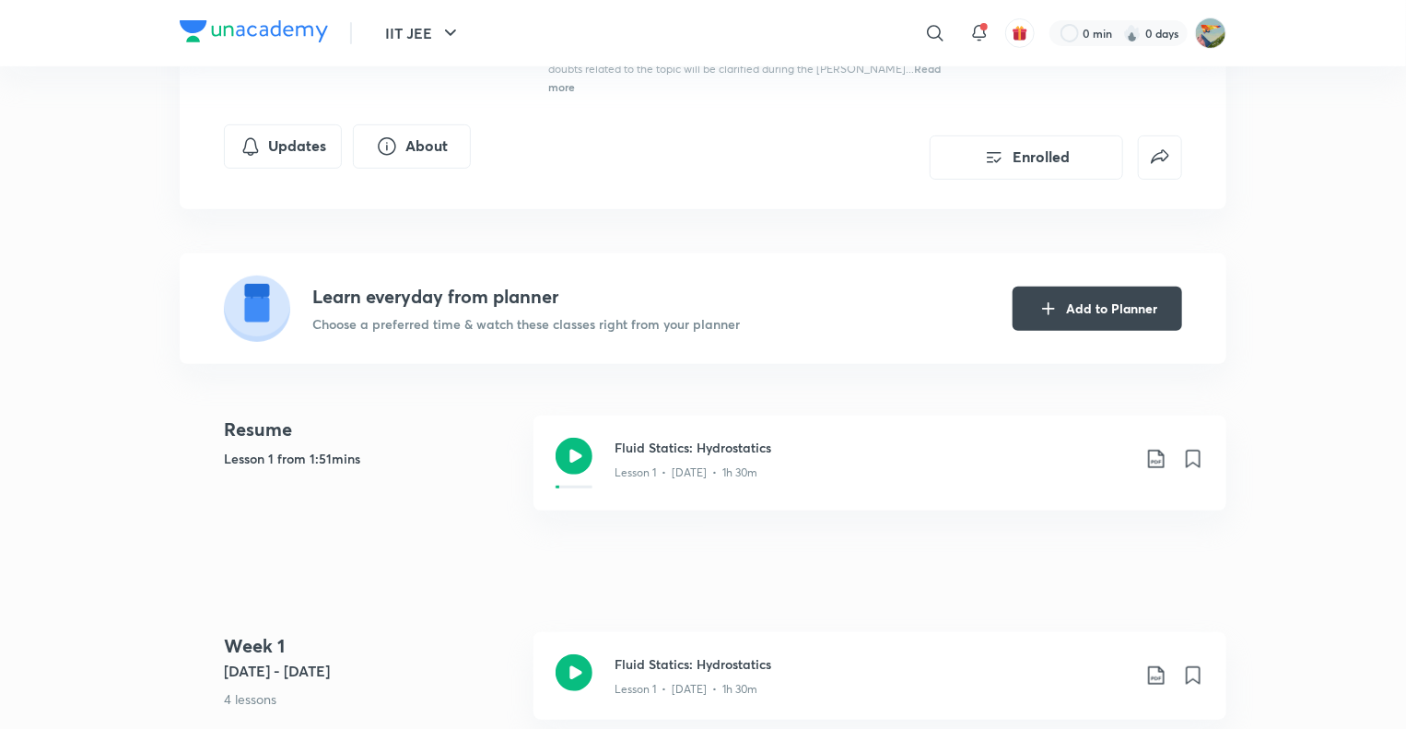
scroll to position [645, 0]
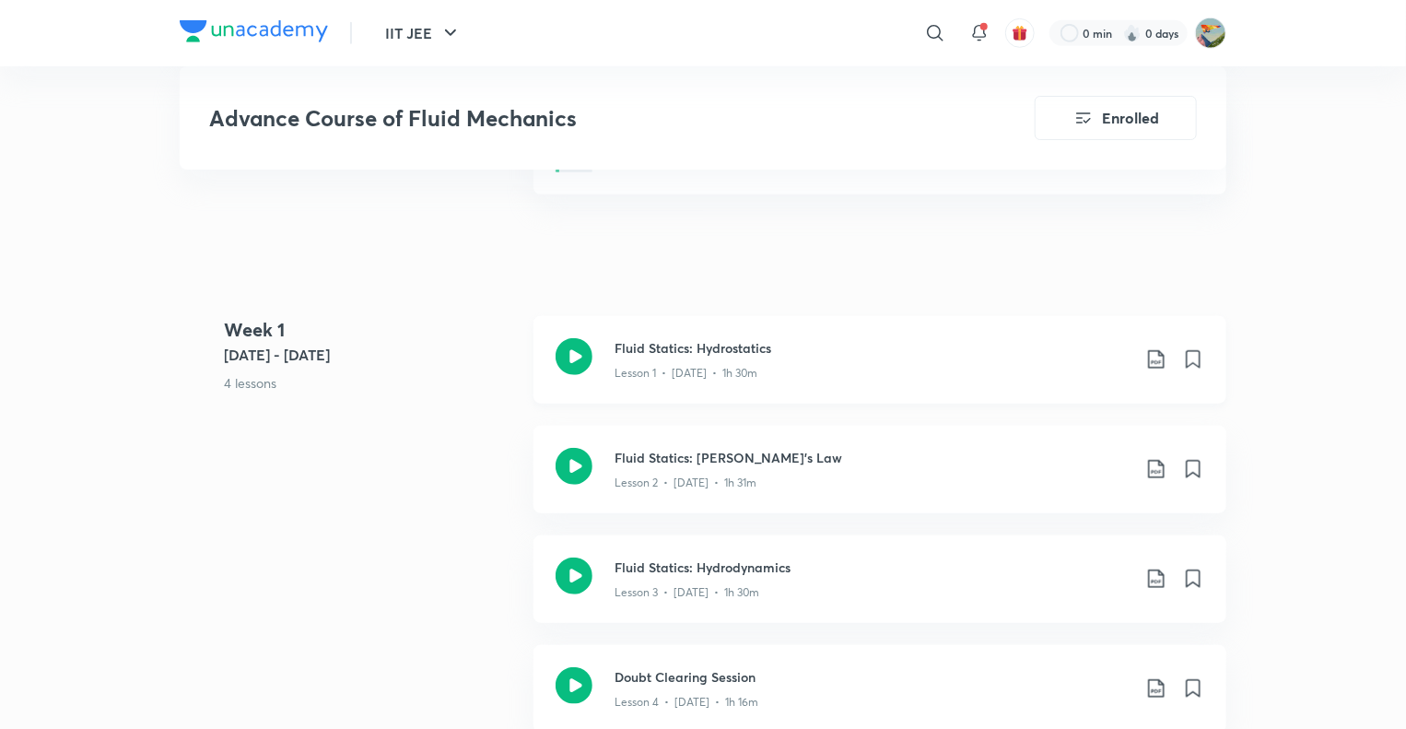
drag, startPoint x: 641, startPoint y: 321, endPoint x: 629, endPoint y: 312, distance: 15.1
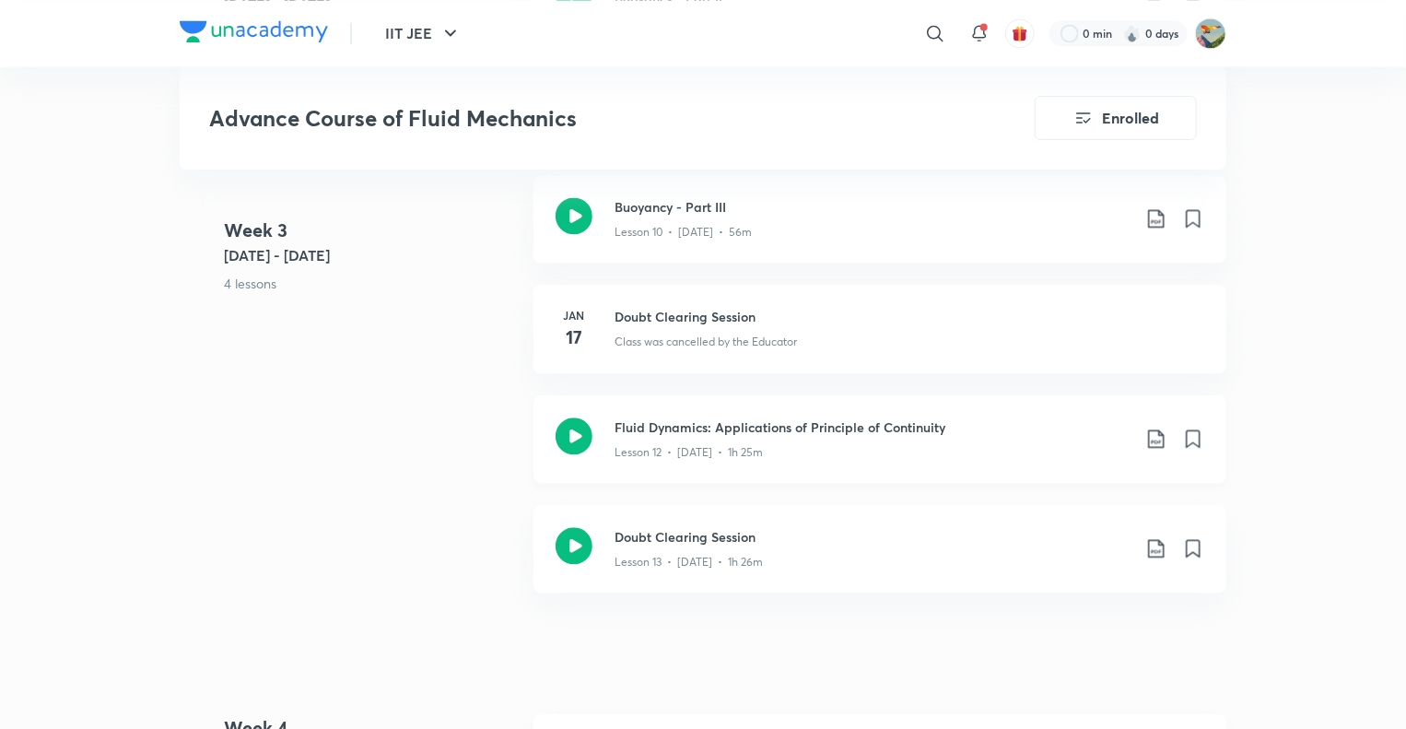
scroll to position [2004, 0]
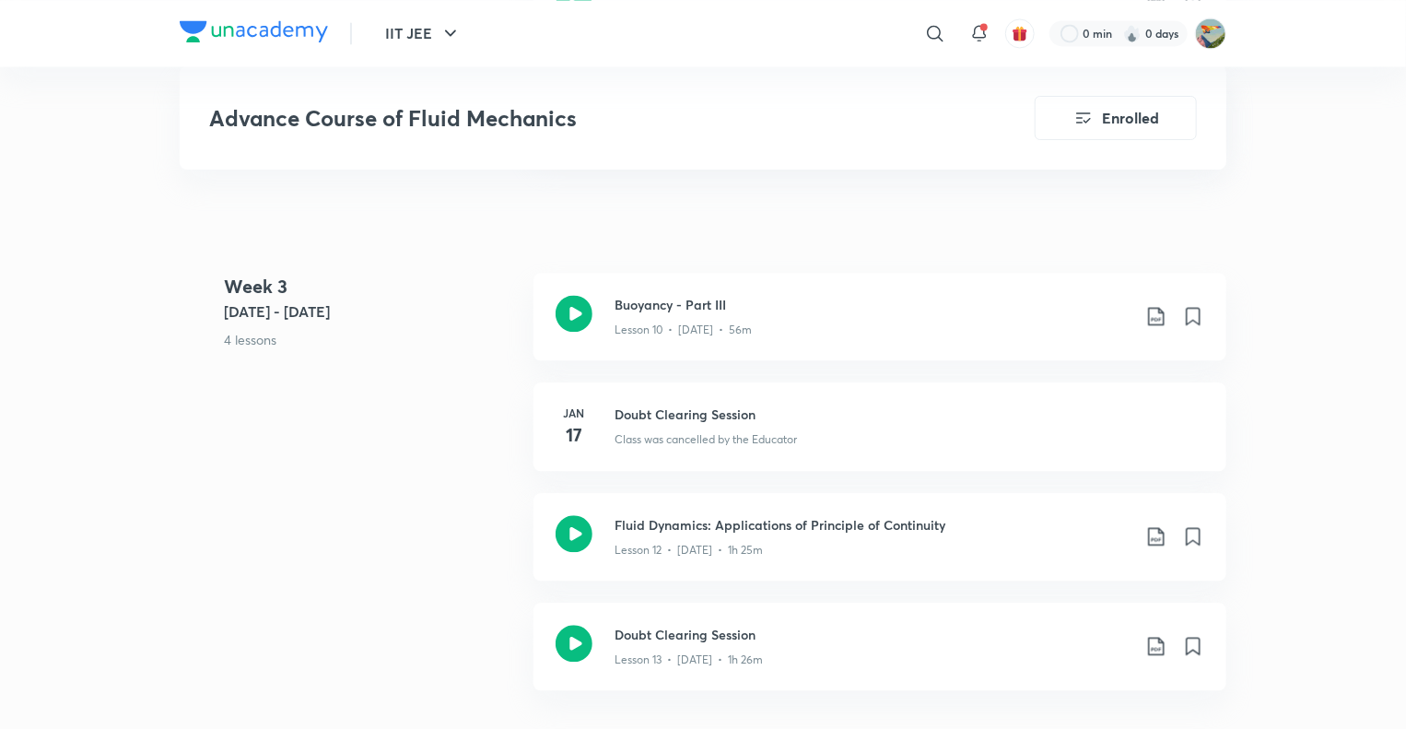
scroll to position [1871, 0]
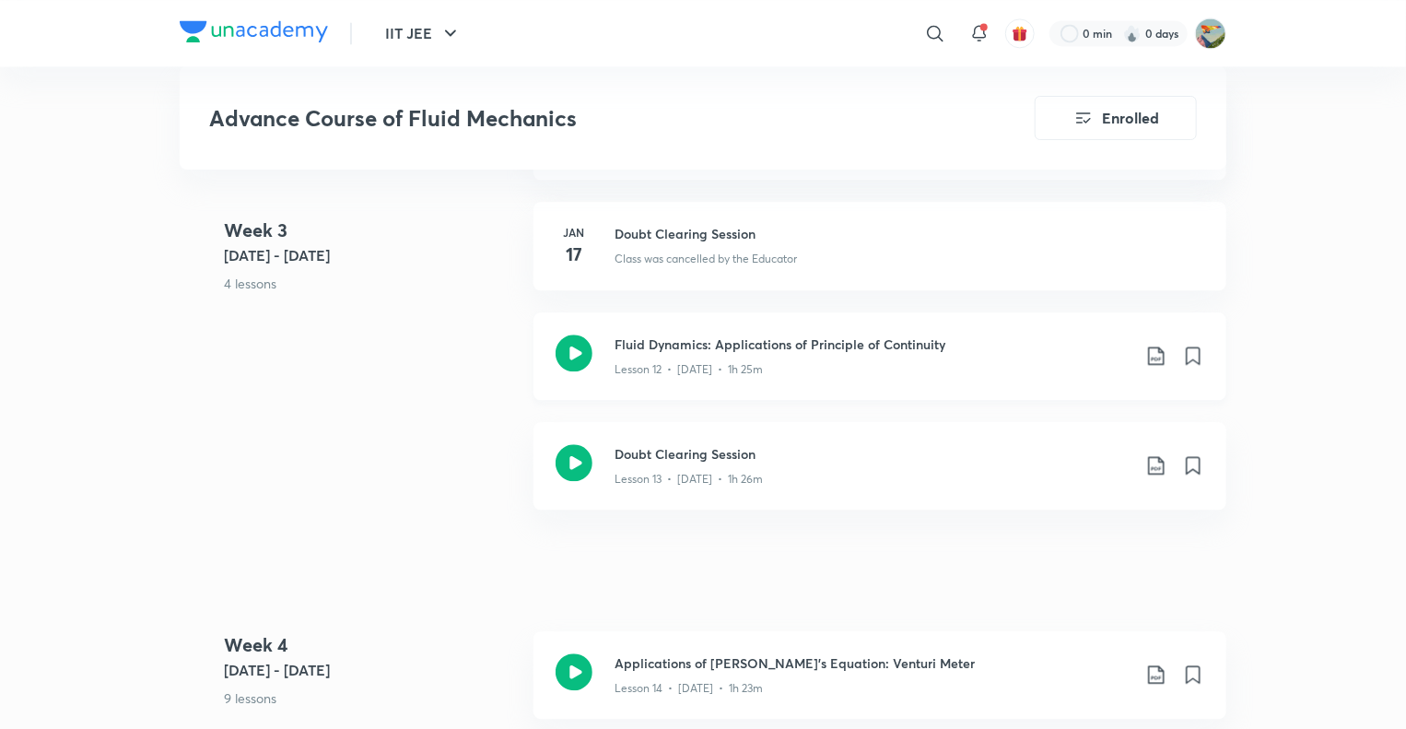
scroll to position [2147, 0]
